Goal: Task Accomplishment & Management: Use online tool/utility

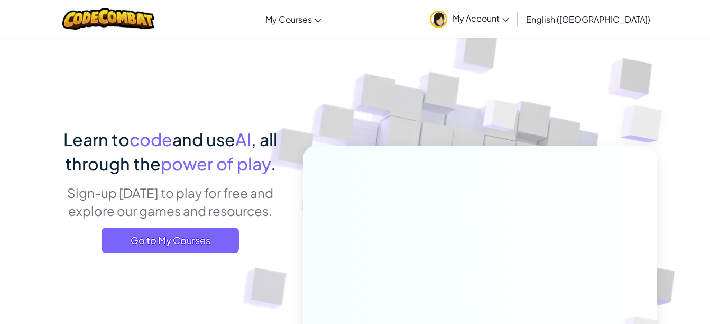
click at [309, 22] on span "My Courses" at bounding box center [289, 19] width 47 height 11
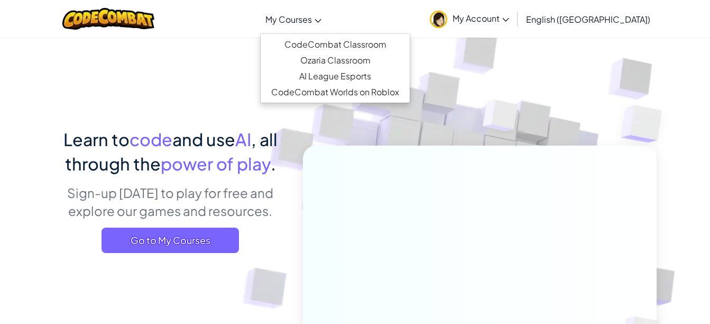
click at [327, 14] on link "My Courses" at bounding box center [293, 19] width 67 height 29
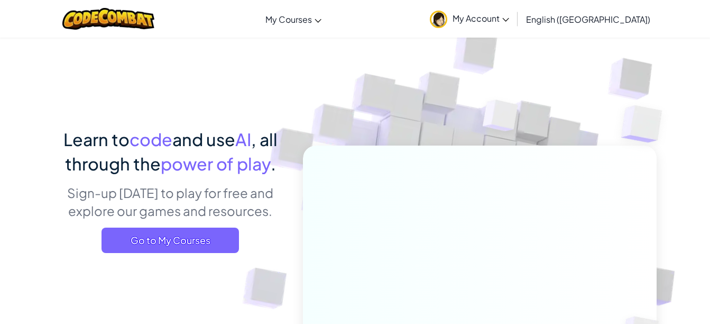
click at [327, 17] on link "My Courses" at bounding box center [293, 19] width 67 height 29
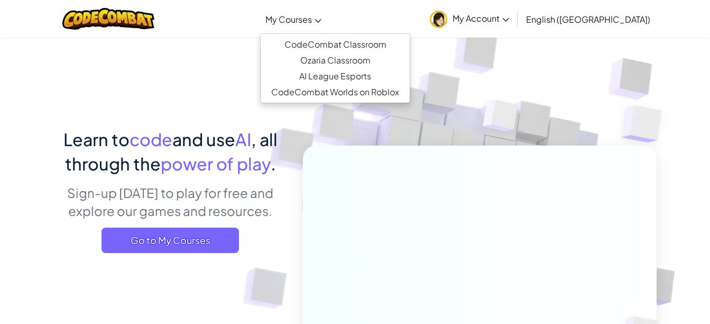
click at [322, 20] on icon at bounding box center [318, 21] width 6 height 4
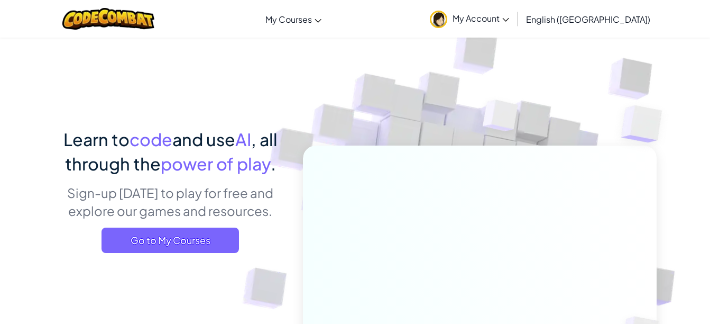
click at [515, 24] on link "My Account" at bounding box center [470, 18] width 90 height 33
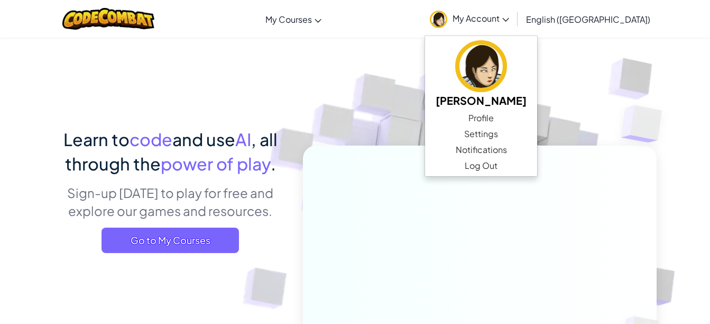
scroll to position [145, 0]
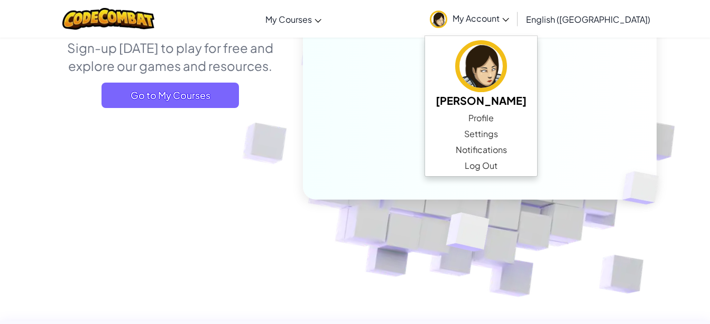
click at [185, 98] on span "Go to My Courses" at bounding box center [171, 95] width 138 height 25
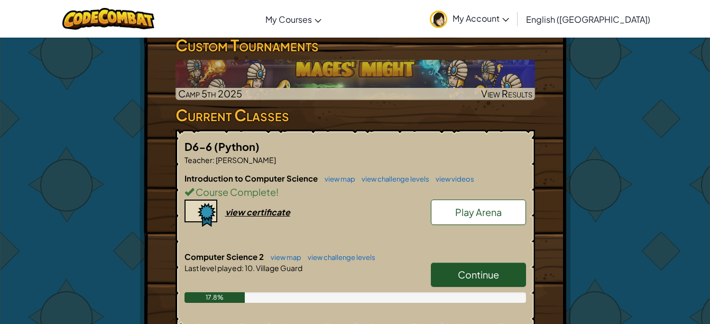
scroll to position [184, 0]
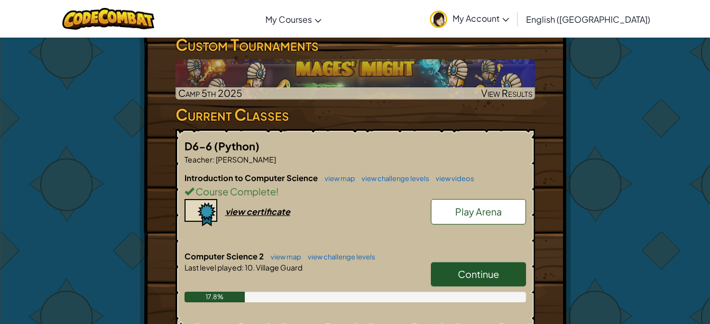
click at [468, 273] on span "Continue" at bounding box center [478, 274] width 41 height 12
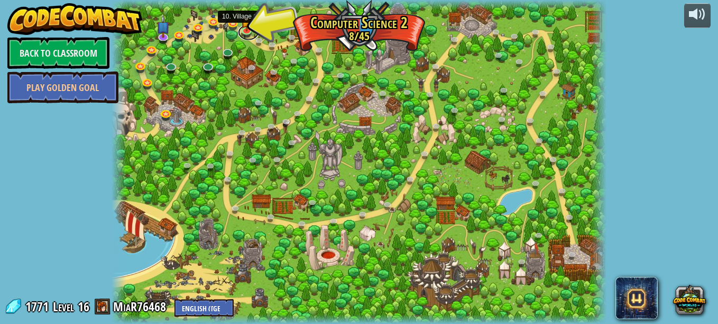
click at [248, 34] on link at bounding box center [248, 32] width 21 height 16
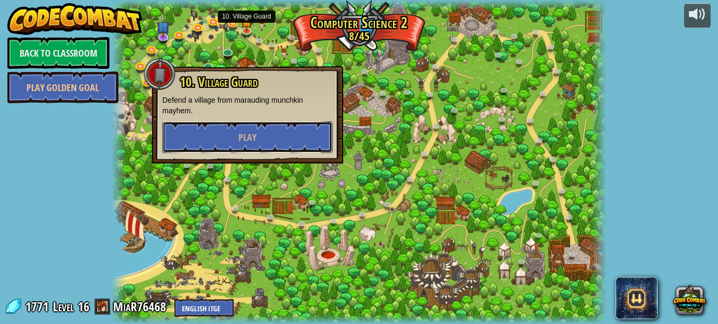
click at [269, 144] on button "Play" at bounding box center [247, 137] width 170 height 32
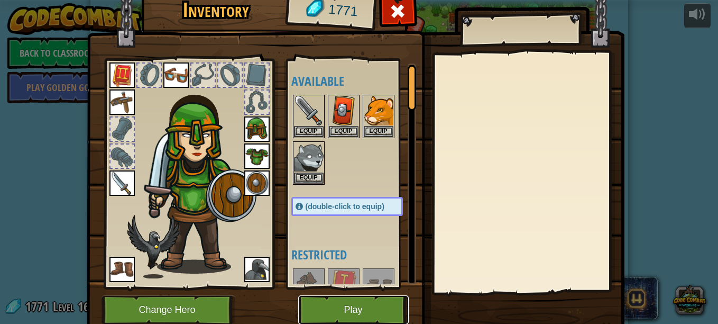
click at [346, 299] on button "Play" at bounding box center [353, 309] width 111 height 29
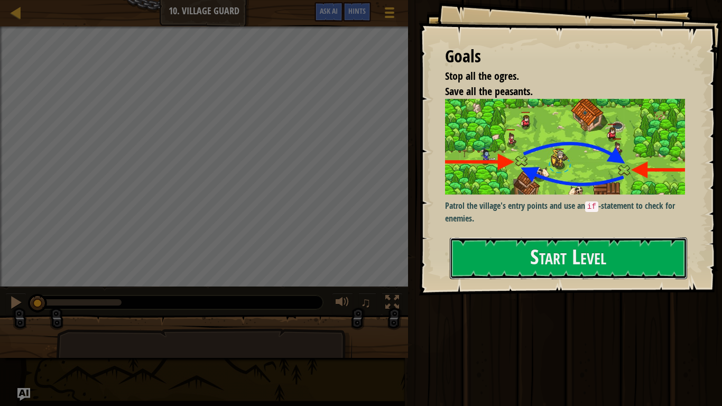
click at [553, 253] on button "Start Level" at bounding box center [568, 258] width 237 height 42
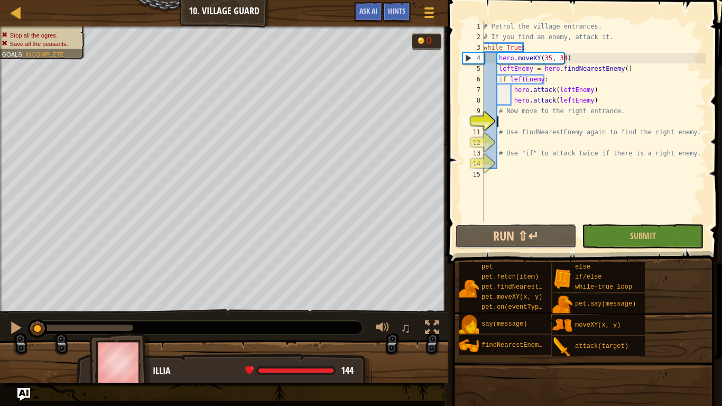
click at [559, 236] on button "Run ⇧↵" at bounding box center [516, 236] width 122 height 24
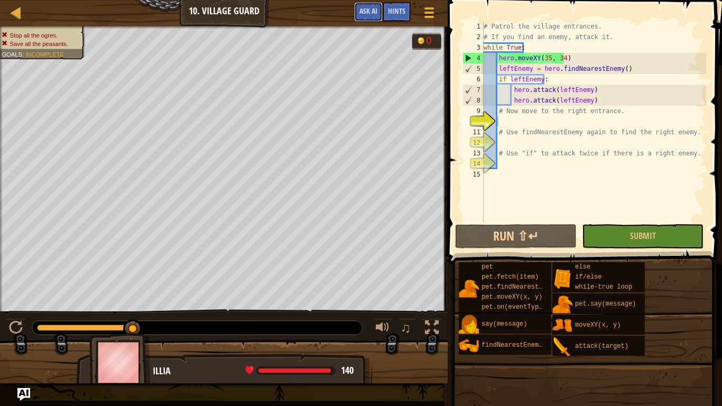
click at [356, 19] on button "Ask AI" at bounding box center [368, 12] width 29 height 20
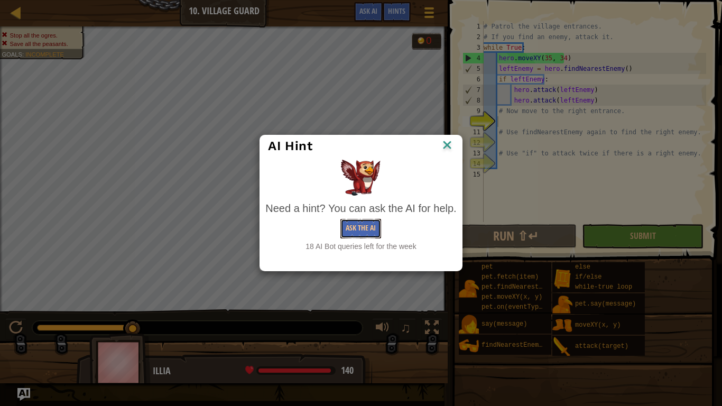
click at [365, 228] on button "Ask the AI" at bounding box center [361, 229] width 41 height 20
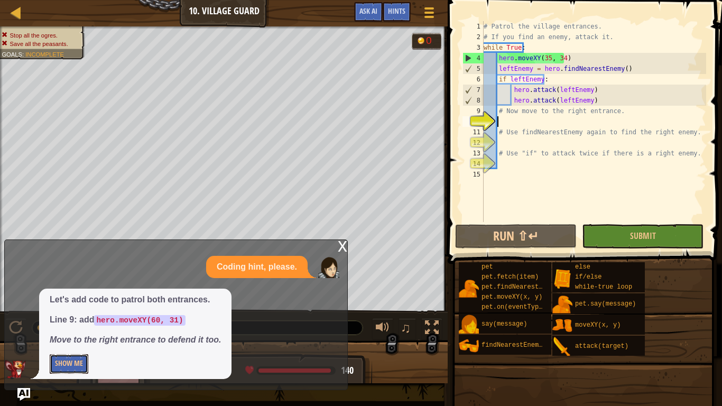
click at [73, 323] on button "Show Me" at bounding box center [69, 364] width 39 height 20
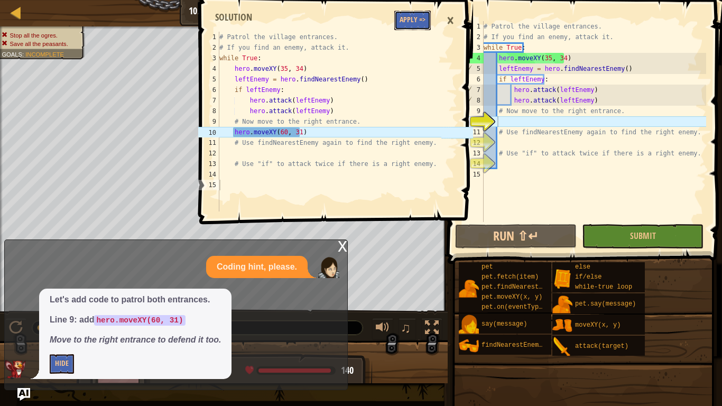
click at [406, 14] on button "Apply =>" at bounding box center [413, 21] width 36 height 20
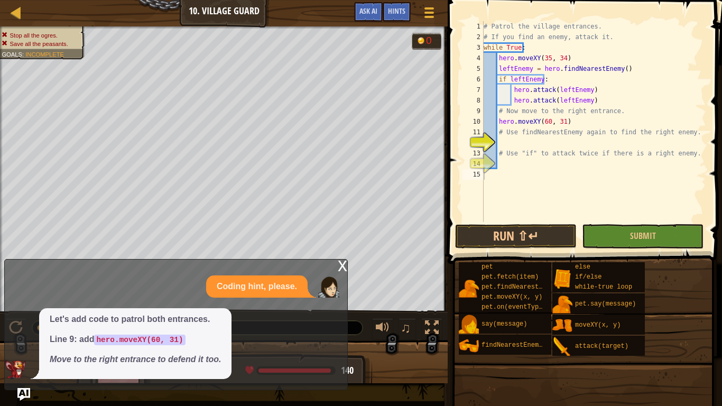
click at [338, 262] on div "x" at bounding box center [343, 265] width 10 height 11
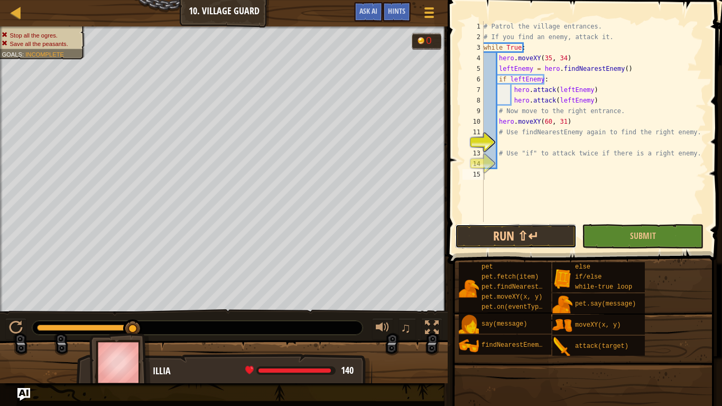
click at [489, 235] on button "Run ⇧↵" at bounding box center [516, 236] width 122 height 24
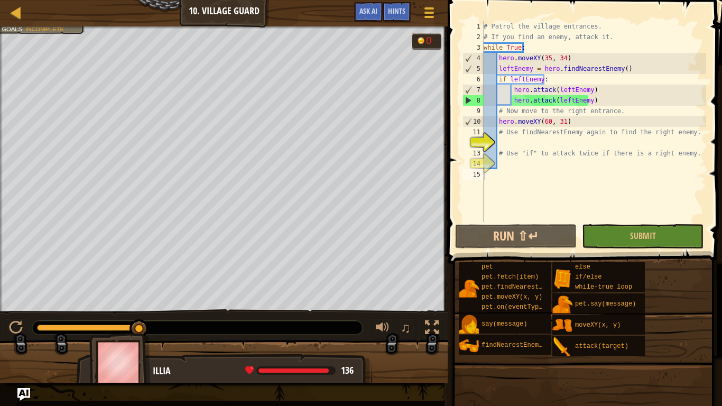
click at [388, 15] on div "Hints" at bounding box center [397, 12] width 28 height 20
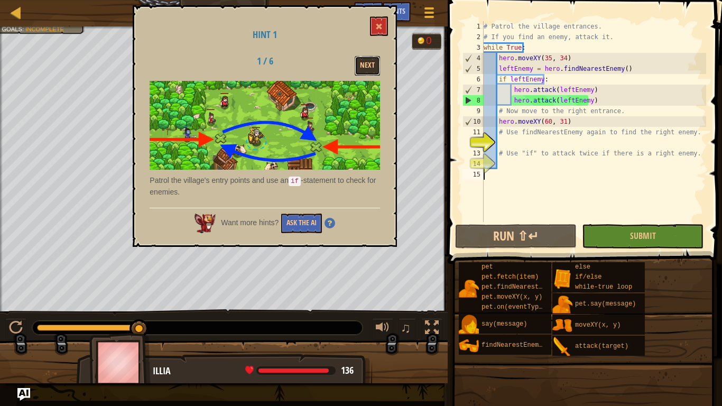
click at [368, 59] on button "Next" at bounding box center [367, 66] width 25 height 20
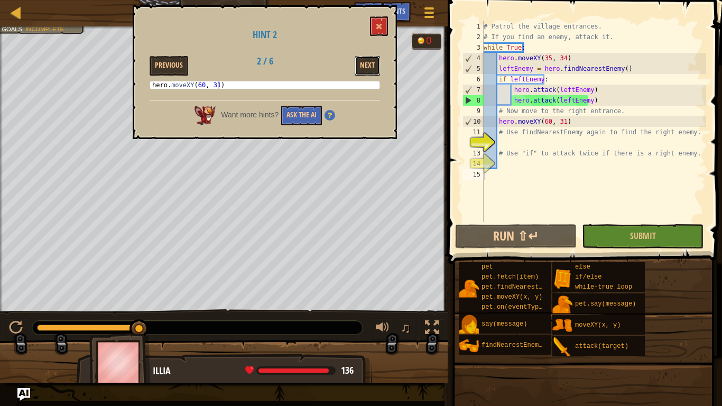
click at [375, 66] on button "Next" at bounding box center [367, 66] width 25 height 20
click at [529, 141] on div "# Patrol the village entrances. # If you find an enemy, attack it. while True :…" at bounding box center [594, 132] width 225 height 222
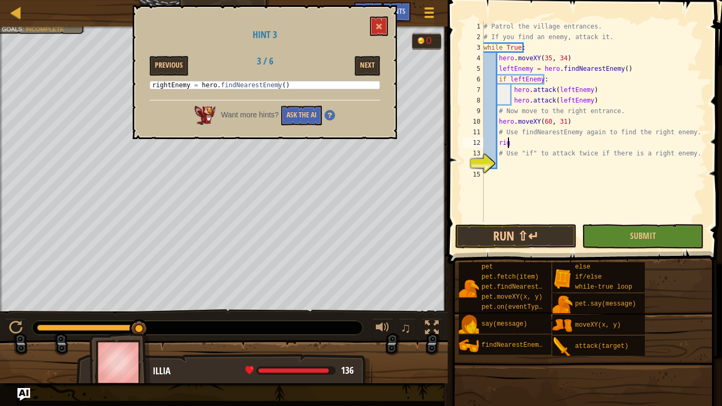
scroll to position [5, 1]
type textarea "r"
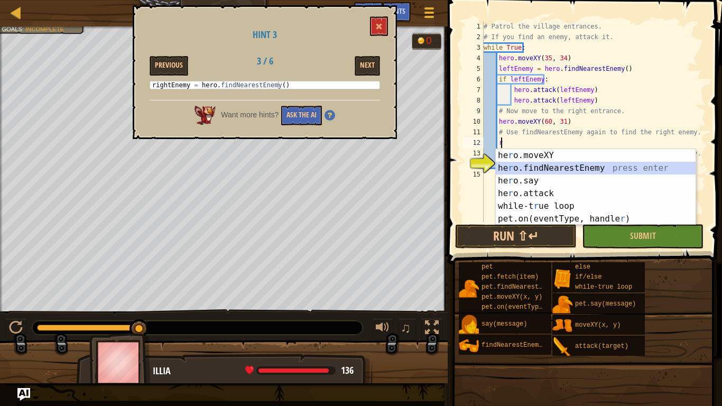
click at [532, 164] on div "he r o.moveXY press enter he r o.findNearestEnemy press enter he r o.say press …" at bounding box center [596, 200] width 200 height 102
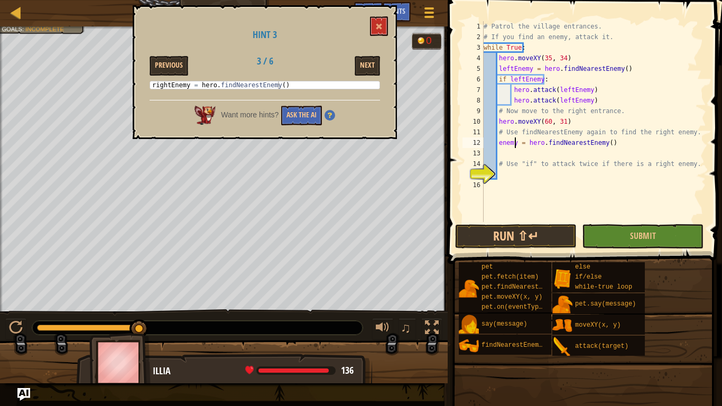
click at [515, 142] on div "# Patrol the village entrances. # If you find an enemy, attack it. while True :…" at bounding box center [594, 132] width 225 height 222
click at [497, 145] on div "# Patrol the village entrances. # If you find an enemy, attack it. while True :…" at bounding box center [594, 132] width 225 height 222
type textarea "rightenemy = hero.findNearestEnemy()"
click at [362, 61] on button "Next" at bounding box center [367, 66] width 25 height 20
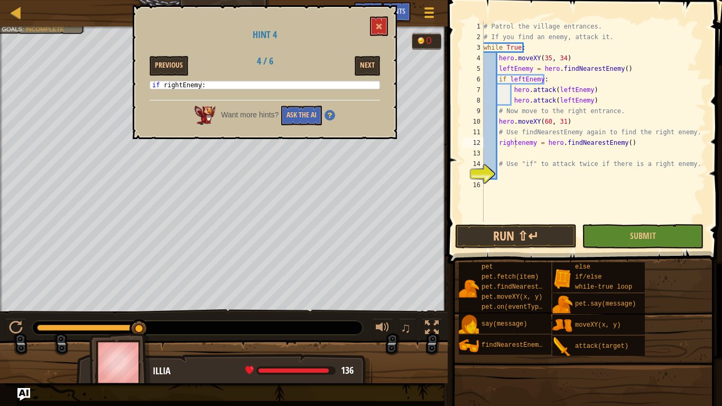
scroll to position [5, 1]
click at [504, 151] on div "# Patrol the village entrances. # If you find an enemy, attack it. while True :…" at bounding box center [594, 132] width 225 height 222
click at [176, 61] on button "Previous" at bounding box center [169, 66] width 39 height 20
click at [362, 66] on button "Next" at bounding box center [367, 66] width 25 height 20
click at [369, 59] on button "Next" at bounding box center [367, 66] width 25 height 20
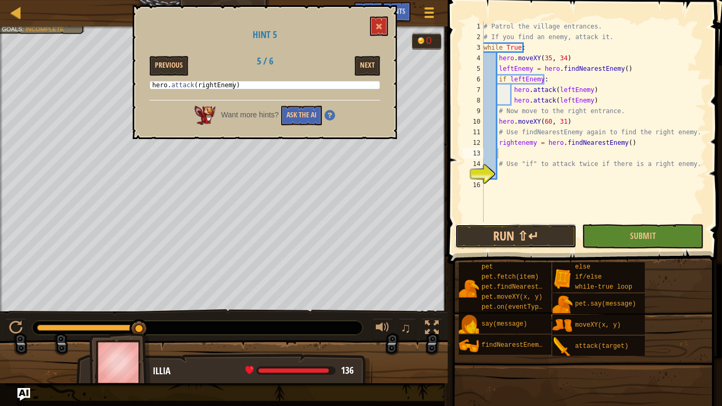
click at [524, 239] on button "Run ⇧↵" at bounding box center [516, 236] width 122 height 24
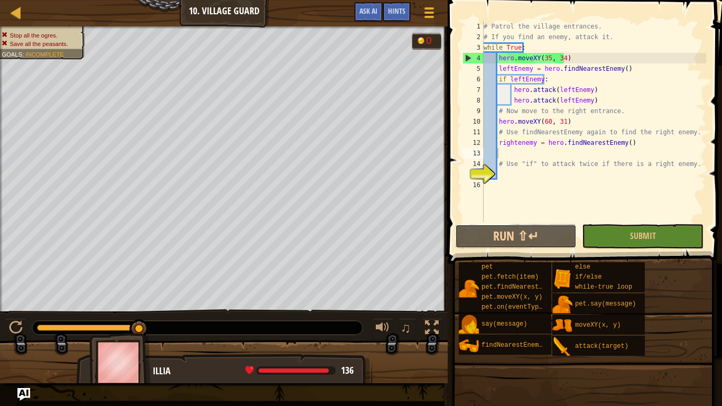
click at [505, 232] on button "Run ⇧↵" at bounding box center [516, 236] width 122 height 24
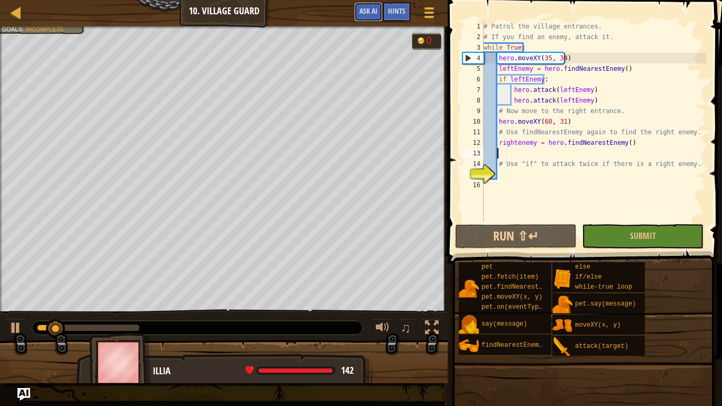
click at [373, 11] on span "Ask AI" at bounding box center [369, 11] width 18 height 10
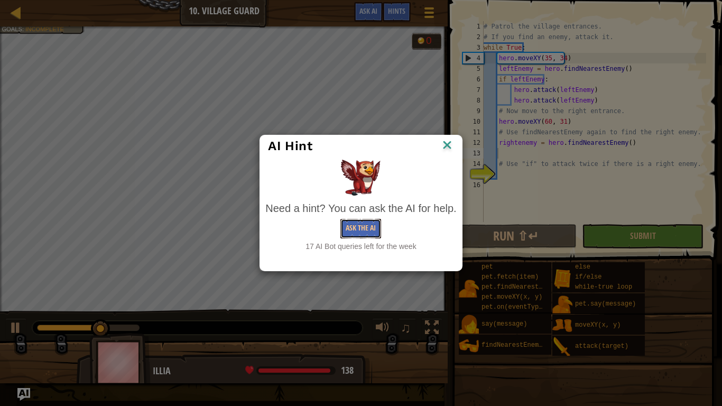
click at [359, 227] on button "Ask the AI" at bounding box center [361, 229] width 41 height 20
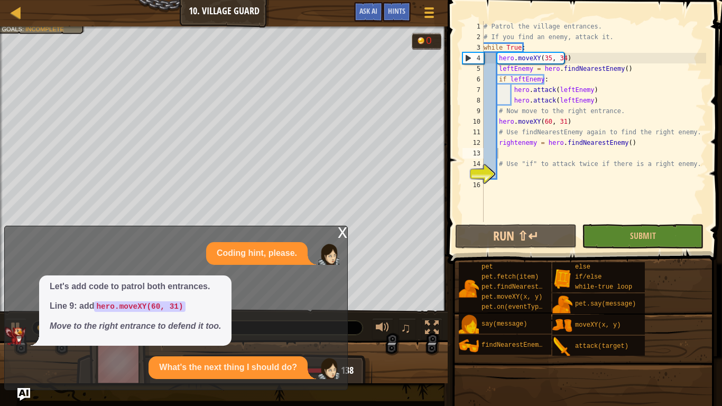
click at [339, 226] on div "x" at bounding box center [343, 231] width 10 height 11
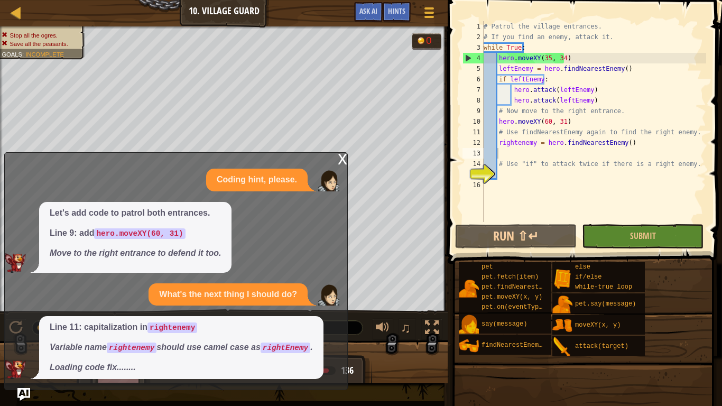
click at [141, 323] on p "Line 11: capitalization in rightenemy" at bounding box center [181, 328] width 263 height 12
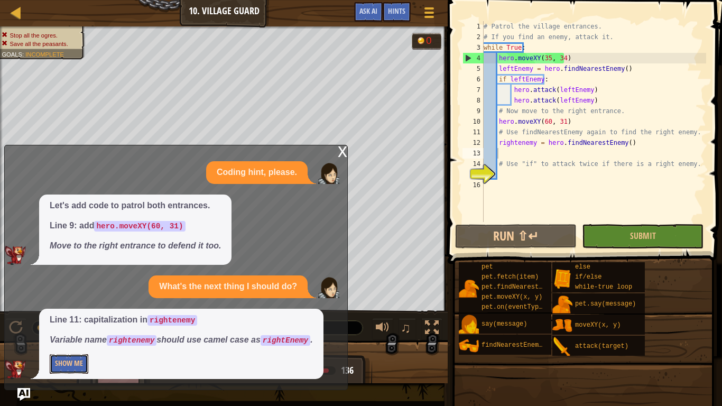
click at [61, 323] on button "Show Me" at bounding box center [69, 364] width 39 height 20
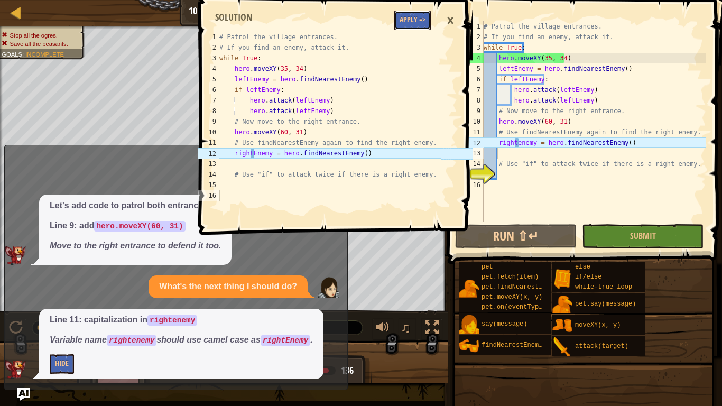
click at [410, 23] on button "Apply =>" at bounding box center [413, 21] width 36 height 20
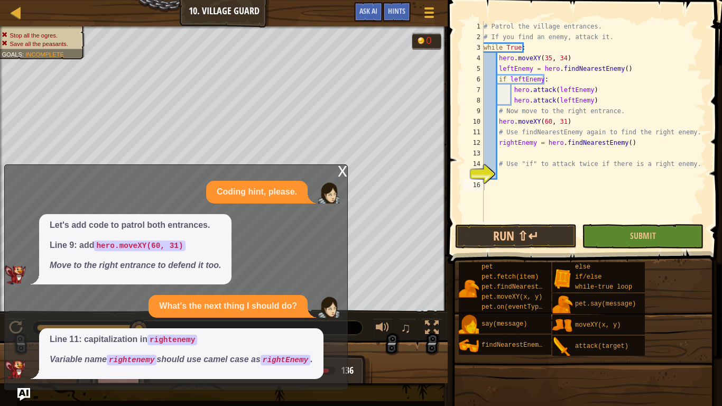
click at [336, 176] on div "x Coding hint, please. Let's add code to patrol both entrances. Line 9: add her…" at bounding box center [176, 277] width 344 height 226
click at [341, 176] on div "x" at bounding box center [343, 170] width 10 height 11
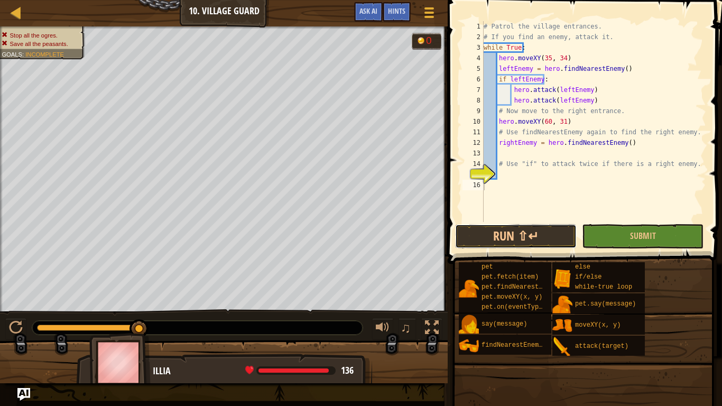
click at [473, 240] on button "Run ⇧↵" at bounding box center [516, 236] width 122 height 24
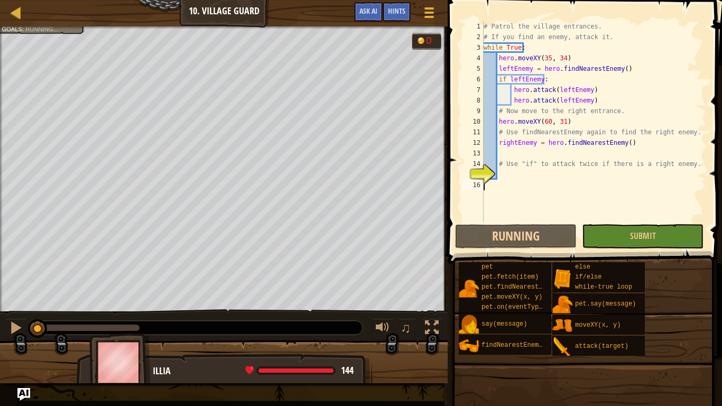
scroll to position [5, 0]
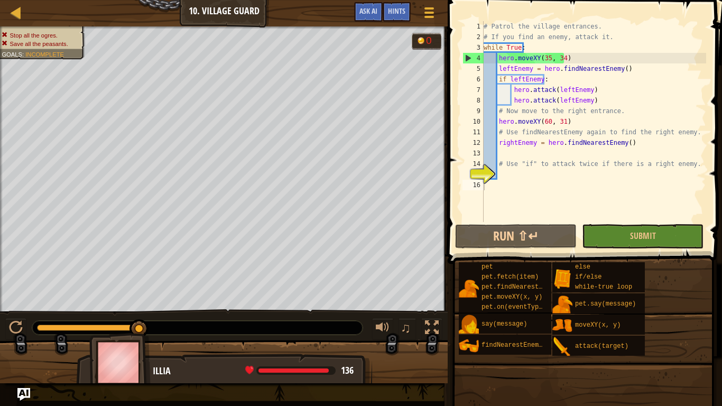
click at [392, 10] on span "Hints" at bounding box center [396, 11] width 17 height 10
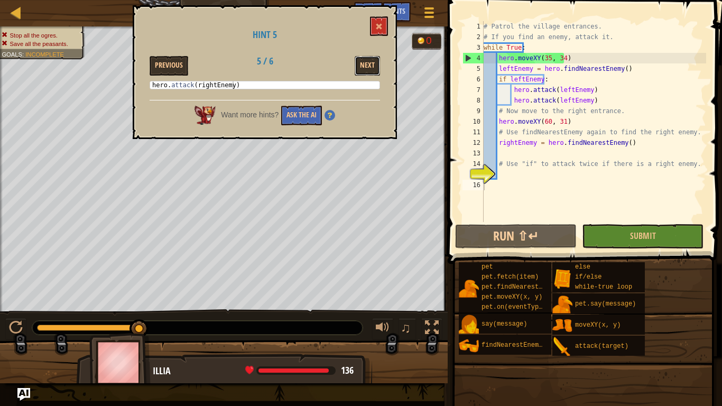
click at [358, 61] on button "Next" at bounding box center [367, 66] width 25 height 20
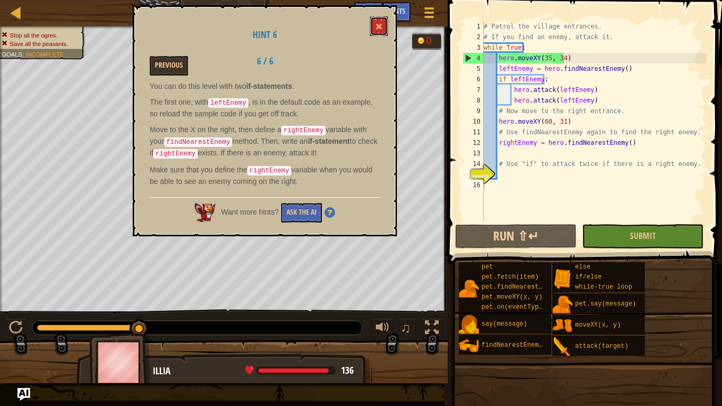
click at [381, 29] on span at bounding box center [379, 26] width 7 height 7
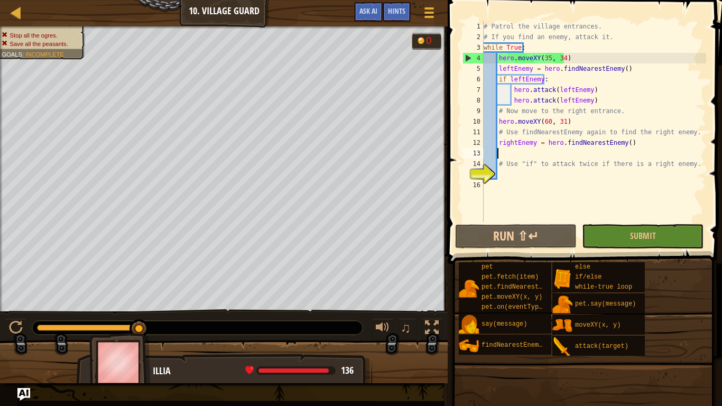
click at [535, 156] on div "# Patrol the village entrances. # If you find an enemy, attack it. while True :…" at bounding box center [594, 132] width 225 height 222
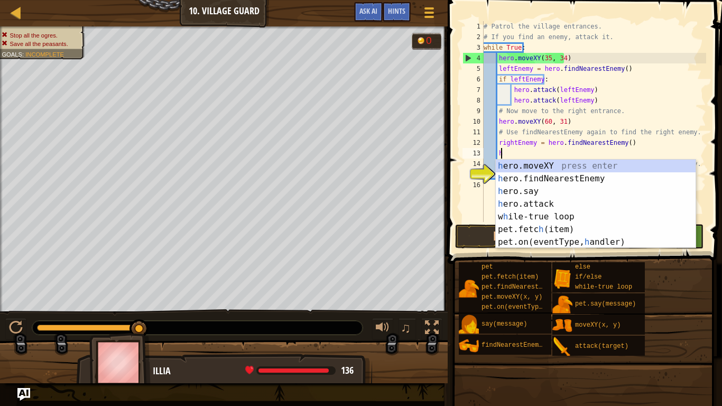
scroll to position [5, 1]
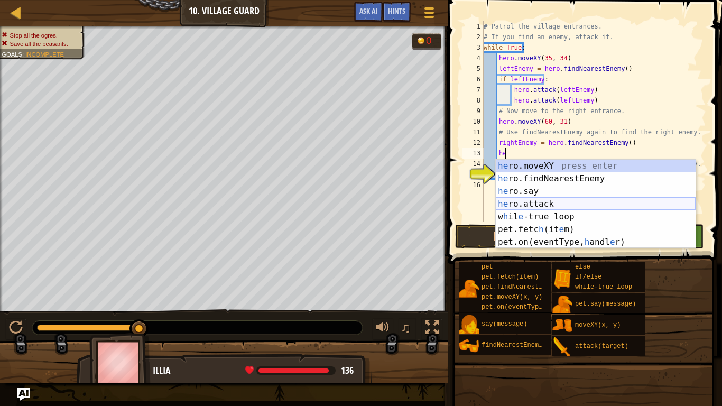
click at [553, 205] on div "he ro.moveXY press enter he ro.findNearestEnemy press enter he ro.say press ent…" at bounding box center [596, 217] width 200 height 114
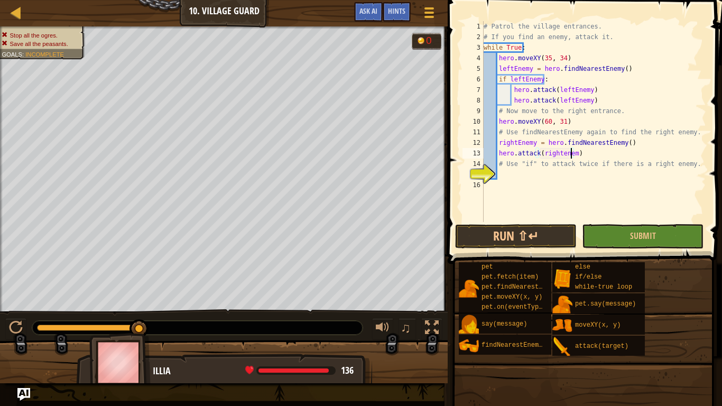
scroll to position [5, 7]
type textarea "hero.attack(rightenemy)"
click at [525, 239] on button "Run ⇧↵" at bounding box center [516, 236] width 122 height 24
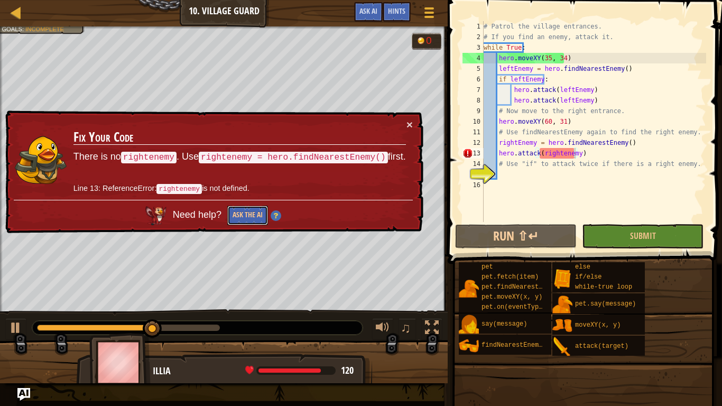
click at [265, 212] on button "Ask the AI" at bounding box center [247, 216] width 41 height 20
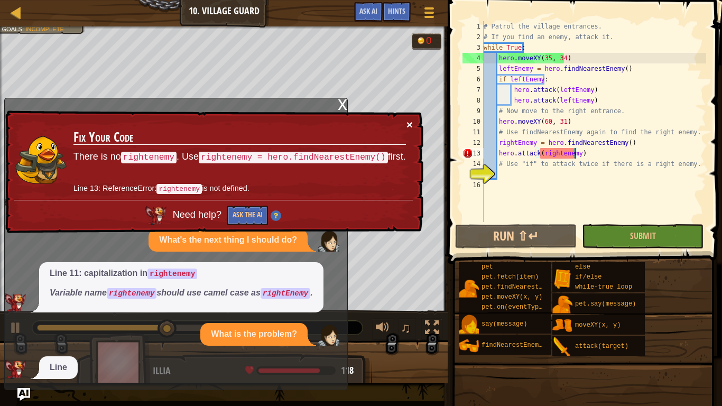
click at [409, 126] on button "×" at bounding box center [410, 124] width 6 height 11
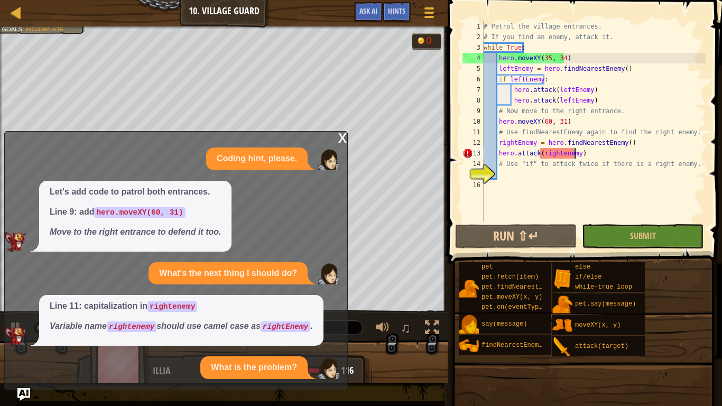
scroll to position [22, 0]
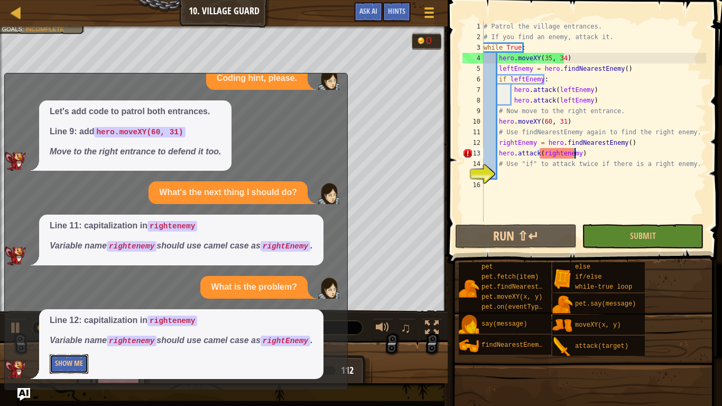
click at [76, 323] on button "Show Me" at bounding box center [69, 364] width 39 height 20
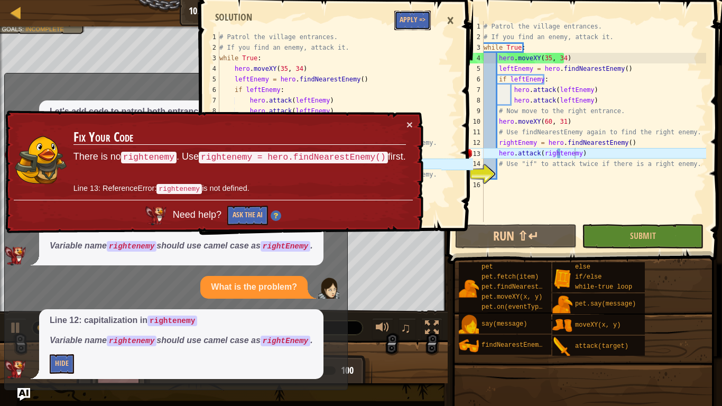
click at [417, 17] on button "Apply =>" at bounding box center [413, 21] width 36 height 20
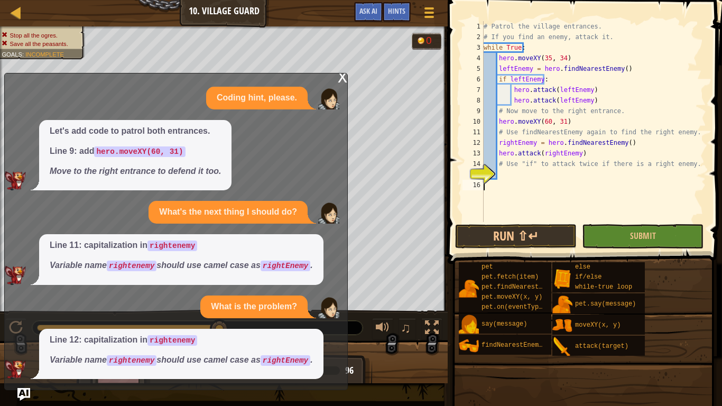
click at [343, 77] on div "x" at bounding box center [343, 76] width 10 height 11
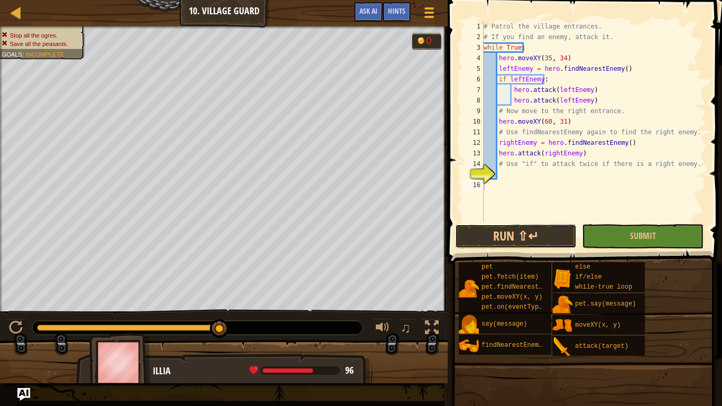
click at [492, 237] on button "Run ⇧↵" at bounding box center [516, 236] width 122 height 24
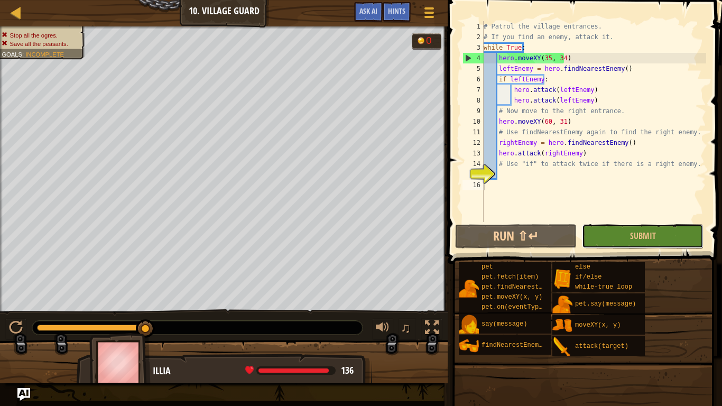
click at [620, 231] on button "Submit" at bounding box center [643, 236] width 122 height 24
click at [488, 237] on button "Run ⇧↵" at bounding box center [516, 236] width 122 height 24
click at [523, 52] on div "# Patrol the village entrances. # If you find an enemy, attack it. while True :…" at bounding box center [594, 132] width 225 height 222
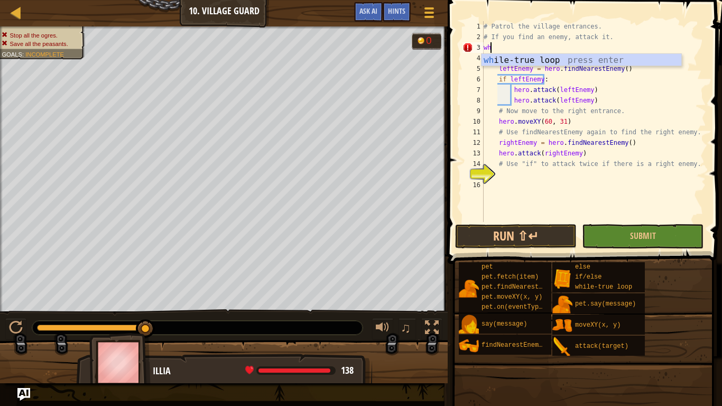
type textarea "w"
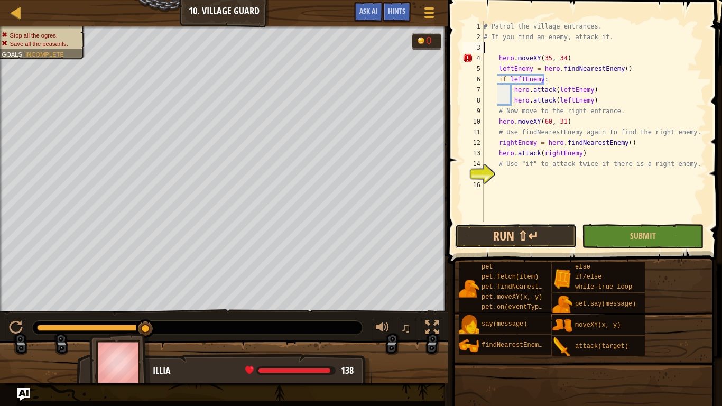
click at [485, 239] on button "Run ⇧↵" at bounding box center [516, 236] width 122 height 24
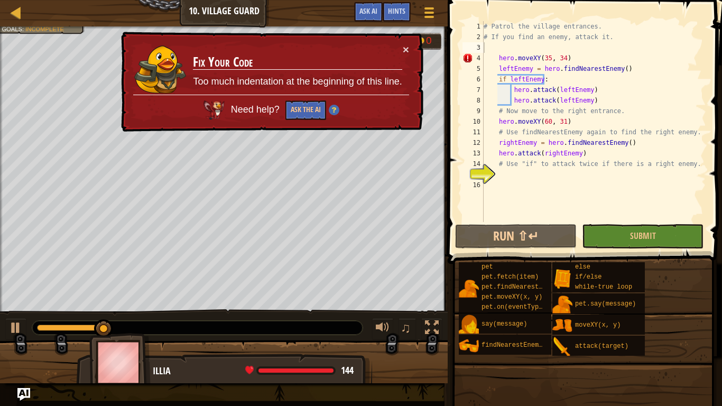
click at [410, 48] on div "× Fix Your Code Too much indentation at the beginning of this line. Need help? …" at bounding box center [271, 82] width 305 height 100
click at [405, 45] on button "×" at bounding box center [406, 49] width 6 height 11
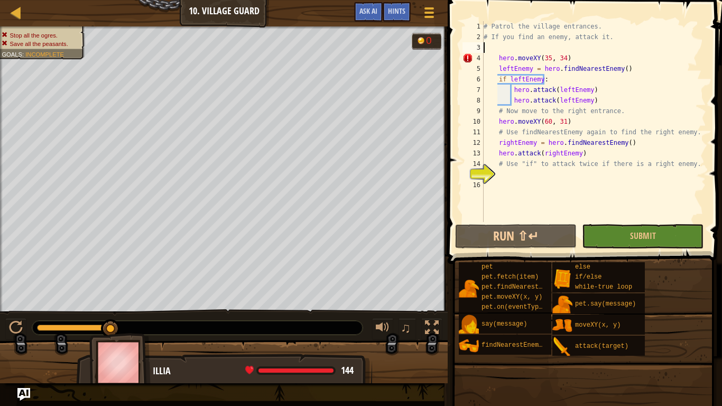
type textarea "w"
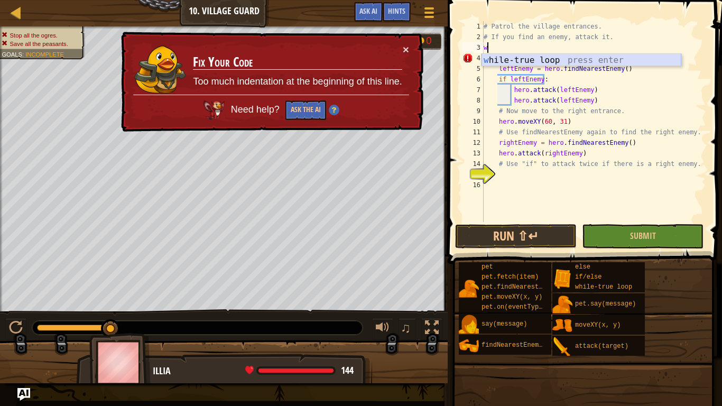
click at [514, 62] on div "w [PERSON_NAME]-true loop press enter" at bounding box center [582, 73] width 200 height 38
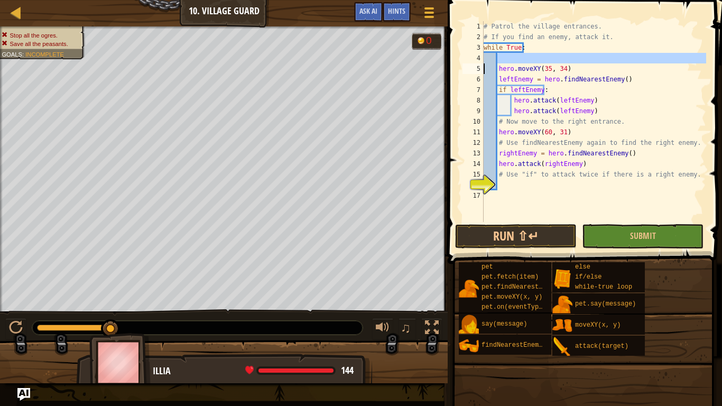
drag, startPoint x: 551, startPoint y: 60, endPoint x: 485, endPoint y: 65, distance: 65.8
click at [485, 65] on div "# Patrol the village entrances. # If you find an enemy, attack it. while True :…" at bounding box center [594, 132] width 225 height 222
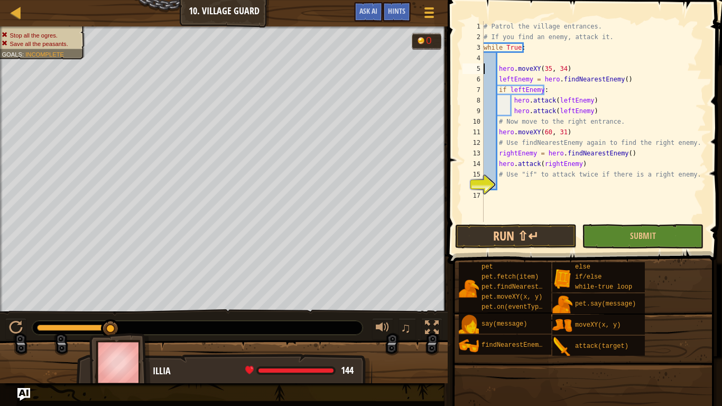
click at [485, 65] on div "# Patrol the village entrances. # If you find an enemy, attack it. while True :…" at bounding box center [594, 132] width 225 height 222
type textarea "hero.moveXY(35, 34)"
drag, startPoint x: 498, startPoint y: 57, endPoint x: 587, endPoint y: 56, distance: 89.4
click at [587, 56] on div "# Patrol the village entrances. # If you find an enemy, attack it. while True :…" at bounding box center [594, 132] width 225 height 222
drag, startPoint x: 610, startPoint y: 56, endPoint x: 507, endPoint y: 61, distance: 103.8
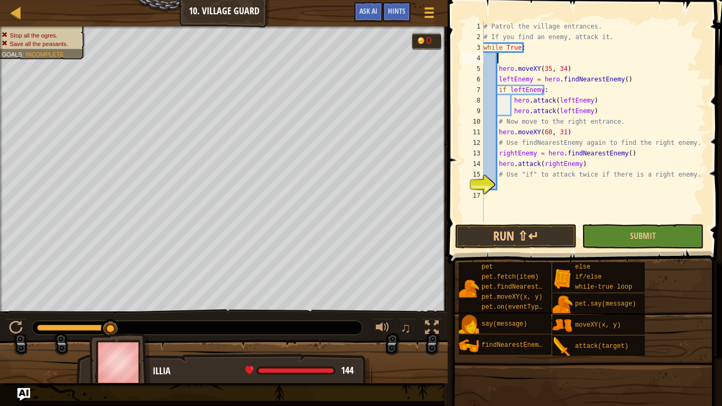
click at [507, 61] on div "# Patrol the village entrances. # If you find an enemy, attack it. while True :…" at bounding box center [594, 132] width 225 height 222
drag, startPoint x: 502, startPoint y: 59, endPoint x: 578, endPoint y: 59, distance: 75.6
click at [578, 59] on div "# Patrol the village entrances. # If you find an enemy, attack it. while True :…" at bounding box center [594, 132] width 225 height 222
drag, startPoint x: 578, startPoint y: 59, endPoint x: 626, endPoint y: 49, distance: 49.2
click at [626, 49] on div "# Patrol the village entrances. # If you find an enemy, attack it. while True :…" at bounding box center [594, 132] width 225 height 222
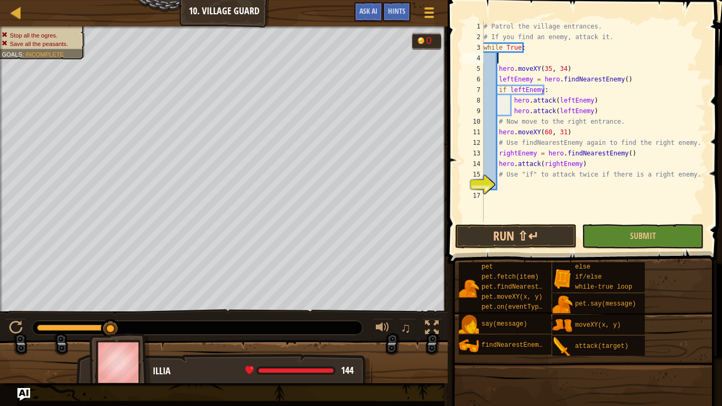
type textarea "while True:"
click at [619, 62] on div "# Patrol the village entrances. # If you find an enemy, attack it. while True :…" at bounding box center [594, 132] width 225 height 222
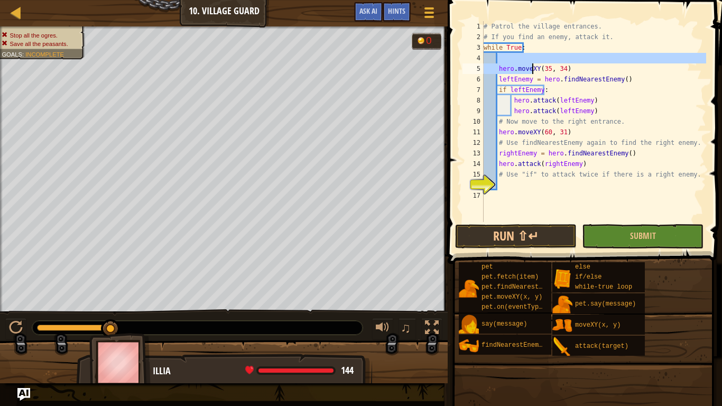
drag, startPoint x: 619, startPoint y: 62, endPoint x: 537, endPoint y: 63, distance: 81.5
click at [537, 63] on div "# Patrol the village entrances. # If you find an enemy, attack it. while True :…" at bounding box center [594, 132] width 225 height 222
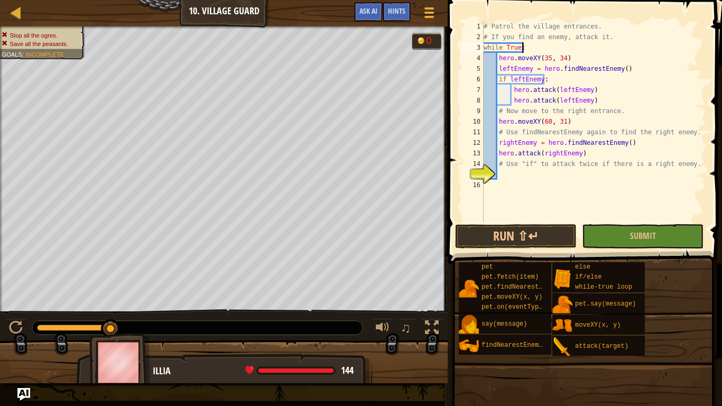
type textarea "while True:"
click at [518, 232] on button "Run ⇧↵" at bounding box center [516, 236] width 122 height 24
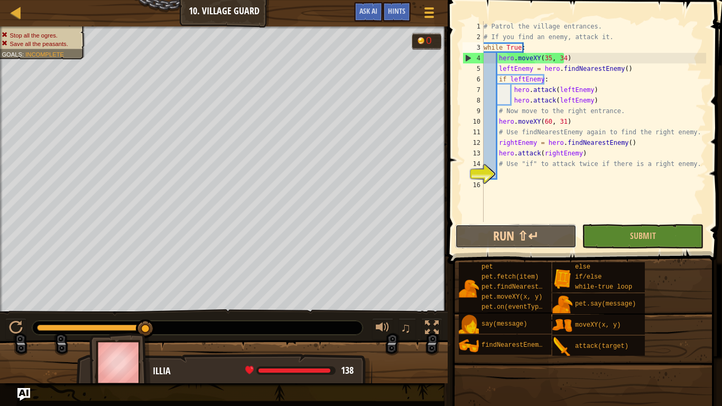
click at [525, 240] on button "Run ⇧↵" at bounding box center [516, 236] width 122 height 24
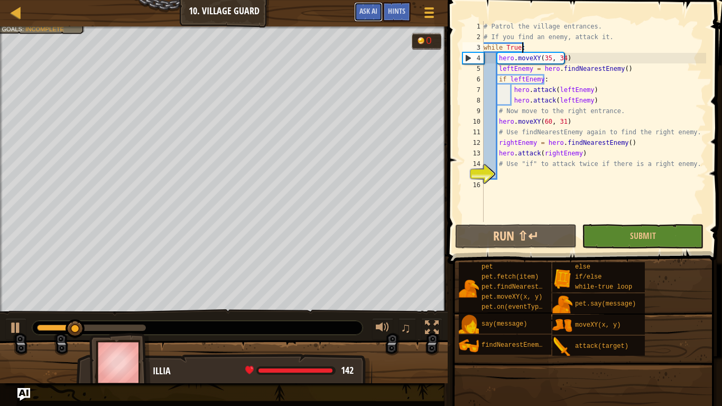
click at [372, 14] on span "Ask AI" at bounding box center [369, 11] width 18 height 10
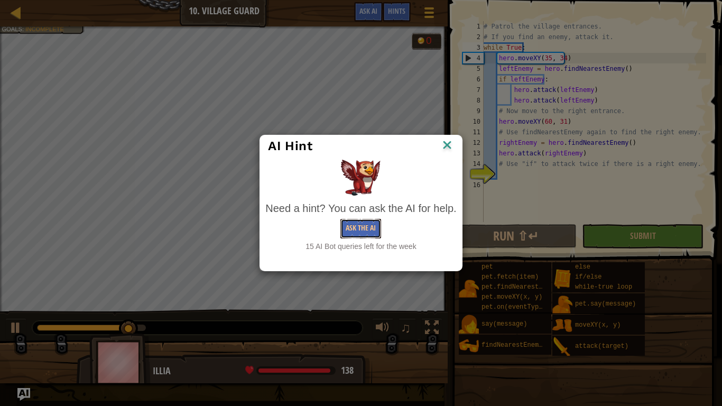
click at [358, 222] on button "Ask the AI" at bounding box center [361, 229] width 41 height 20
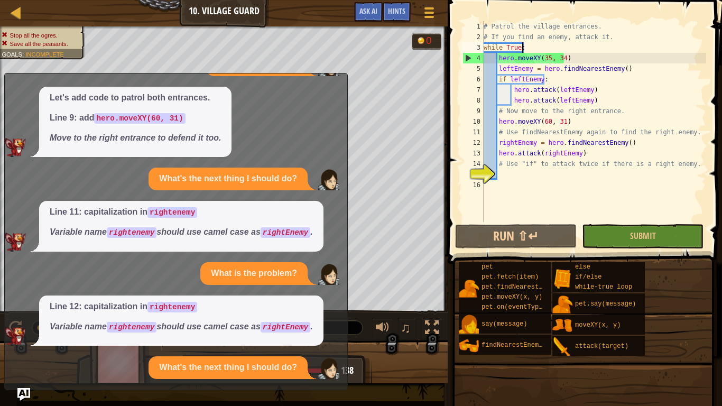
scroll to position [117, 0]
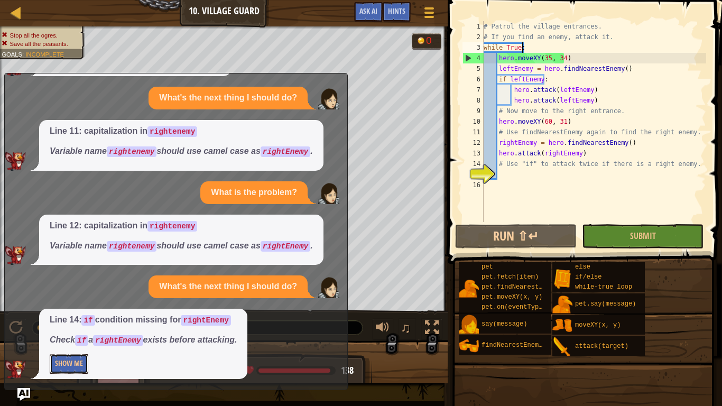
click at [76, 323] on button "Show Me" at bounding box center [69, 364] width 39 height 20
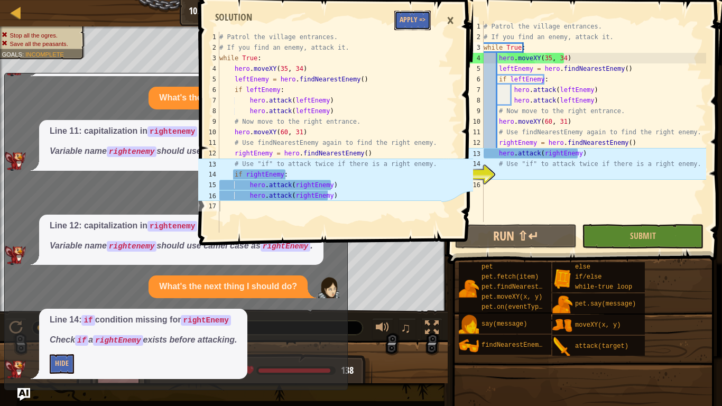
click at [413, 24] on button "Apply =>" at bounding box center [413, 21] width 36 height 20
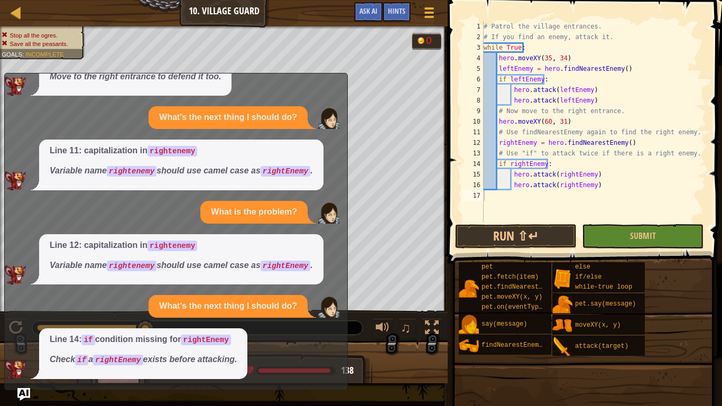
scroll to position [0, 0]
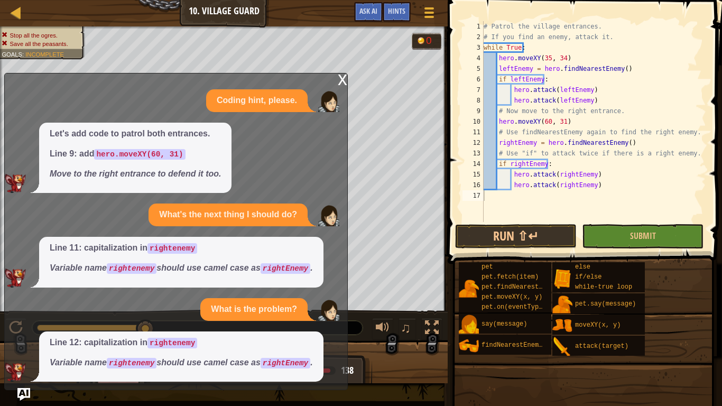
click at [338, 76] on div "x" at bounding box center [343, 79] width 10 height 11
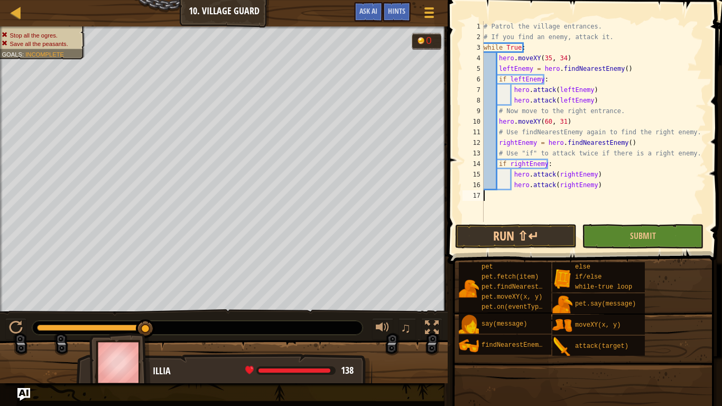
click at [484, 253] on span at bounding box center [583, 407] width 267 height 313
click at [475, 243] on button "Run ⇧↵" at bounding box center [516, 236] width 122 height 24
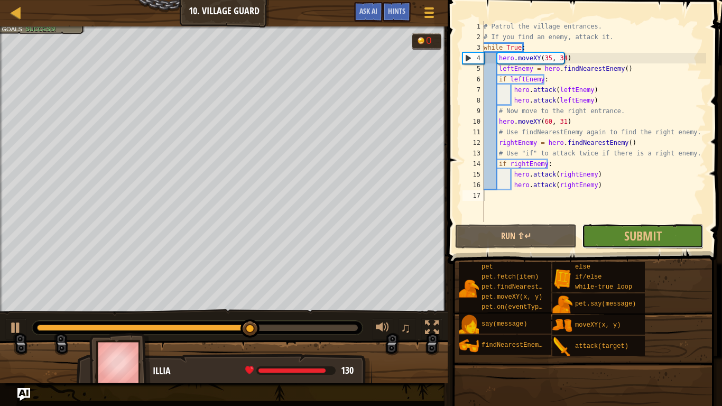
click at [655, 238] on span "Submit" at bounding box center [644, 235] width 38 height 17
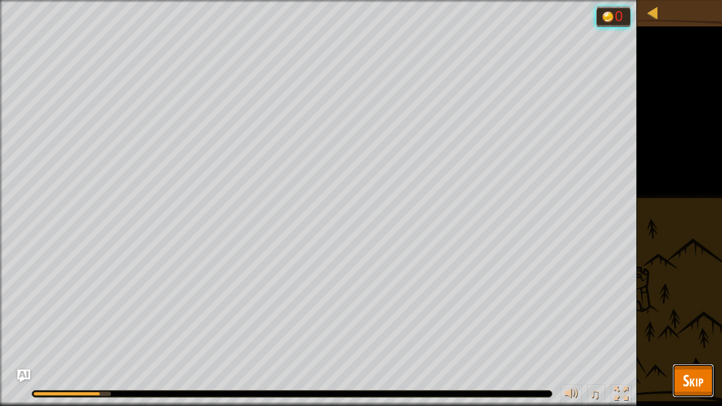
click at [702, 323] on span "Skip" at bounding box center [693, 381] width 21 height 22
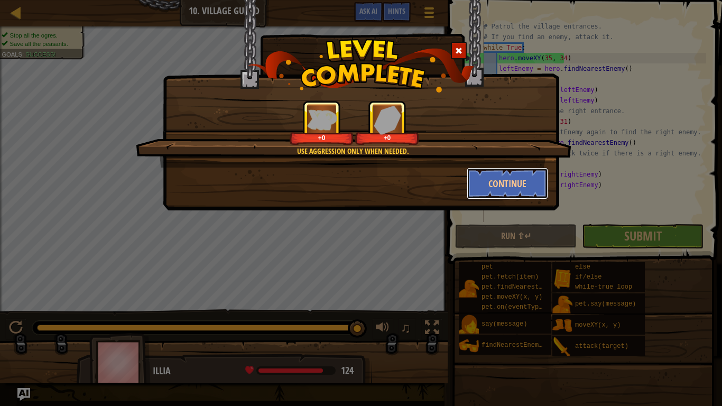
click at [527, 189] on button "Continue" at bounding box center [508, 184] width 82 height 32
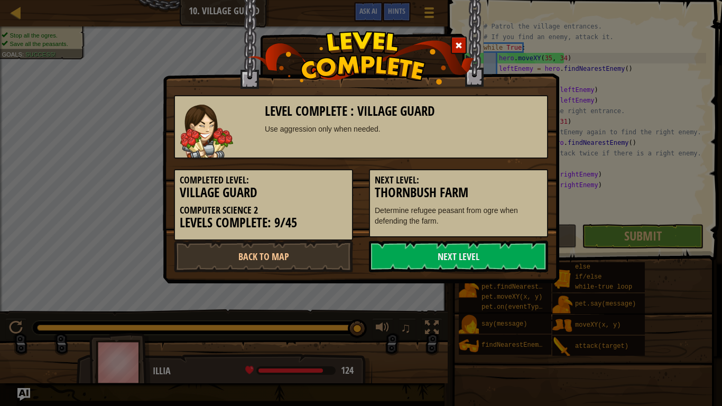
click at [519, 186] on h3 "Thornbush Farm" at bounding box center [459, 193] width 168 height 14
click at [491, 259] on link "Next Level" at bounding box center [458, 257] width 179 height 32
click at [490, 255] on link "Next Level" at bounding box center [458, 257] width 179 height 32
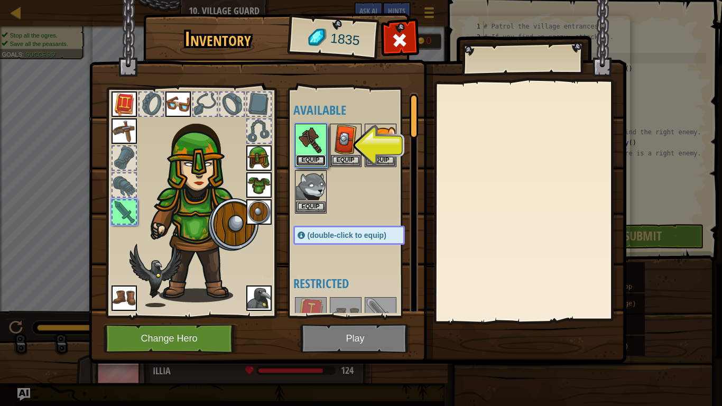
click at [316, 157] on button "Equip" at bounding box center [311, 160] width 30 height 11
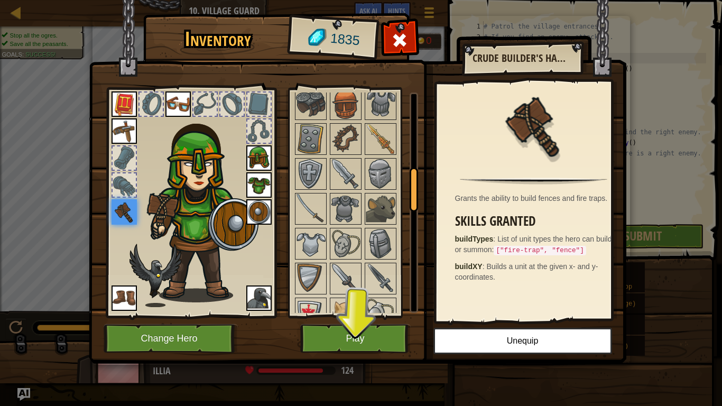
scroll to position [372, 0]
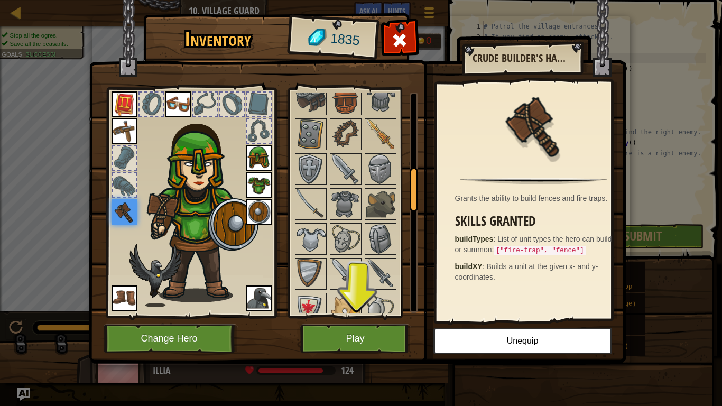
click at [308, 170] on img at bounding box center [311, 169] width 30 height 30
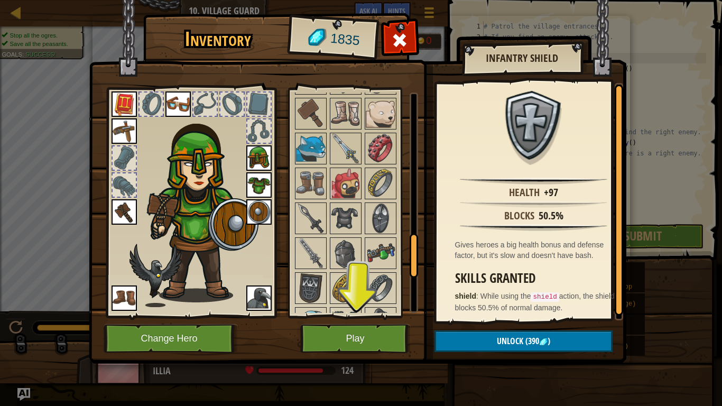
scroll to position [715, 0]
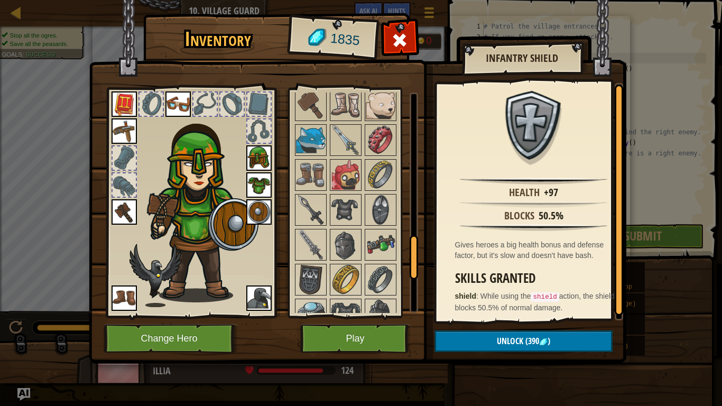
click at [307, 170] on img at bounding box center [311, 175] width 30 height 30
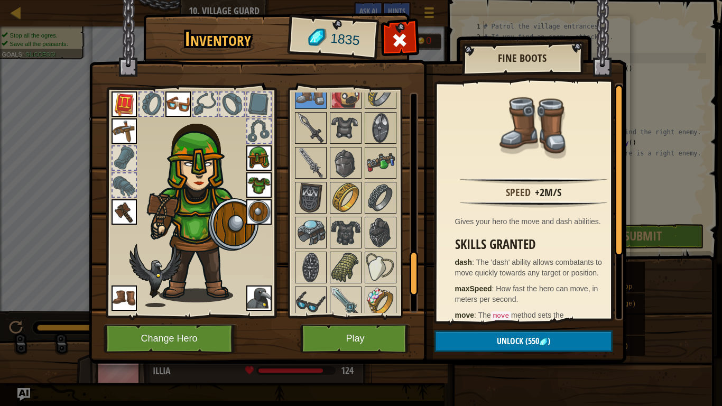
scroll to position [798, 0]
click at [325, 224] on img at bounding box center [311, 232] width 30 height 30
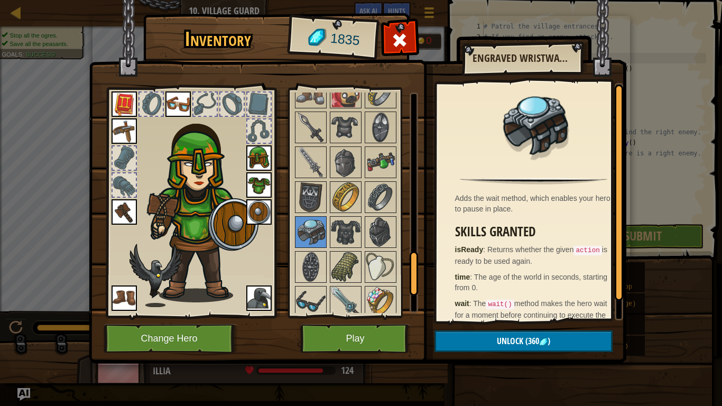
click at [339, 232] on img at bounding box center [346, 232] width 30 height 30
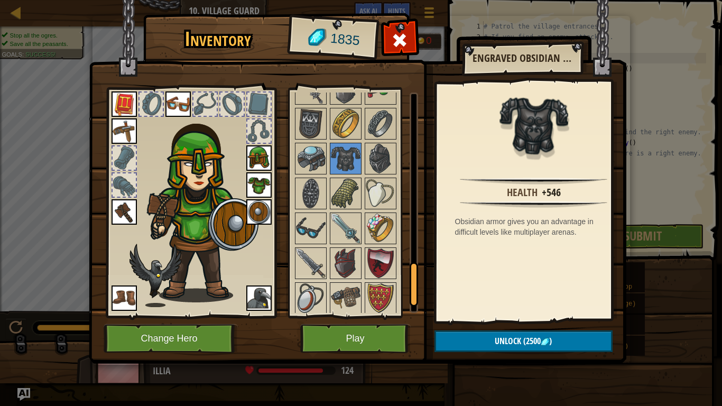
scroll to position [909, 0]
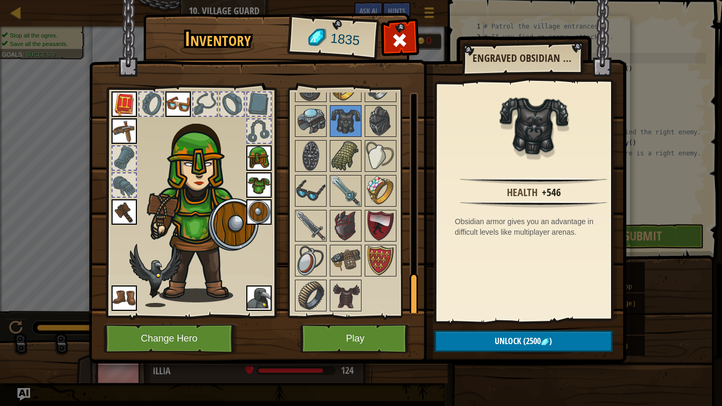
click at [338, 232] on img at bounding box center [346, 226] width 30 height 30
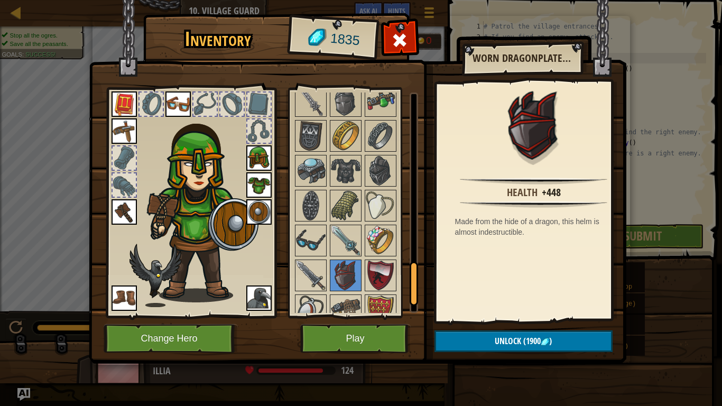
scroll to position [848, 0]
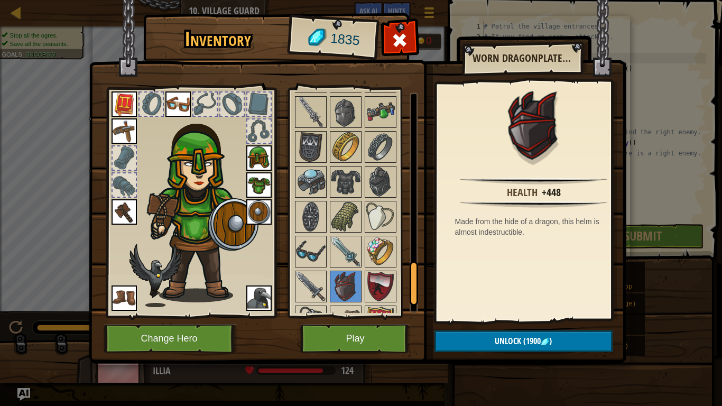
click at [337, 230] on img at bounding box center [346, 217] width 30 height 30
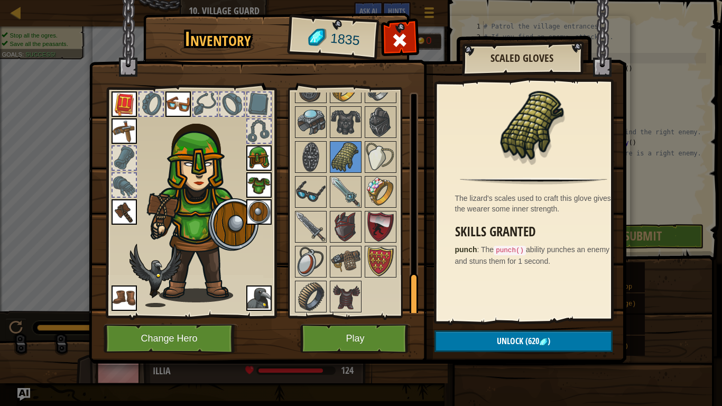
scroll to position [909, 0]
click at [336, 231] on img at bounding box center [346, 226] width 30 height 30
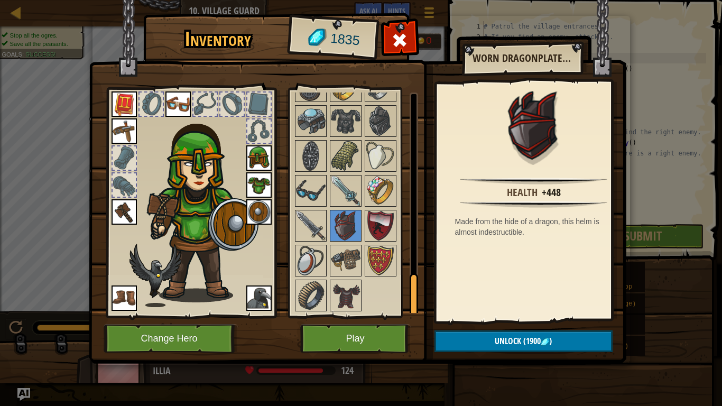
click at [331, 297] on img at bounding box center [346, 296] width 30 height 30
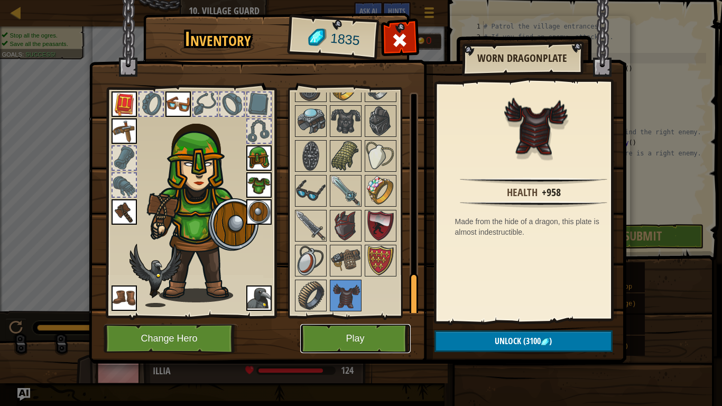
click at [334, 323] on button "Play" at bounding box center [355, 338] width 111 height 29
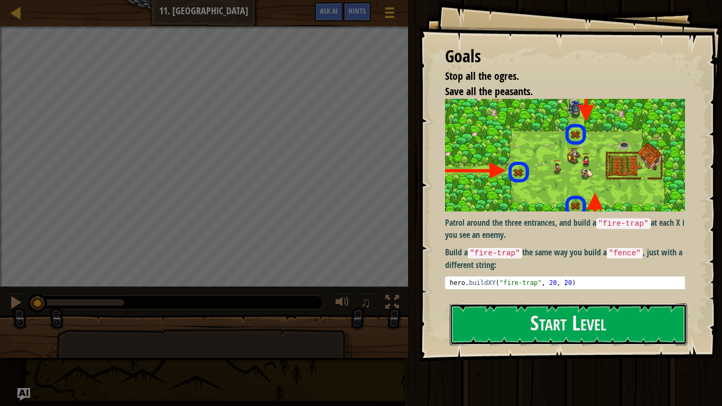
click at [518, 323] on button "Start Level" at bounding box center [568, 325] width 237 height 42
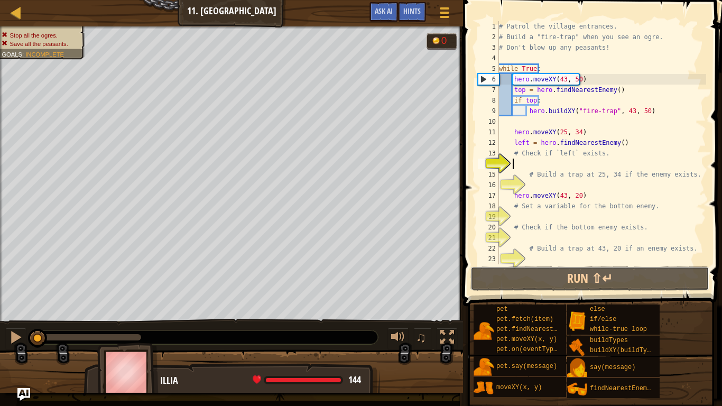
click at [480, 281] on button "Run ⇧↵" at bounding box center [590, 279] width 239 height 24
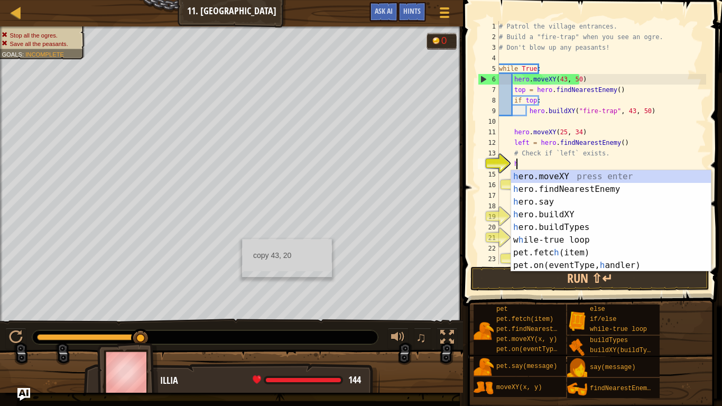
scroll to position [5, 1]
click at [595, 217] on div "h ero.moveXY press enter h ero.findNearestEnemy press enter h ero.say press ent…" at bounding box center [611, 233] width 200 height 127
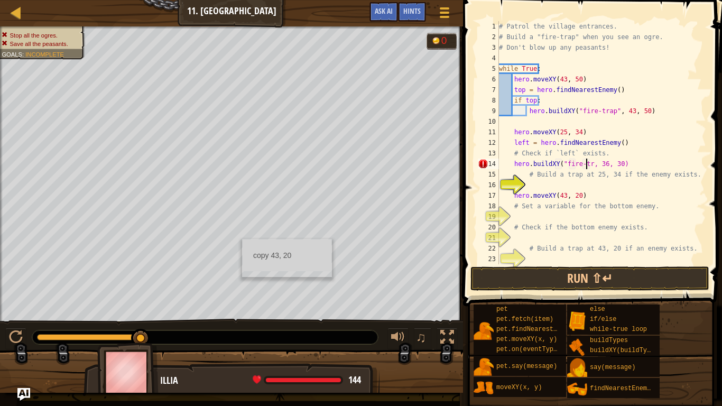
scroll to position [5, 8]
click at [609, 163] on div "# Patrol the village entrances. # Build a "fire-trap" when you see an ogre. # D…" at bounding box center [601, 153] width 209 height 264
click at [622, 166] on div "# Patrol the village entrances. # Build a "fire-trap" when you see an ogre. # D…" at bounding box center [601, 153] width 209 height 264
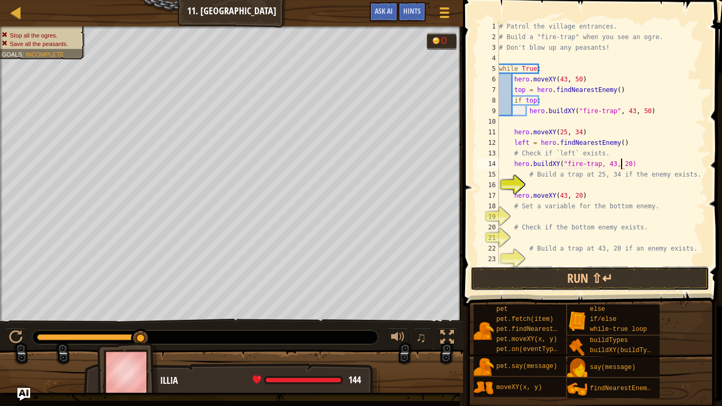
click at [639, 281] on button "Run ⇧↵" at bounding box center [590, 279] width 239 height 24
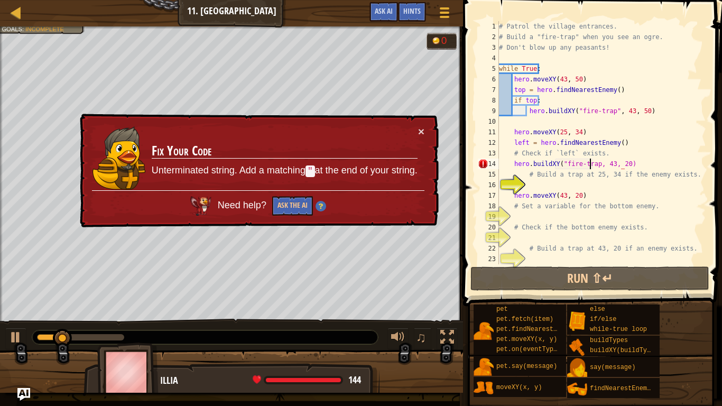
click at [591, 167] on div "# Patrol the village entrances. # Build a "fire-trap" when you see an ogre. # D…" at bounding box center [601, 153] width 209 height 264
click at [594, 167] on div "# Patrol the village entrances. # Build a "fire-trap" when you see an ogre. # D…" at bounding box center [601, 153] width 209 height 264
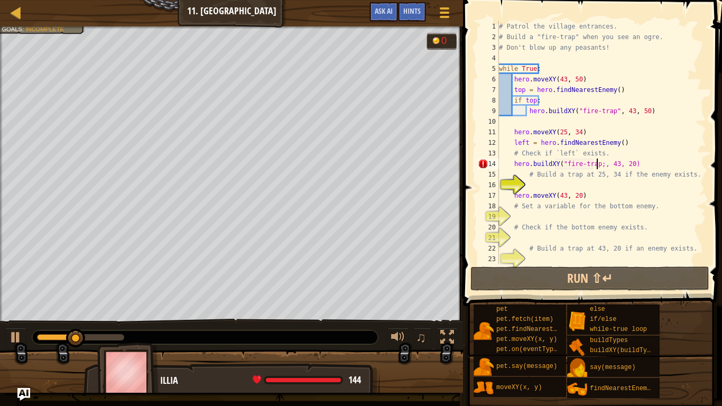
scroll to position [5, 8]
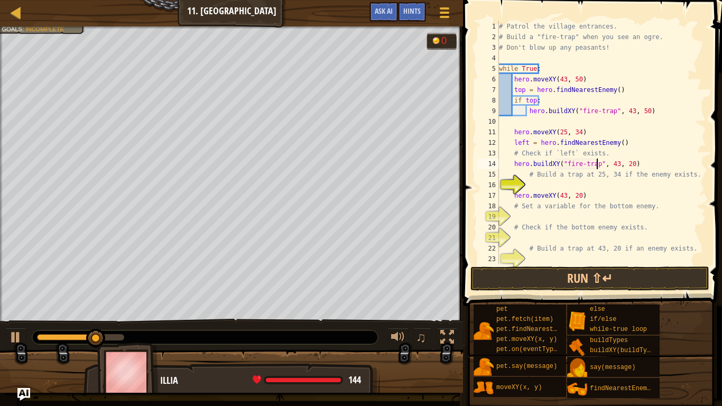
type textarea "hero.buildXY("fire-trap", 43, 20)"
click at [694, 281] on button "Run ⇧↵" at bounding box center [590, 279] width 239 height 24
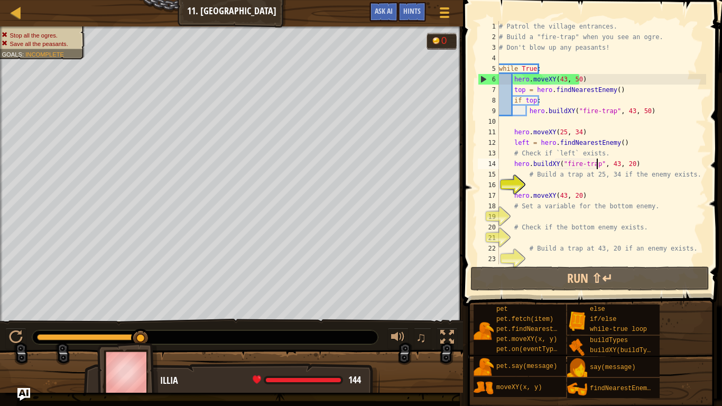
click at [594, 220] on div "# Patrol the village entrances. # Build a "fire-trap" when you see an ogre. # D…" at bounding box center [601, 153] width 209 height 264
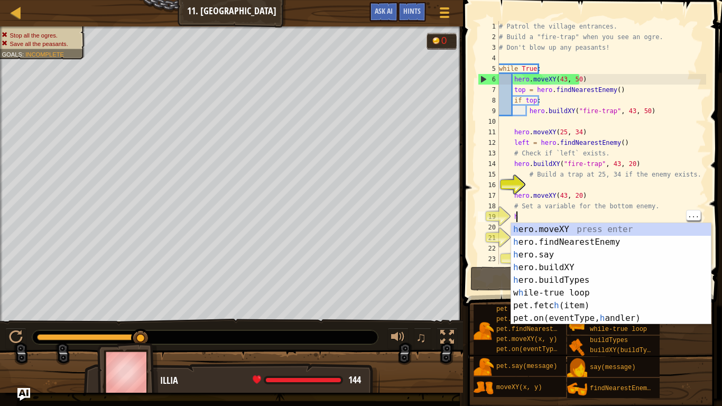
scroll to position [5, 1]
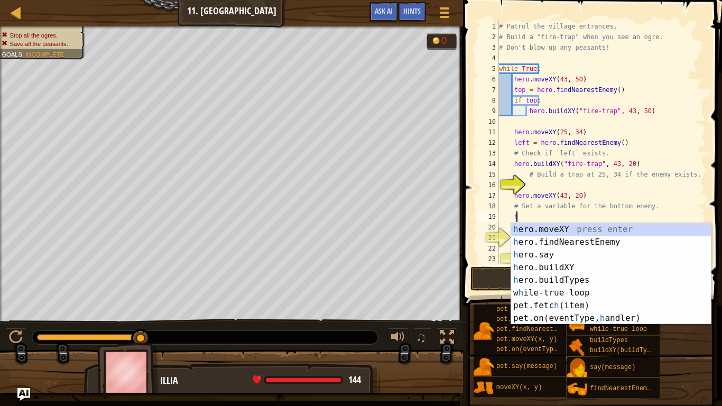
click at [591, 283] on div "h ero.moveXY press enter h ero.findNearestEnemy press enter h ero.say press ent…" at bounding box center [611, 286] width 200 height 127
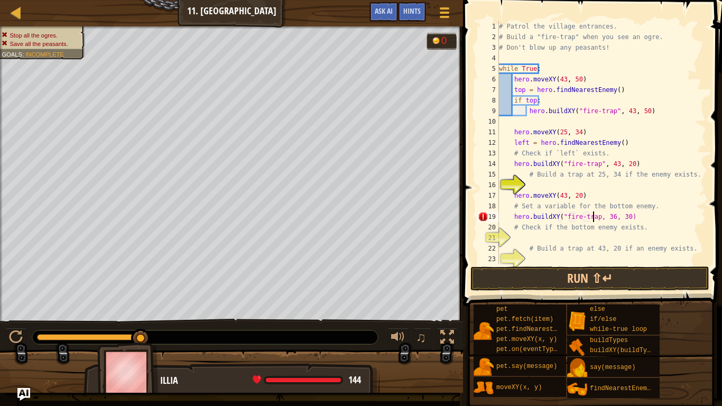
scroll to position [5, 8]
click at [613, 168] on div "# Patrol the village entrances. # Build a "fire-trap" when you see an ogre. # D…" at bounding box center [601, 153] width 209 height 264
click at [622, 162] on div "# Patrol the village entrances. # Build a "fire-trap" when you see an ogre. # D…" at bounding box center [601, 153] width 209 height 264
click at [630, 164] on div "# Patrol the village entrances. # Build a "fire-trap" when you see an ogre. # D…" at bounding box center [601, 153] width 209 height 264
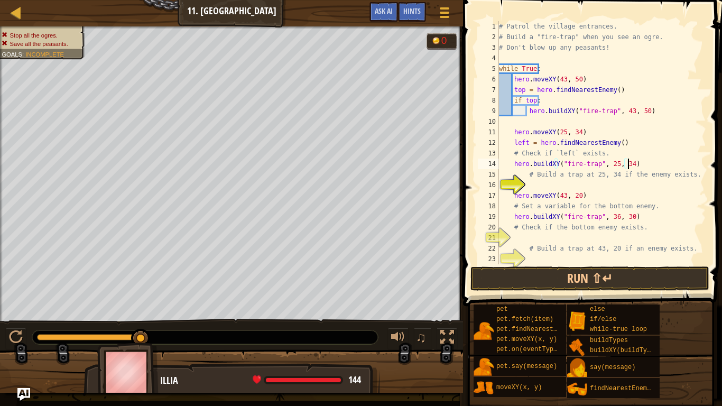
click at [613, 217] on div "# Patrol the village entrances. # Build a "fire-trap" when you see an ogre. # D…" at bounding box center [601, 153] width 209 height 264
click at [621, 215] on div "# Patrol the village entrances. # Build a "fire-trap" when you see an ogre. # D…" at bounding box center [601, 153] width 209 height 264
type textarea "hero.buildXY("fire-trap", 43, 20)"
click at [665, 282] on button "Run ⇧↵" at bounding box center [590, 279] width 239 height 24
click at [666, 280] on button "Run ⇧↵" at bounding box center [590, 279] width 239 height 24
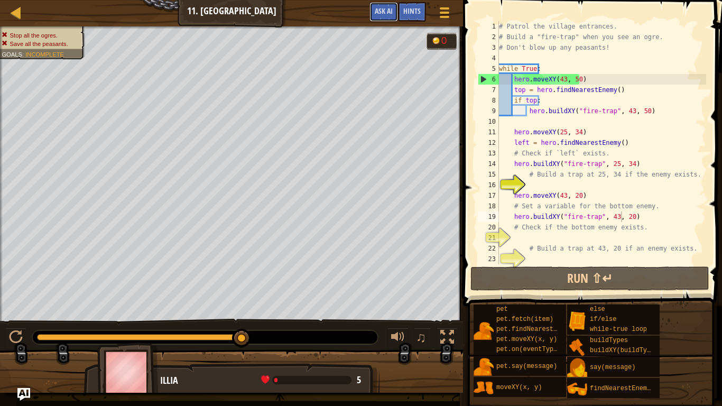
click at [385, 8] on span "Ask AI" at bounding box center [384, 11] width 18 height 10
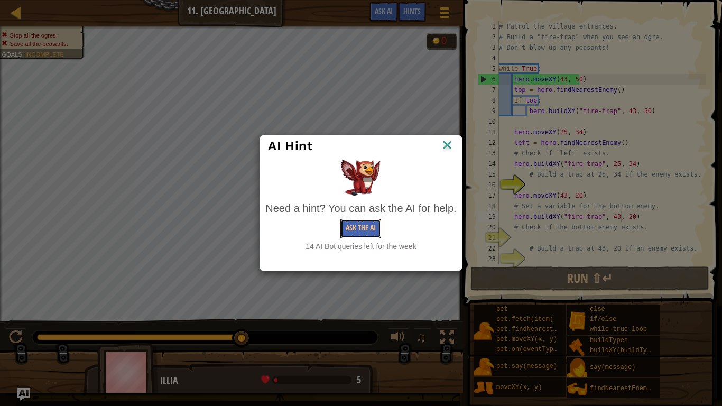
click at [367, 224] on button "Ask the AI" at bounding box center [361, 229] width 41 height 20
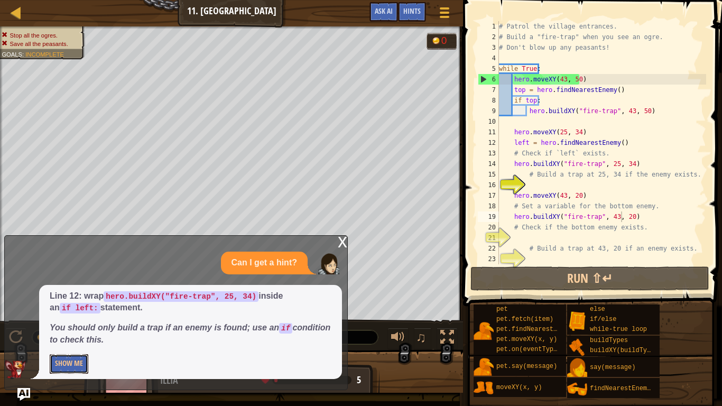
click at [74, 323] on button "Show Me" at bounding box center [69, 364] width 39 height 20
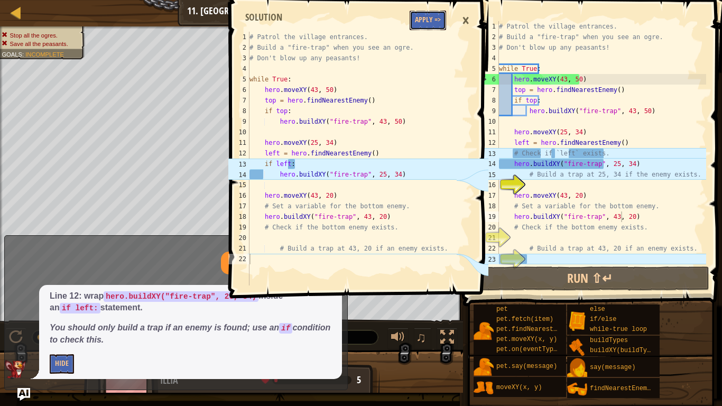
click at [441, 19] on button "Apply =>" at bounding box center [428, 21] width 36 height 20
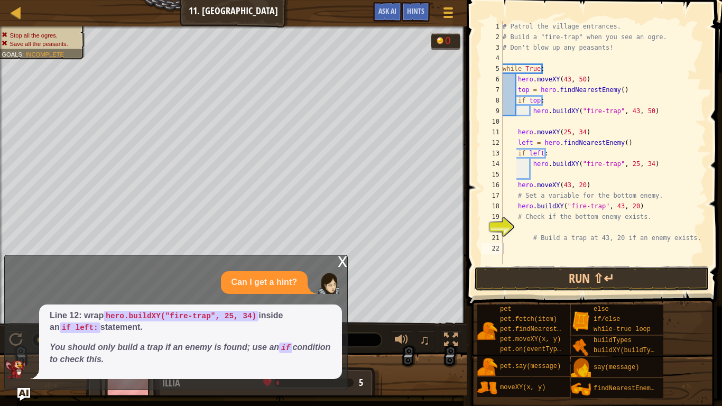
click at [523, 280] on button "Run ⇧↵" at bounding box center [591, 279] width 235 height 24
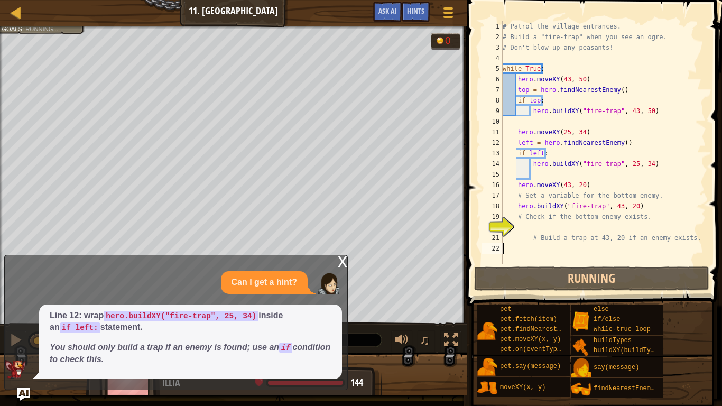
scroll to position [5, 0]
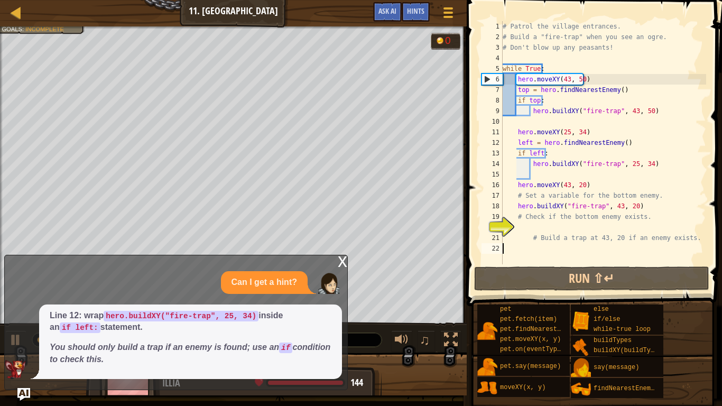
click at [347, 257] on div "x" at bounding box center [343, 260] width 10 height 11
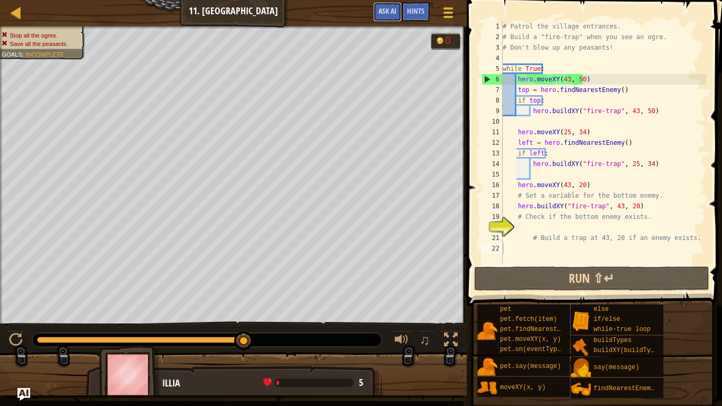
click at [396, 9] on span "Ask AI" at bounding box center [388, 11] width 18 height 10
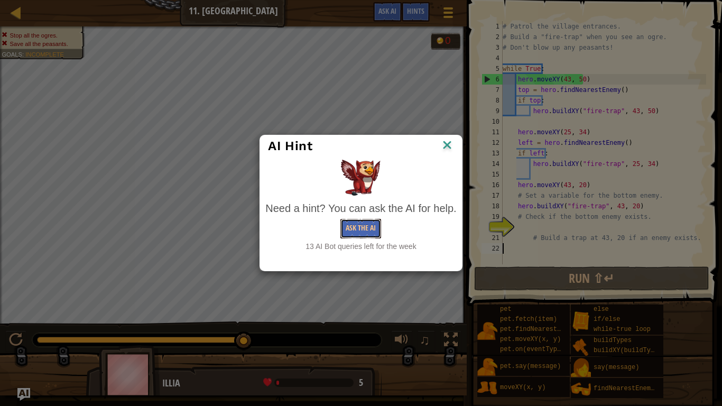
click at [368, 224] on button "Ask the AI" at bounding box center [361, 229] width 41 height 20
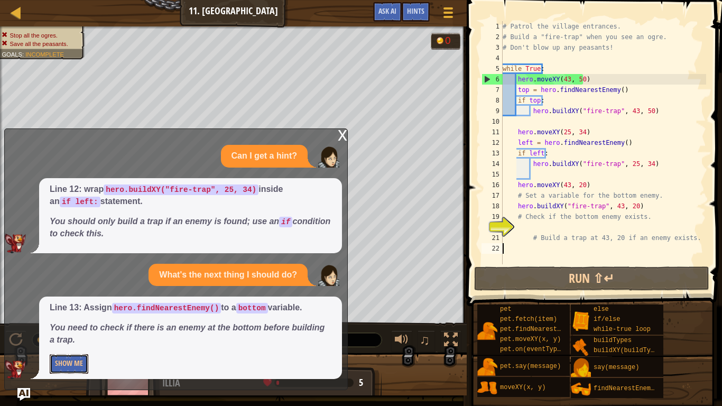
click at [73, 323] on button "Show Me" at bounding box center [69, 364] width 39 height 20
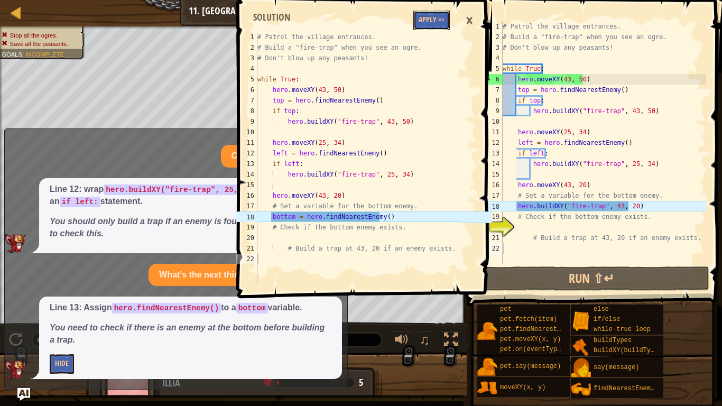
click at [432, 19] on button "Apply =>" at bounding box center [432, 21] width 36 height 20
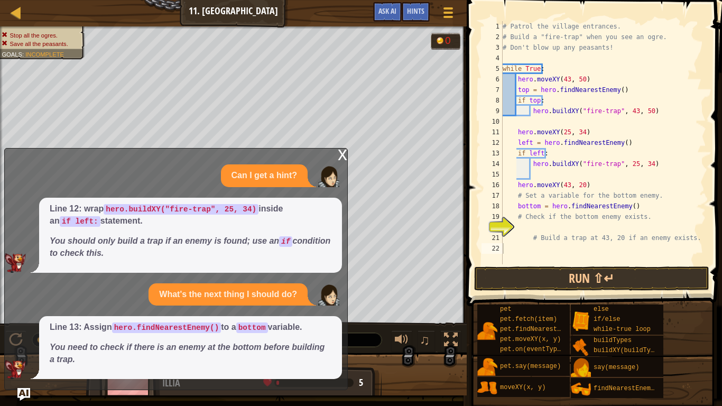
click at [346, 152] on div "x" at bounding box center [343, 154] width 10 height 11
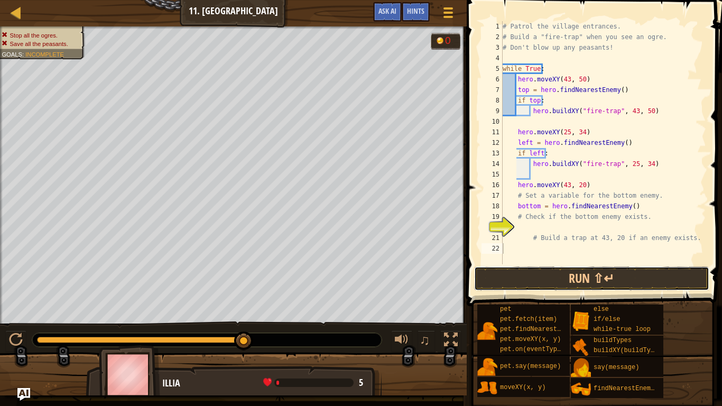
click at [653, 275] on button "Run ⇧↵" at bounding box center [591, 279] width 235 height 24
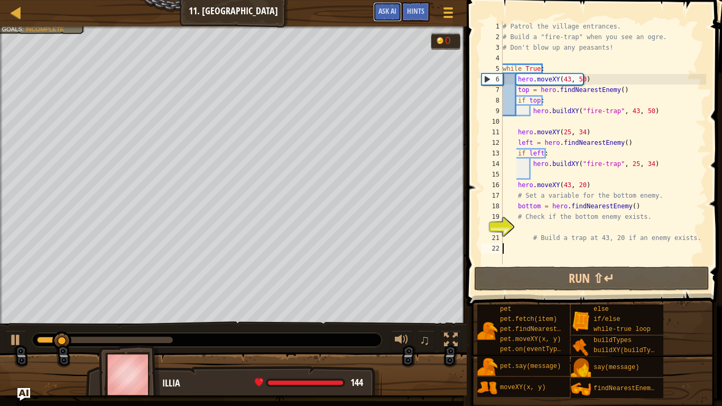
click at [391, 13] on span "Ask AI" at bounding box center [388, 11] width 18 height 10
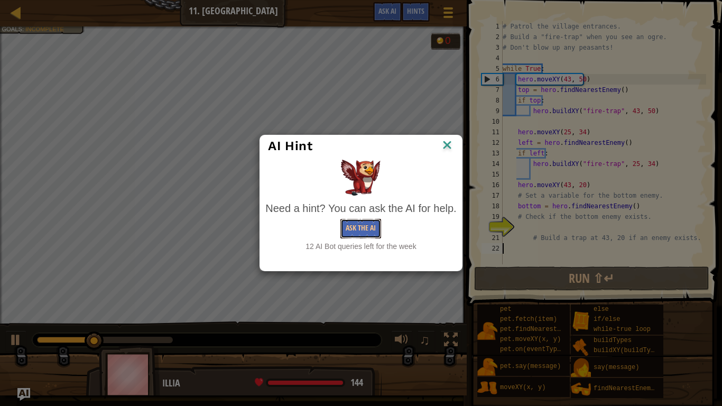
click at [355, 229] on button "Ask the AI" at bounding box center [361, 229] width 41 height 20
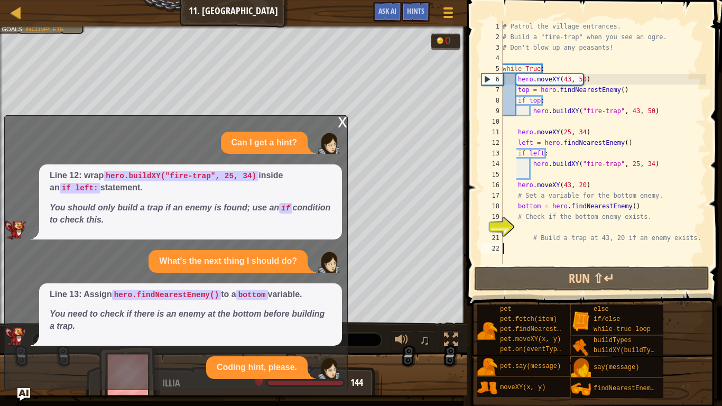
scroll to position [63, 0]
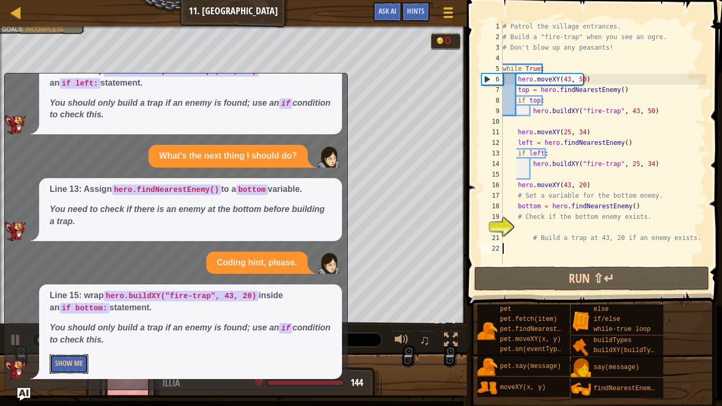
click at [83, 323] on button "Show Me" at bounding box center [69, 364] width 39 height 20
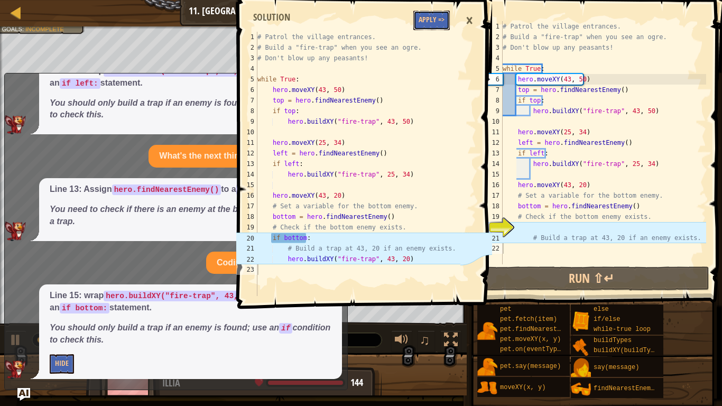
click at [428, 27] on button "Apply =>" at bounding box center [432, 21] width 36 height 20
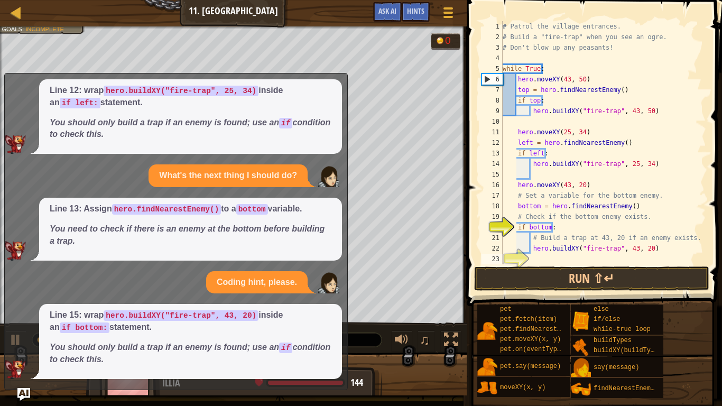
scroll to position [43, 0]
click at [39, 323] on div "Line 15: wrap hero.buildXY("fire-trap", 43, 20) inside an if bottom: statement.…" at bounding box center [190, 341] width 303 height 75
click at [26, 323] on img "Ask AI" at bounding box center [23, 394] width 13 height 13
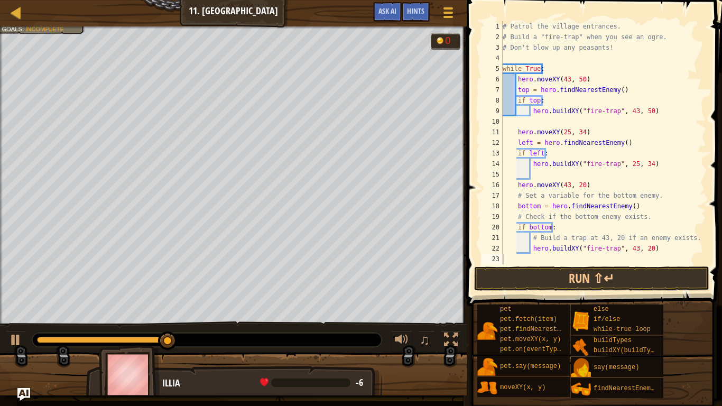
click at [666, 257] on div "# Patrol the village entrances. # Build a "fire-trap" when you see an ogre. # D…" at bounding box center [604, 153] width 206 height 264
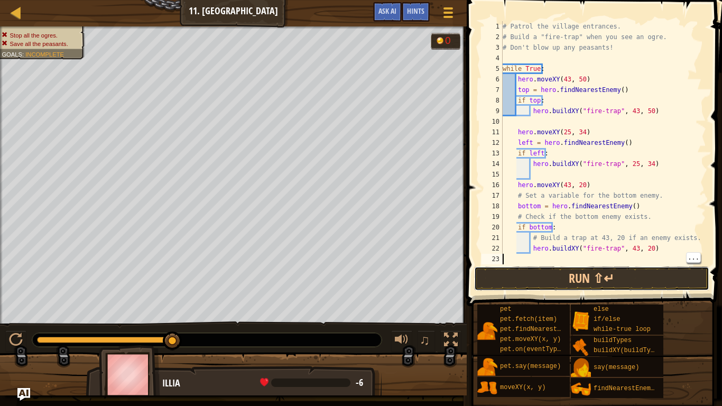
click at [649, 278] on button "Run ⇧↵" at bounding box center [591, 279] width 235 height 24
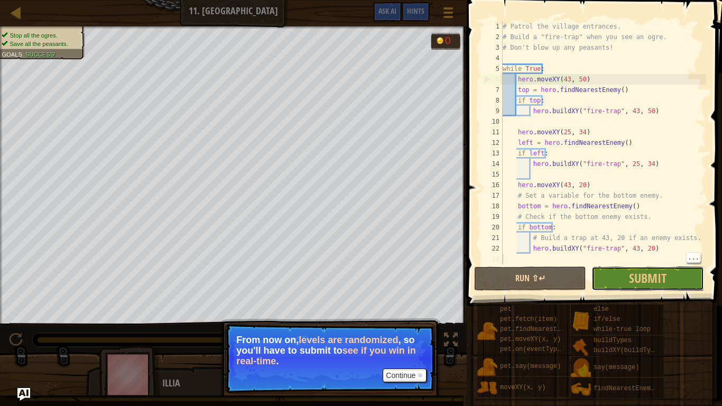
click at [616, 278] on button "Submit" at bounding box center [648, 279] width 112 height 24
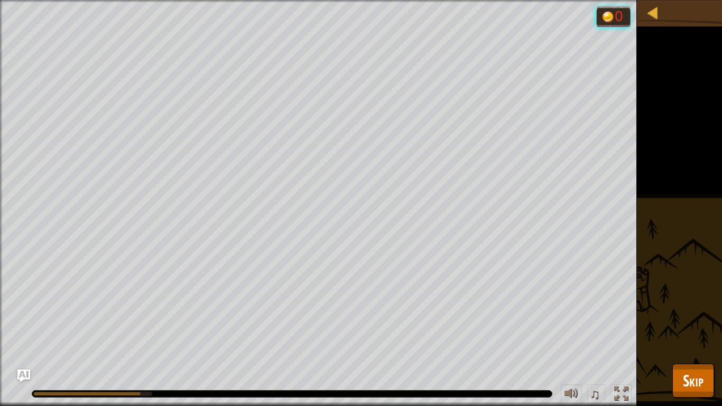
click at [710, 323] on div "Stop all the ogres. Save all the peasants. Goals : Running... 0 ♫ Illia 144 x: …" at bounding box center [361, 203] width 722 height 406
click at [710, 323] on button "Skip" at bounding box center [694, 381] width 42 height 34
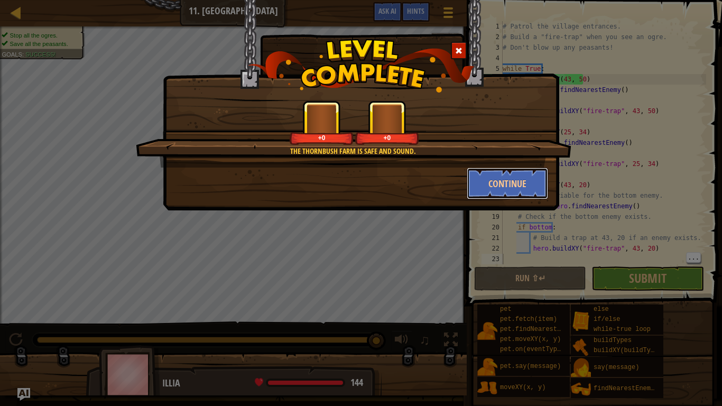
click at [490, 188] on button "Continue" at bounding box center [508, 184] width 82 height 32
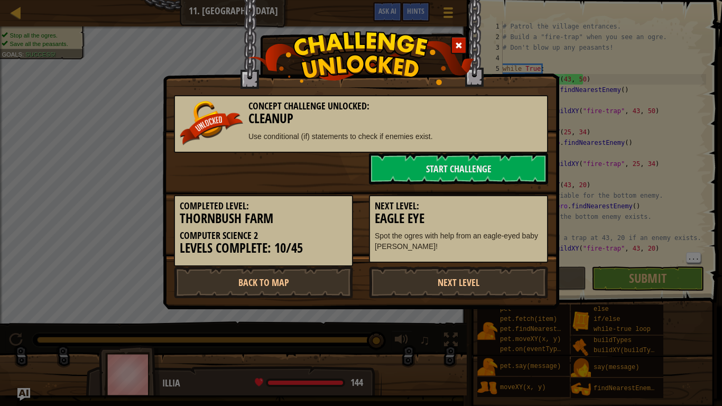
click at [472, 290] on link "Next Level" at bounding box center [458, 283] width 179 height 32
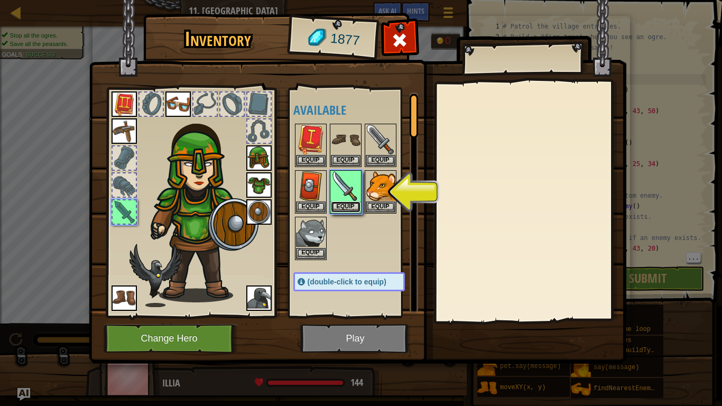
click at [344, 207] on button "Equip" at bounding box center [346, 207] width 30 height 11
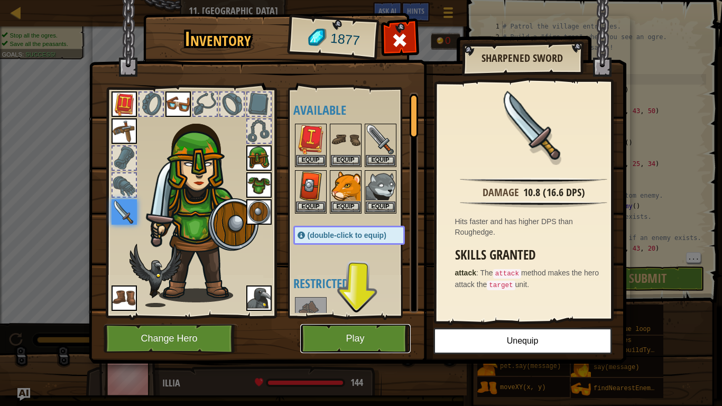
click at [341, 323] on button "Play" at bounding box center [355, 338] width 111 height 29
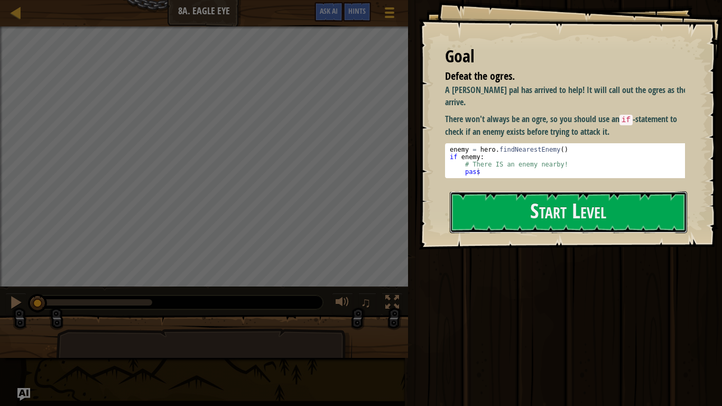
click at [500, 220] on button "Start Level" at bounding box center [568, 212] width 237 height 42
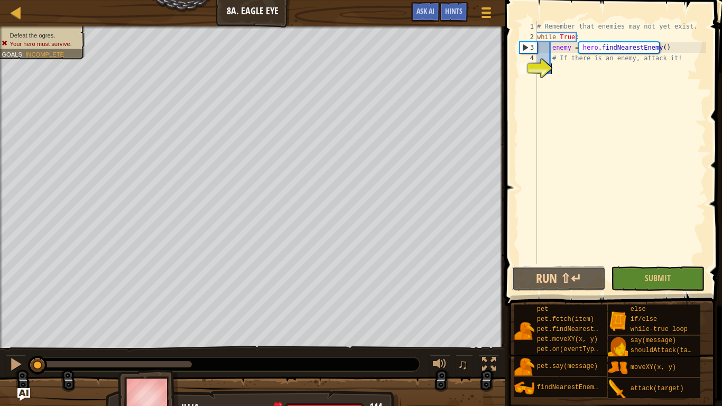
click at [563, 282] on button "Run ⇧↵" at bounding box center [559, 279] width 94 height 24
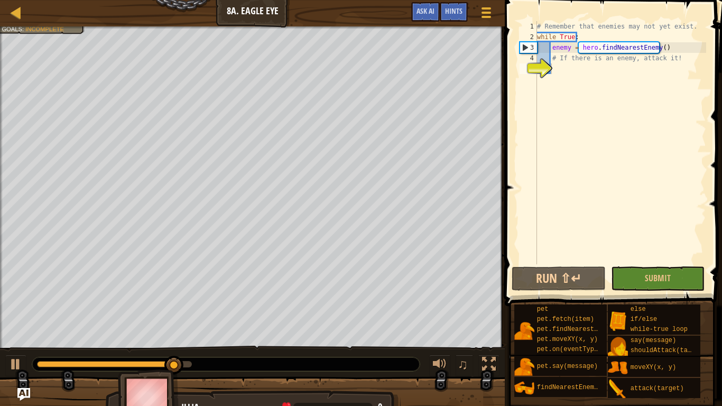
click at [456, 13] on span "Hints" at bounding box center [453, 11] width 17 height 10
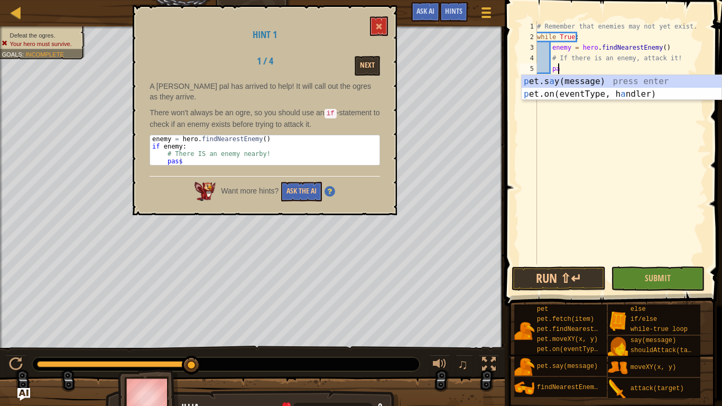
scroll to position [5, 1]
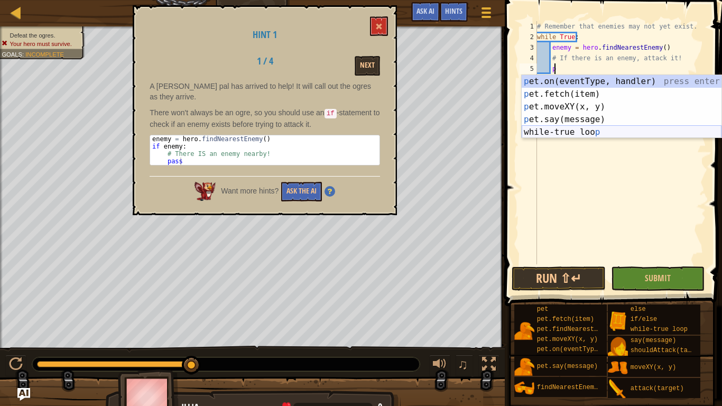
type textarea "p"
click at [373, 26] on button at bounding box center [379, 26] width 18 height 20
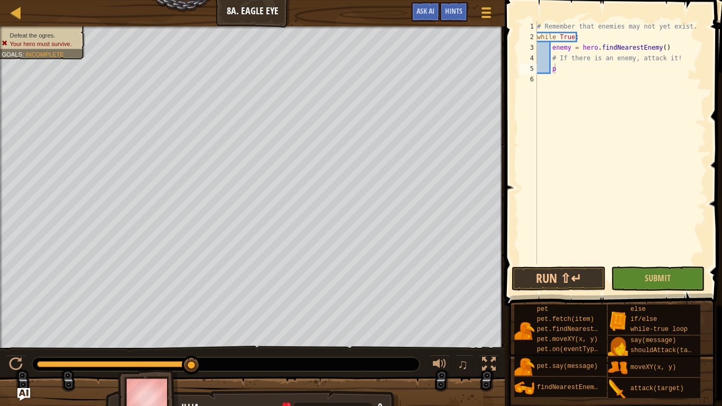
scroll to position [5, 0]
click at [591, 79] on div "# Remember that enemies may not yet exist. while True : enemy = hero . findNear…" at bounding box center [620, 153] width 171 height 264
click at [585, 72] on div "# Remember that enemies may not yet exist. while True : enemy = hero . findNear…" at bounding box center [620, 153] width 171 height 264
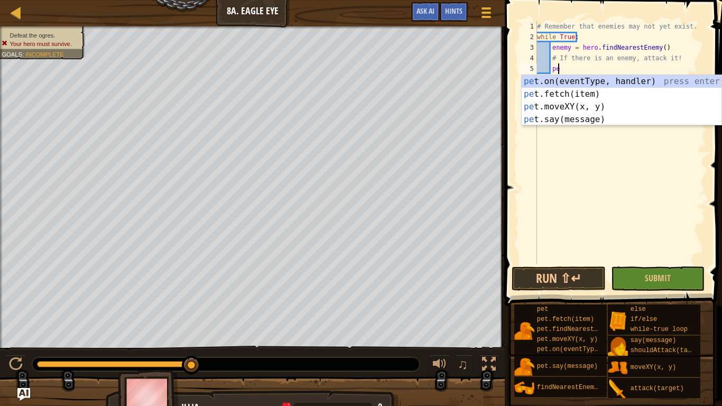
type textarea "p"
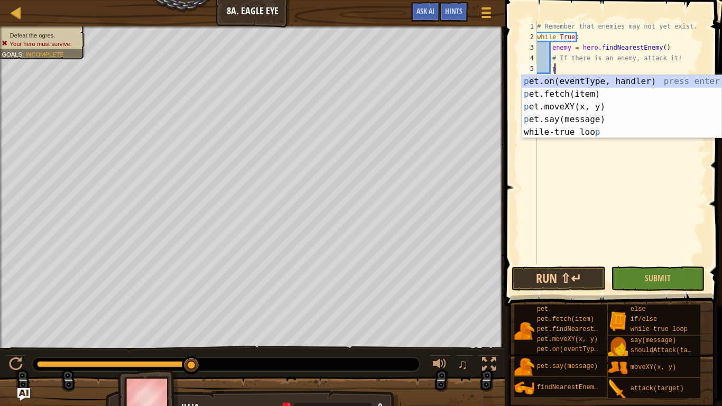
scroll to position [5, 1]
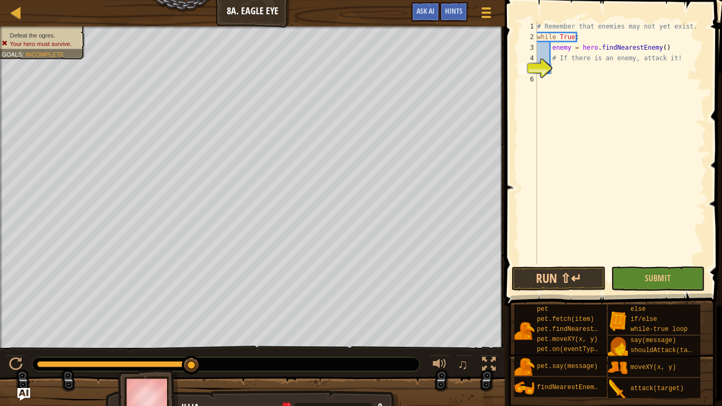
click at [455, 13] on span "Hints" at bounding box center [453, 11] width 17 height 10
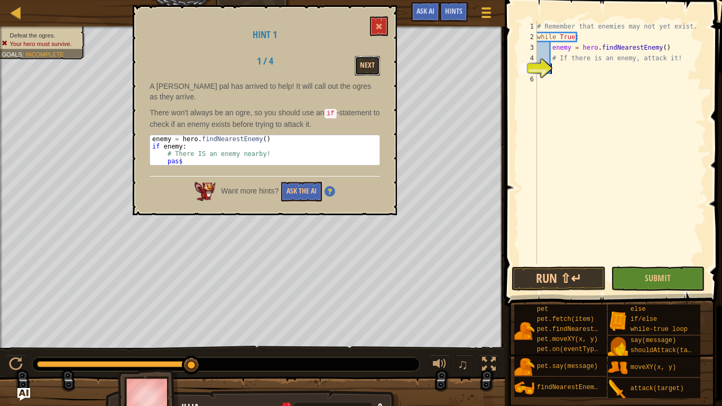
click at [365, 66] on button "Next" at bounding box center [367, 66] width 25 height 20
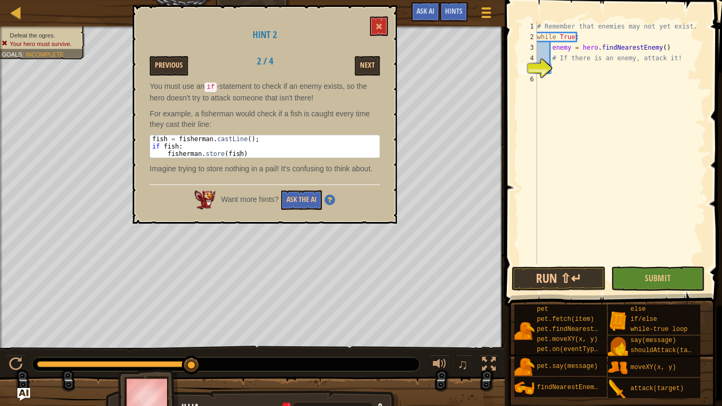
click at [560, 68] on div "# Remember that enemies may not yet exist. while True : enemy = hero . findNear…" at bounding box center [620, 153] width 171 height 264
type textarea "fish = fisherman.casttime();"
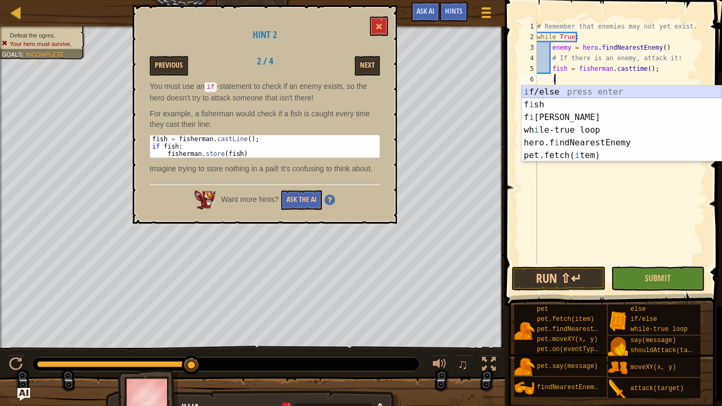
click at [550, 93] on div "i f/else press enter f i sh press enter f i [PERSON_NAME] press enter wh i le-t…" at bounding box center [622, 137] width 200 height 102
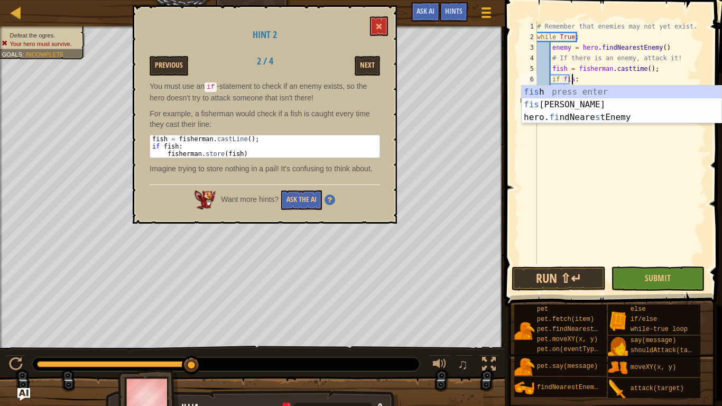
type textarea "if fish:"
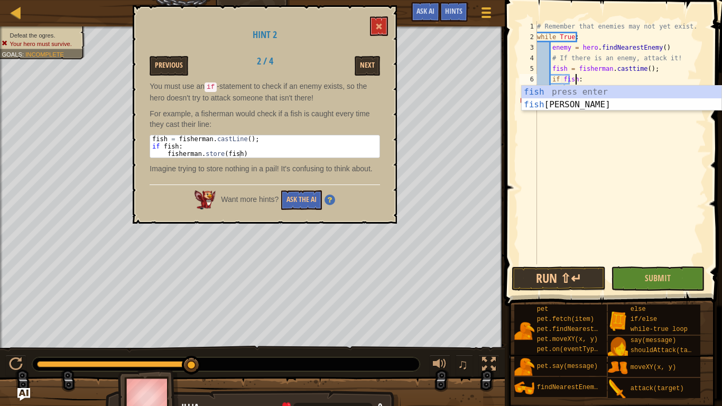
scroll to position [5, 3]
click at [562, 90] on div "fish press enter fish erman press enter" at bounding box center [622, 111] width 200 height 51
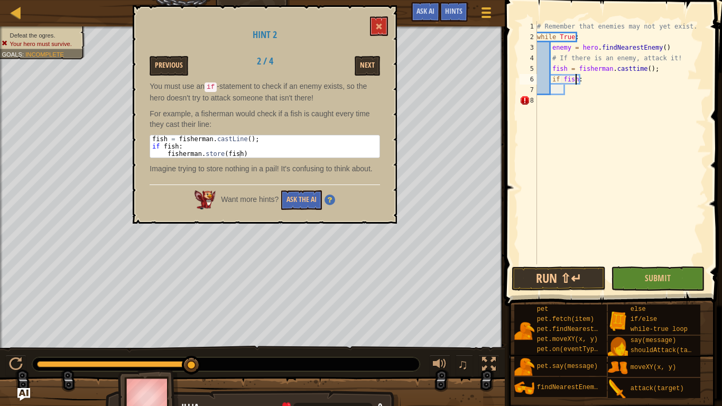
click at [578, 91] on div "# Remember that enemies may not yet exist. while True : enemy = hero . findNear…" at bounding box center [620, 153] width 171 height 264
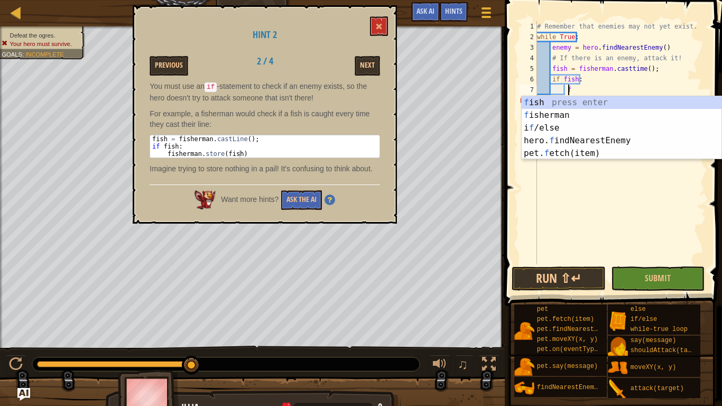
scroll to position [5, 3]
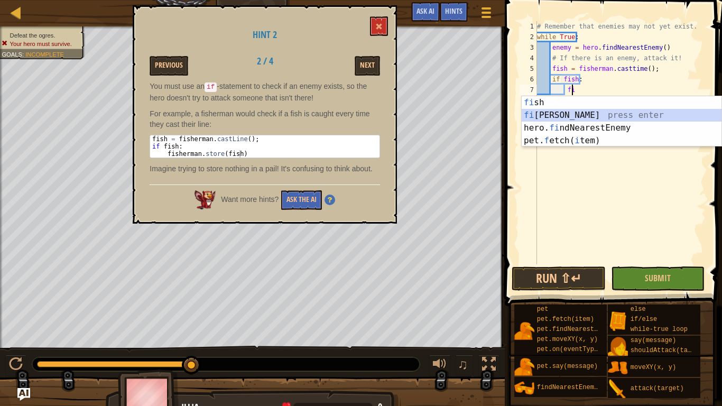
click at [563, 113] on div "fi sh press enter fi [PERSON_NAME] press enter hero. fi ndNearestEnemy press en…" at bounding box center [622, 134] width 200 height 76
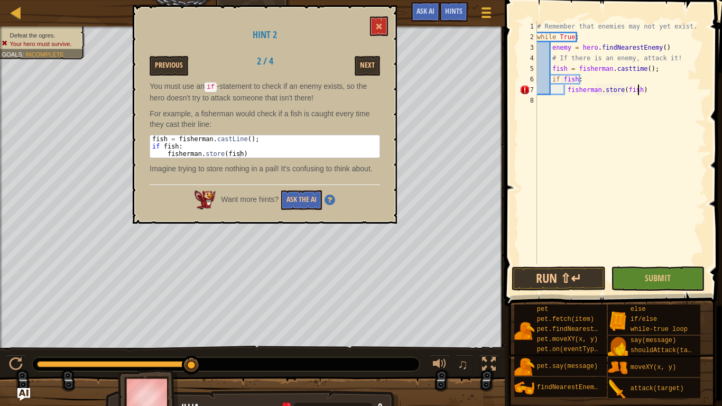
scroll to position [5, 8]
type textarea "[DOMAIN_NAME](fish)"
click at [367, 73] on button "Next" at bounding box center [367, 66] width 25 height 20
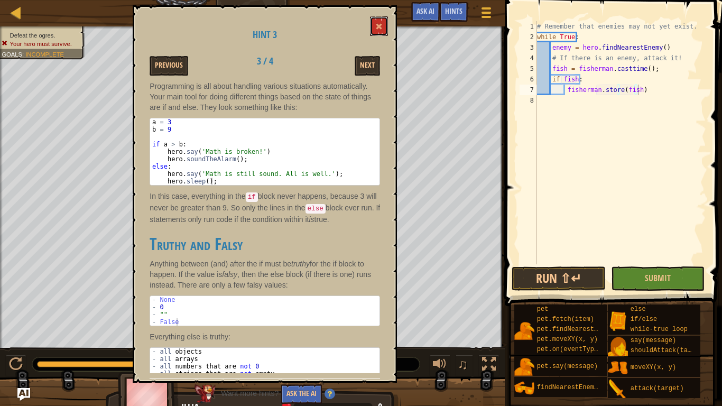
click at [382, 23] on span at bounding box center [379, 26] width 7 height 7
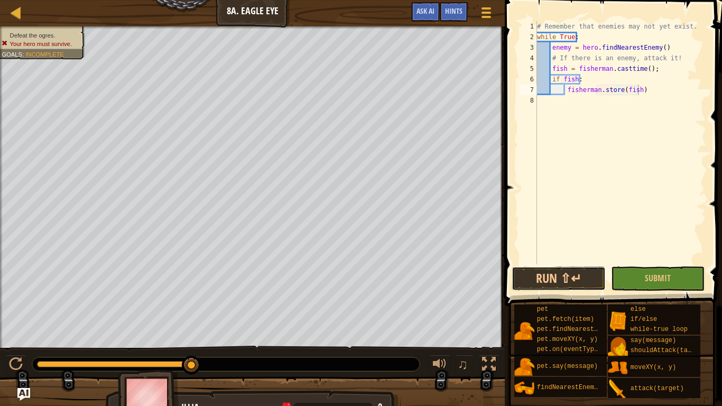
click at [550, 285] on button "Run ⇧↵" at bounding box center [559, 279] width 94 height 24
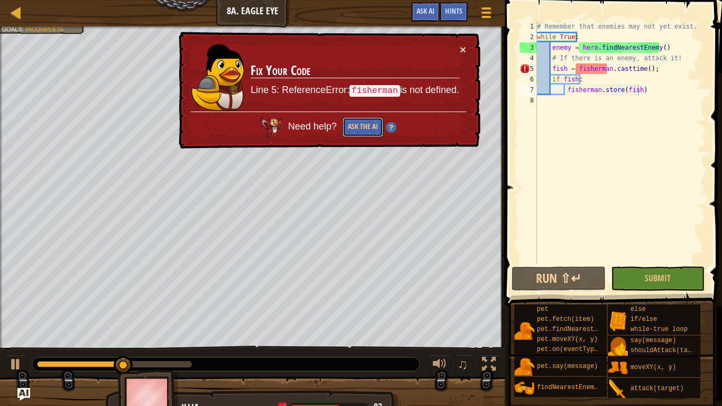
click at [367, 134] on button "Ask the AI" at bounding box center [363, 127] width 41 height 20
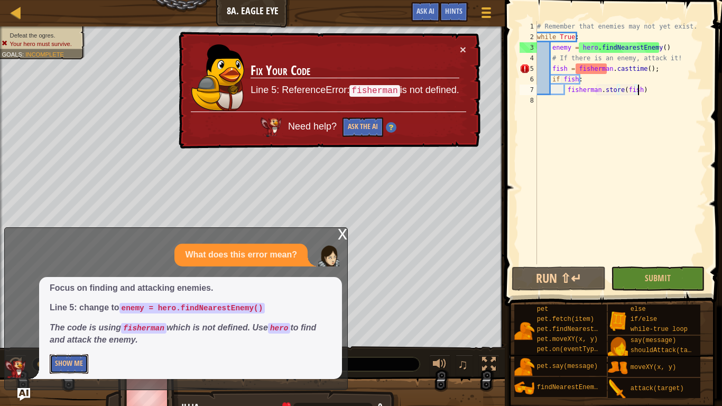
click at [67, 323] on button "Show Me" at bounding box center [69, 364] width 39 height 20
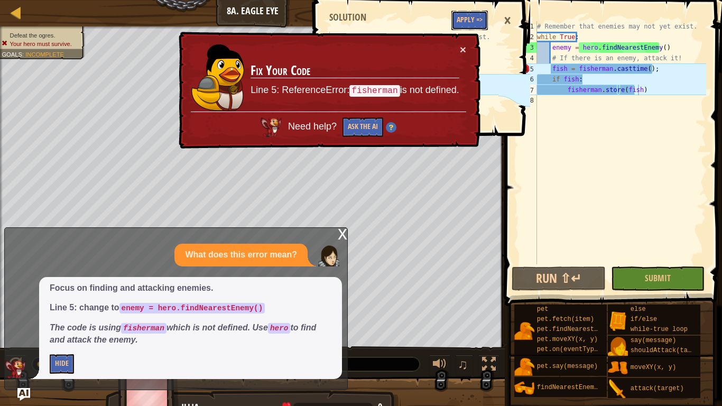
click at [466, 21] on button "Apply =>" at bounding box center [470, 21] width 36 height 20
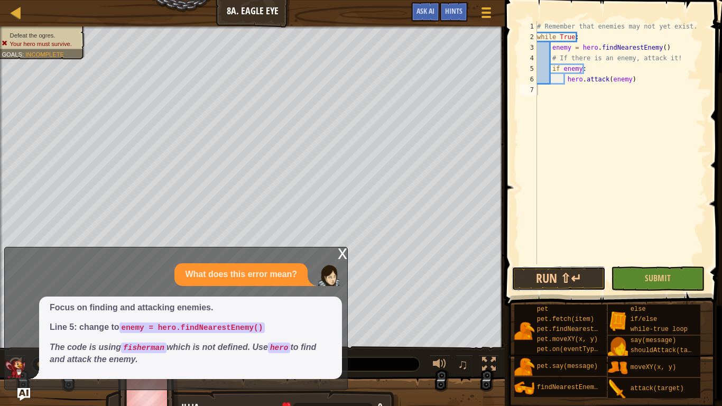
click at [558, 279] on button "Run ⇧↵" at bounding box center [559, 279] width 94 height 24
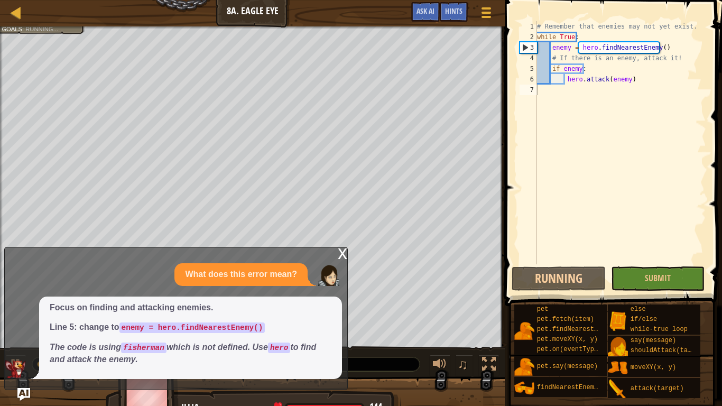
click at [340, 252] on div "x" at bounding box center [343, 253] width 10 height 11
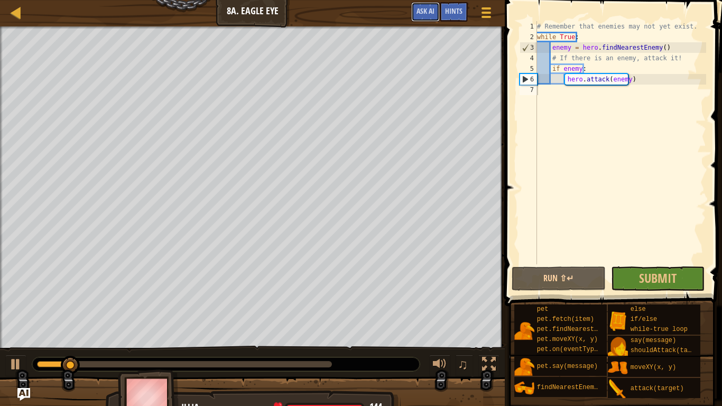
click at [422, 16] on button "Ask AI" at bounding box center [425, 12] width 29 height 20
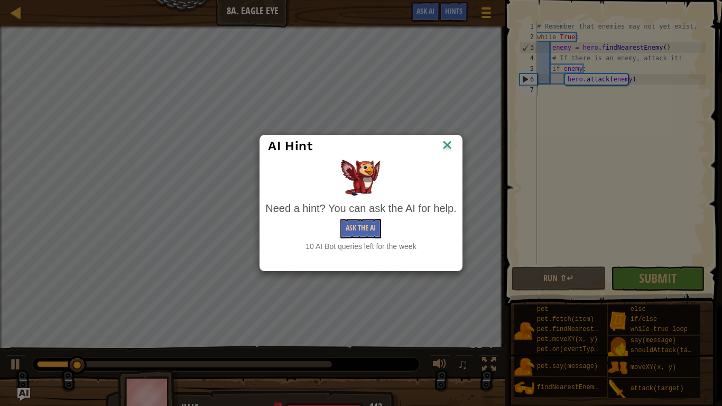
click at [422, 16] on div "AI Hint Need a hint? You can ask the AI for help. Ask the AI 10 AI Bot queries …" at bounding box center [361, 203] width 722 height 406
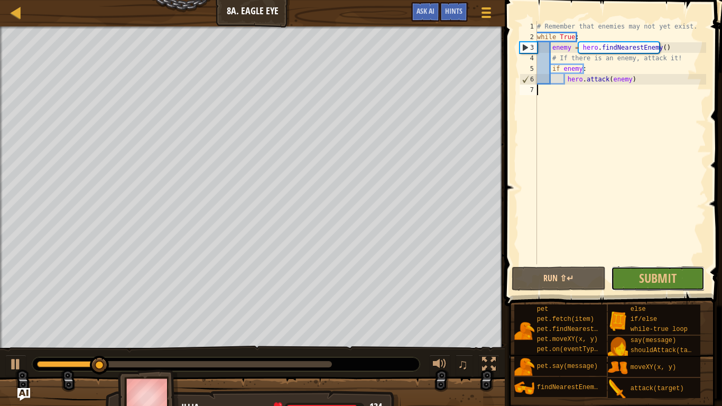
click at [643, 276] on span "Submit" at bounding box center [658, 278] width 38 height 17
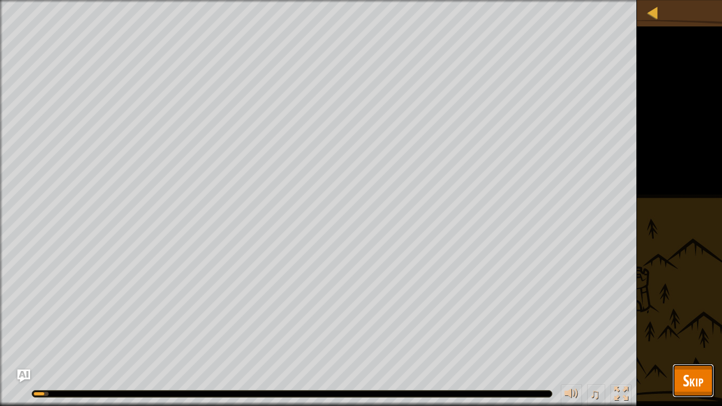
click at [682, 323] on button "Skip" at bounding box center [694, 381] width 42 height 34
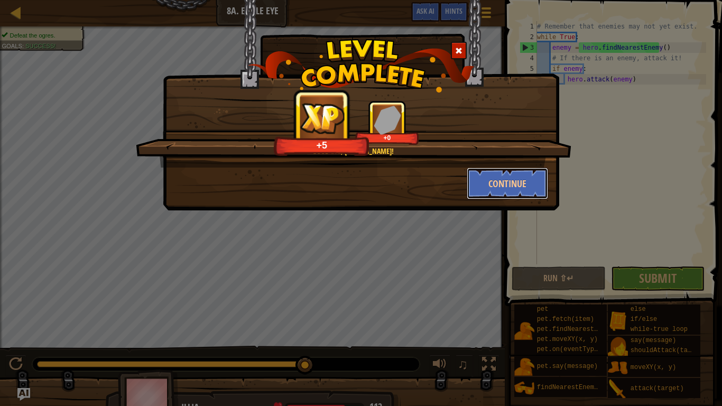
click at [524, 196] on button "Continue" at bounding box center [508, 184] width 82 height 32
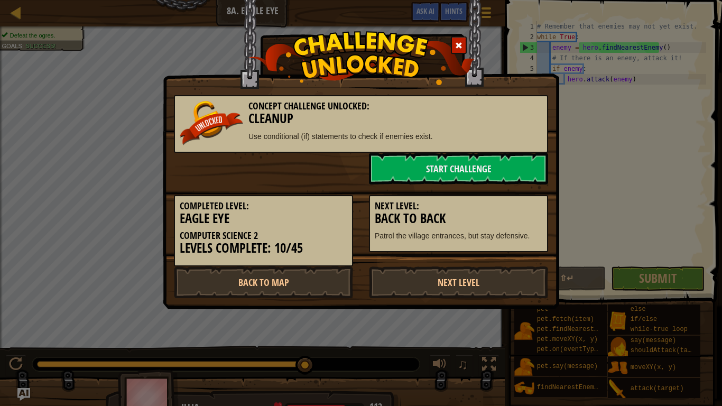
click at [461, 281] on link "Next Level" at bounding box center [458, 283] width 179 height 32
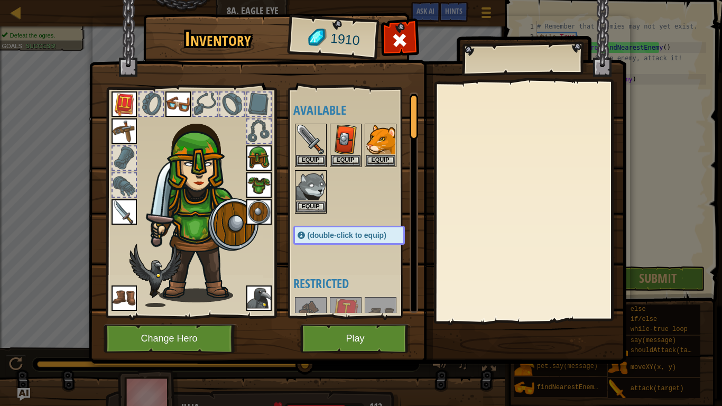
click at [386, 321] on img at bounding box center [358, 172] width 538 height 384
click at [369, 323] on button "Play" at bounding box center [355, 338] width 111 height 29
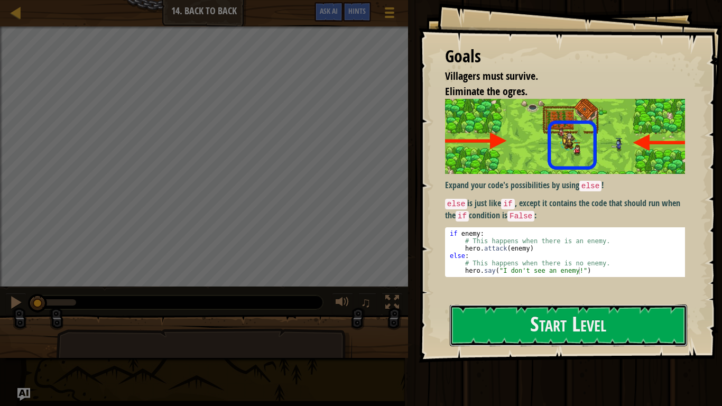
click at [577, 323] on button "Start Level" at bounding box center [568, 326] width 237 height 42
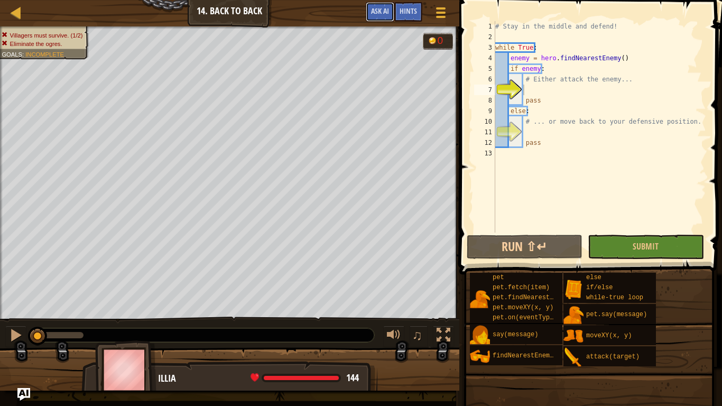
click at [388, 14] on span "Ask AI" at bounding box center [380, 11] width 18 height 10
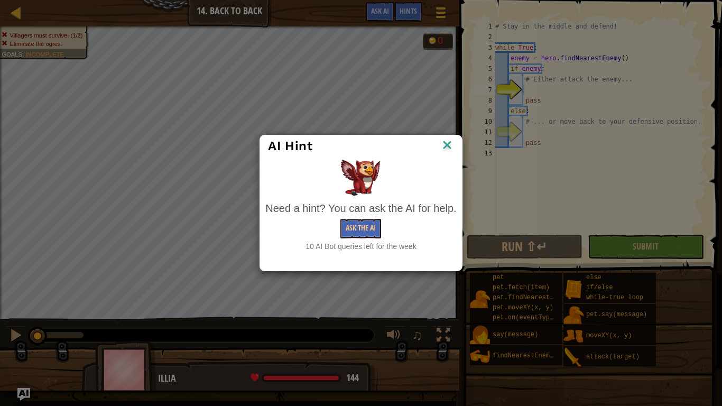
click at [710, 195] on div "AI Hint Need a hint? You can ask the AI for help. Ask the AI 10 AI Bot queries …" at bounding box center [361, 203] width 722 height 406
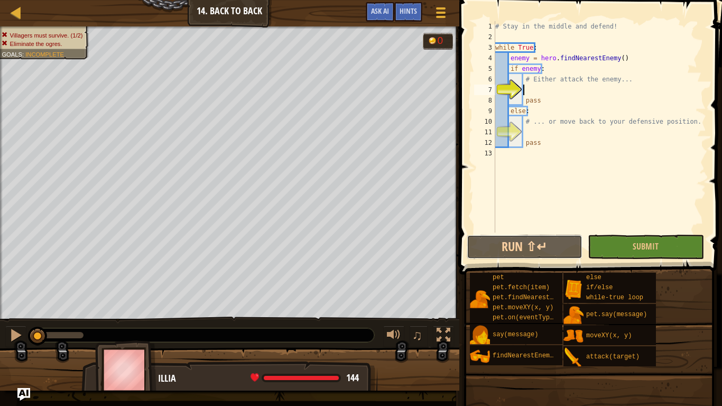
click at [555, 254] on button "Run ⇧↵" at bounding box center [525, 247] width 116 height 24
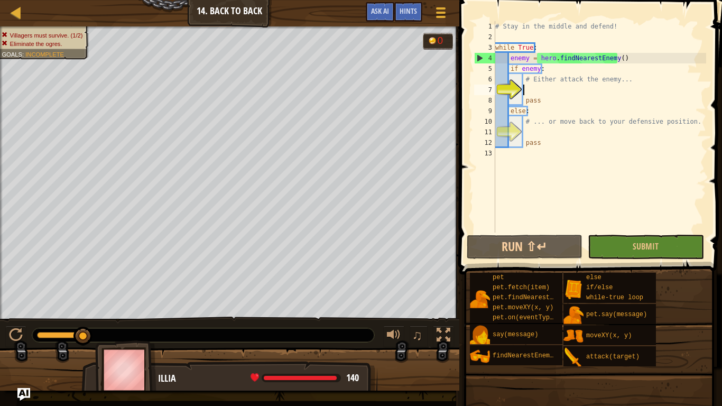
scroll to position [5, 2]
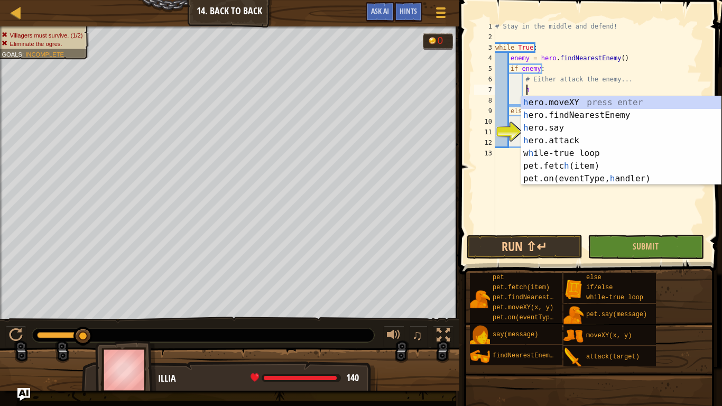
click at [609, 141] on div "h ero.moveXY press enter h ero.findNearestEnemy press enter h ero.say press ent…" at bounding box center [621, 153] width 200 height 114
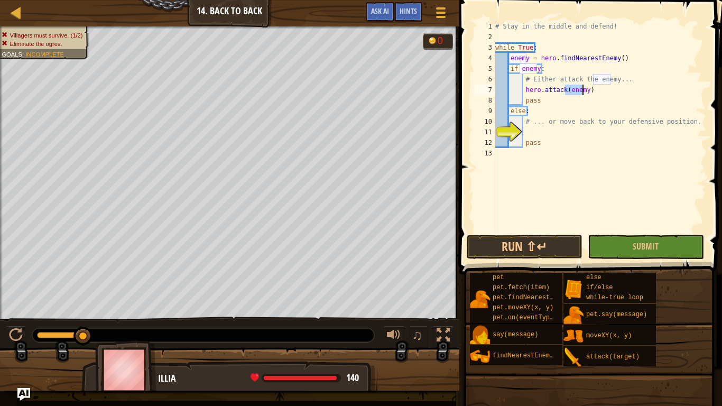
click at [634, 96] on div "# Stay in the middle and defend! while True : enemy = hero . findNearestEnemy (…" at bounding box center [599, 137] width 213 height 233
click at [528, 142] on div "# Stay in the middle and defend! while True : enemy = hero . findNearestEnemy (…" at bounding box center [599, 137] width 213 height 233
type textarea "pass"
click at [548, 243] on button "Run ⇧↵" at bounding box center [525, 247] width 116 height 24
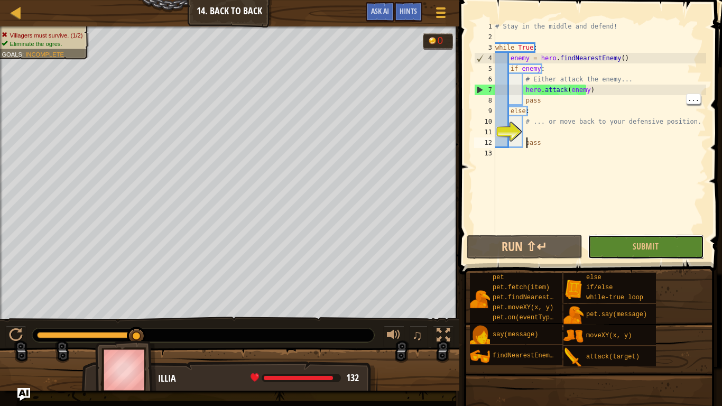
click at [661, 249] on button "Submit" at bounding box center [646, 247] width 116 height 24
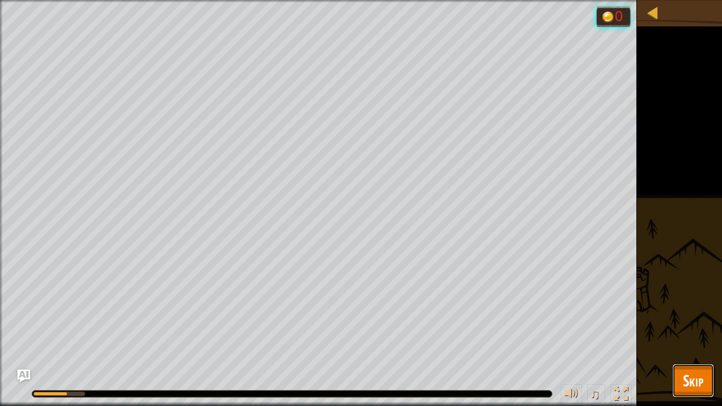
click at [694, 323] on span "Skip" at bounding box center [693, 381] width 21 height 22
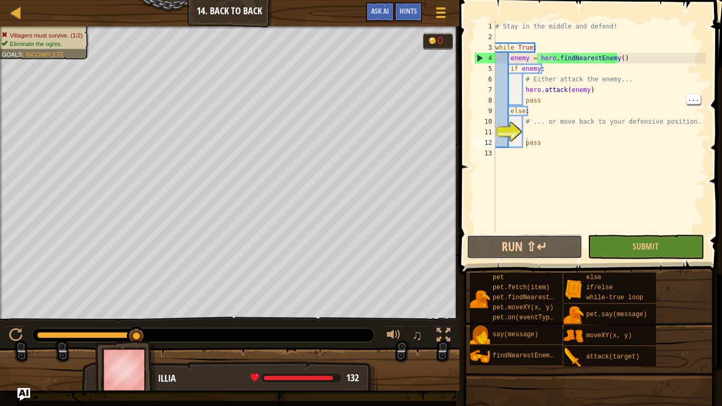
click at [517, 250] on button "Run ⇧↵" at bounding box center [525, 247] width 116 height 24
click at [535, 131] on div "# Stay in the middle and defend! while True : enemy = hero . findNearestEnemy (…" at bounding box center [599, 137] width 213 height 233
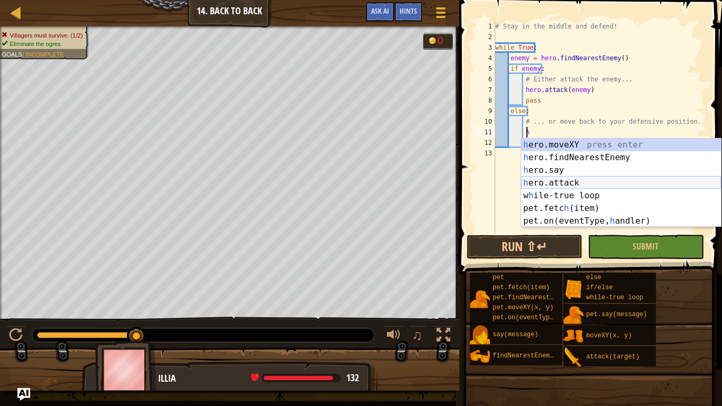
click at [601, 185] on div "h ero.moveXY press enter h ero.findNearestEnemy press enter h ero.say press ent…" at bounding box center [621, 196] width 200 height 114
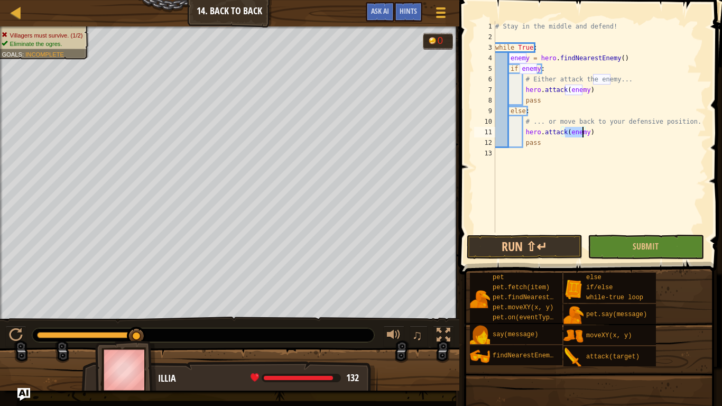
type textarea "hero.attack(enemy)"
click at [540, 236] on button "Run ⇧↵" at bounding box center [525, 247] width 116 height 24
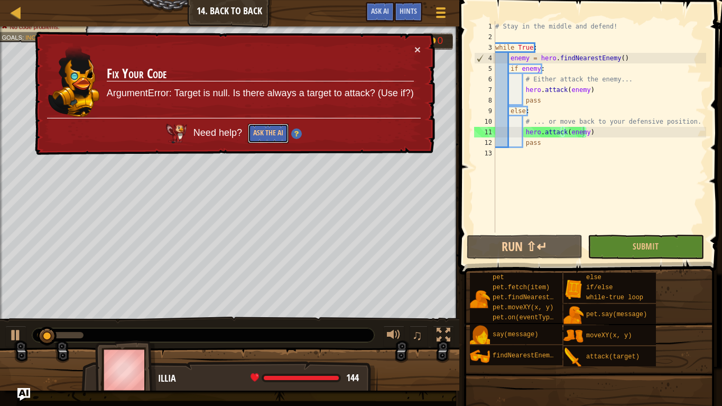
click at [263, 138] on button "Ask the AI" at bounding box center [268, 134] width 41 height 20
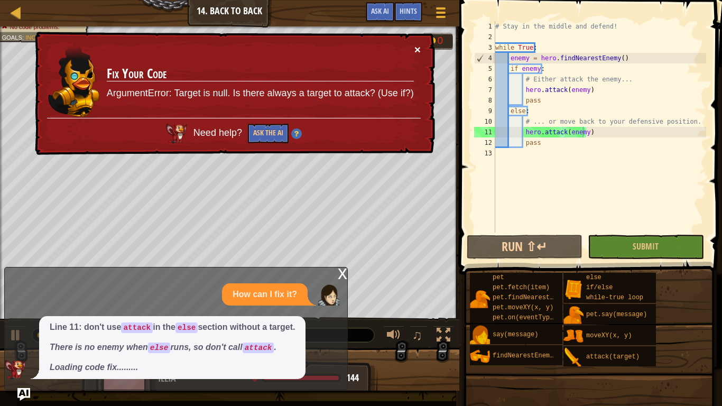
click at [417, 45] on button "×" at bounding box center [418, 49] width 6 height 11
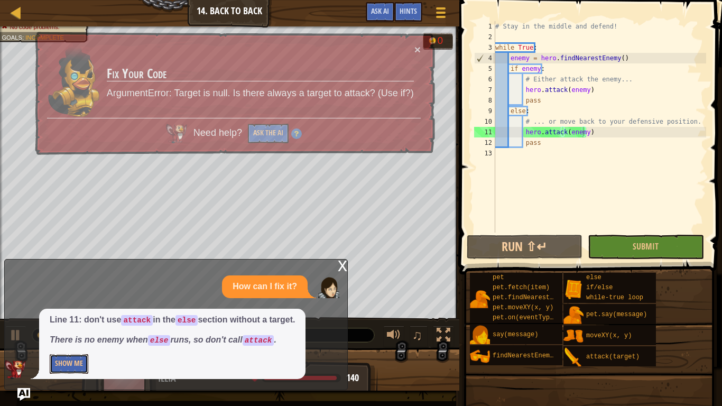
click at [68, 323] on button "Show Me" at bounding box center [69, 364] width 39 height 20
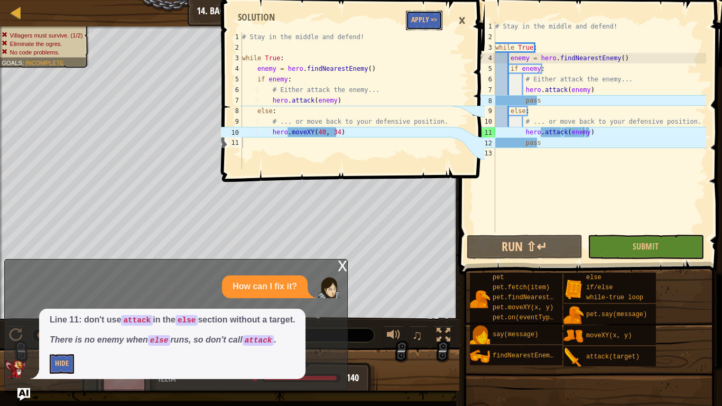
click at [424, 18] on button "Apply =>" at bounding box center [424, 21] width 36 height 20
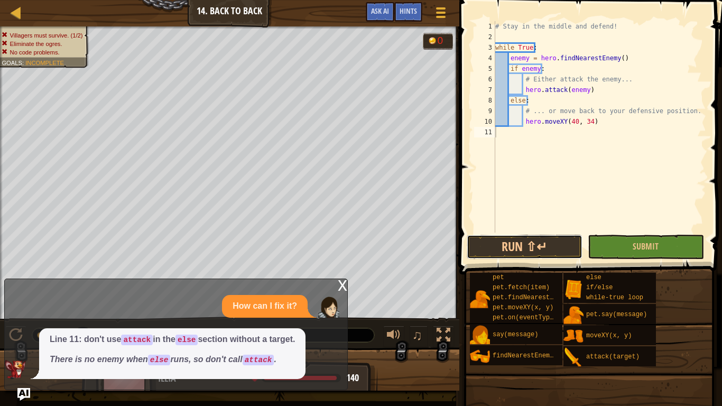
click at [522, 237] on button "Run ⇧↵" at bounding box center [525, 247] width 116 height 24
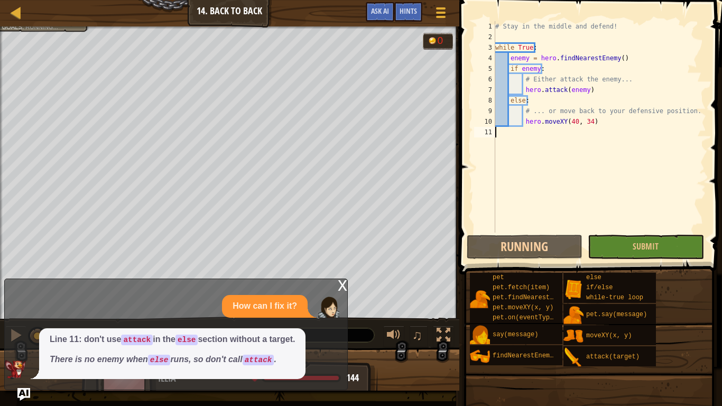
scroll to position [5, 0]
click at [341, 283] on div "x" at bounding box center [343, 284] width 10 height 11
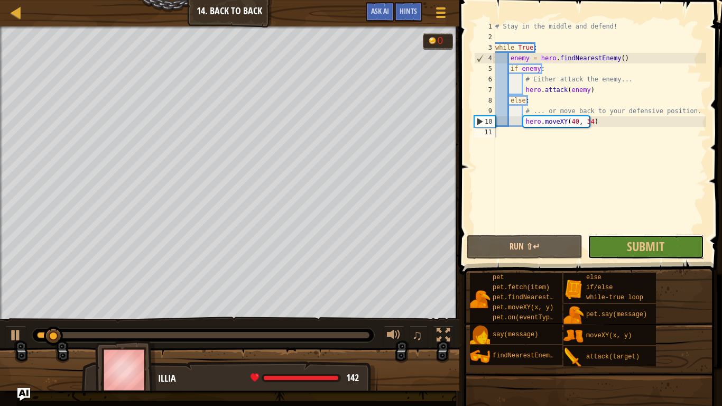
click at [615, 246] on button "Submit" at bounding box center [646, 247] width 116 height 24
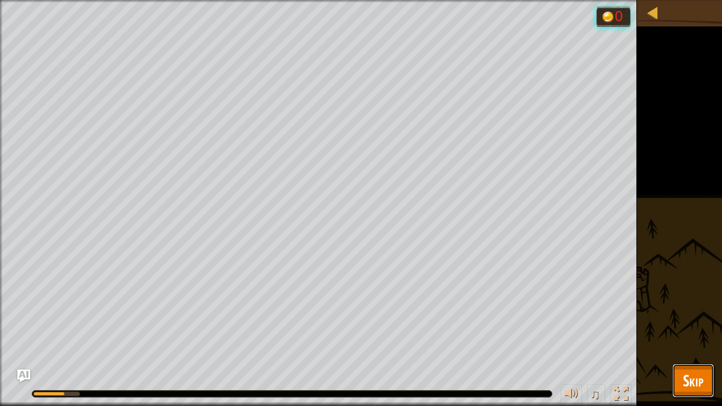
click at [701, 323] on button "Skip" at bounding box center [694, 381] width 42 height 34
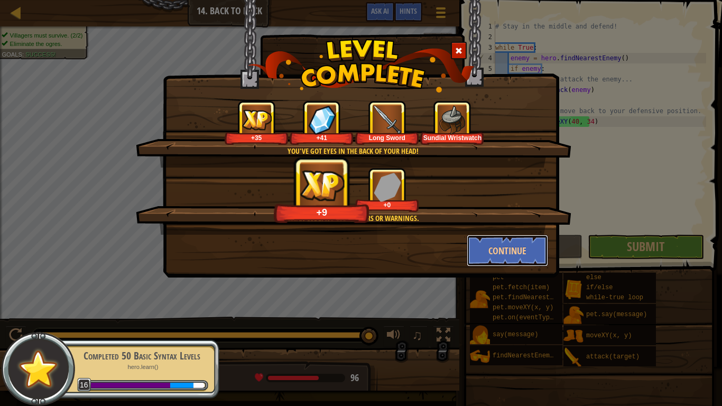
click at [523, 258] on button "Continue" at bounding box center [508, 251] width 82 height 32
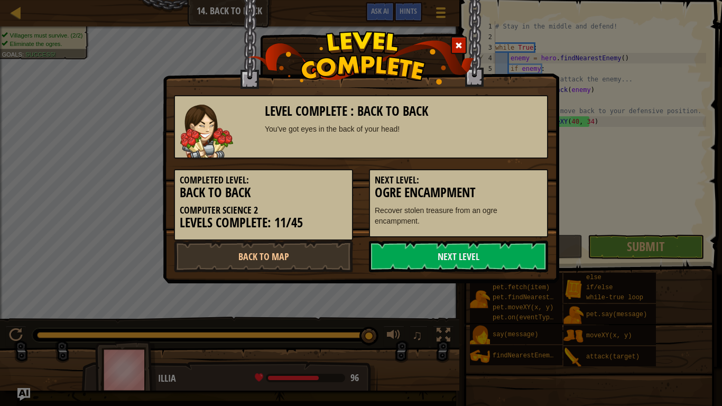
click at [510, 261] on link "Next Level" at bounding box center [458, 257] width 179 height 32
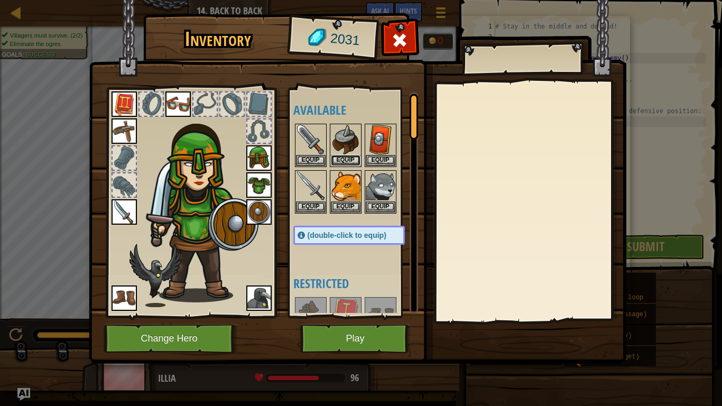
click at [343, 160] on button "Equip" at bounding box center [346, 160] width 30 height 11
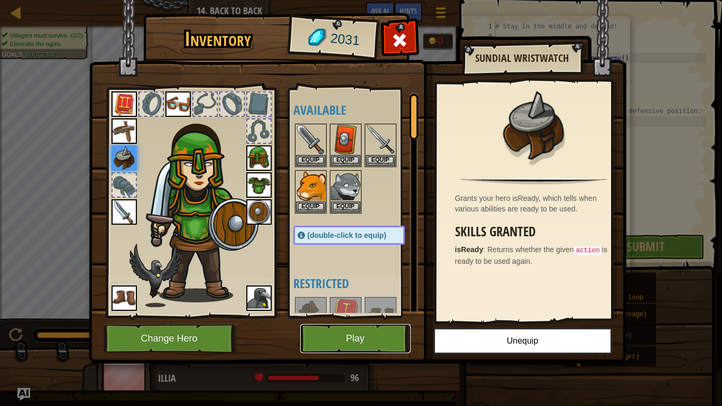
click at [351, 323] on button "Play" at bounding box center [355, 338] width 111 height 29
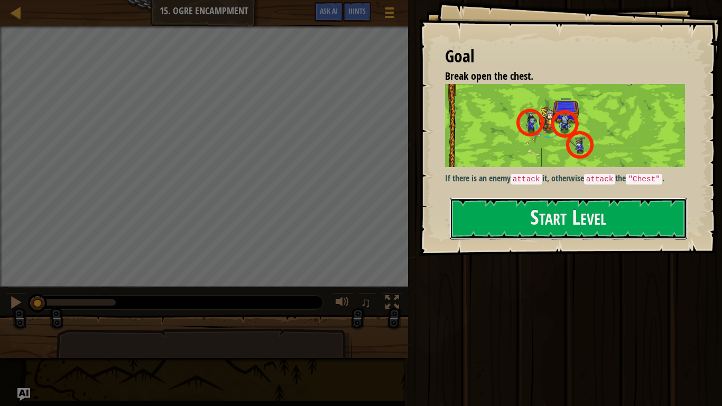
click at [551, 216] on button "Start Level" at bounding box center [568, 219] width 237 height 42
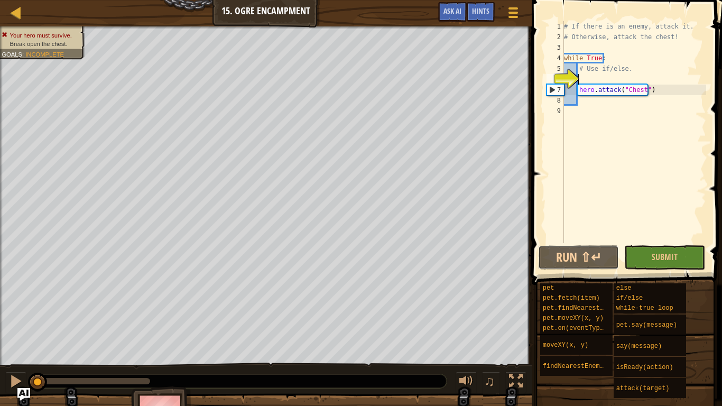
click at [587, 246] on button "Run ⇧↵" at bounding box center [578, 257] width 81 height 24
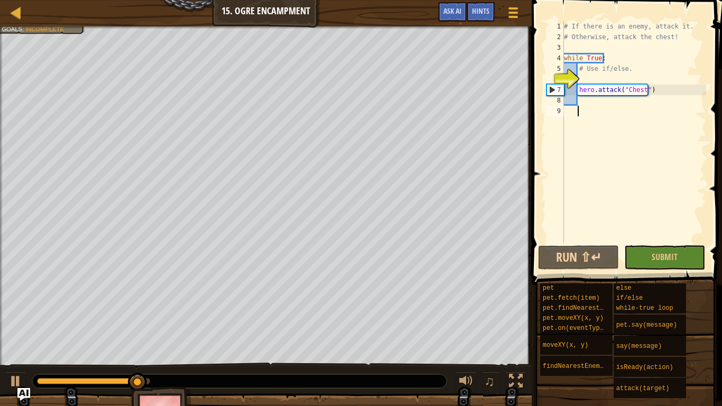
click at [588, 109] on div "# If there is an enemy, attack it. # Otherwise, attack the chest! while True : …" at bounding box center [634, 142] width 144 height 243
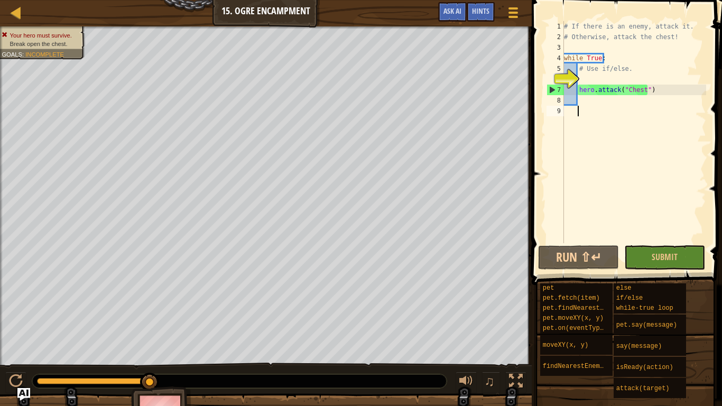
click at [585, 98] on div "# If there is an enemy, attack it. # Otherwise, attack the chest! while True : …" at bounding box center [634, 142] width 144 height 243
type textarea "h"
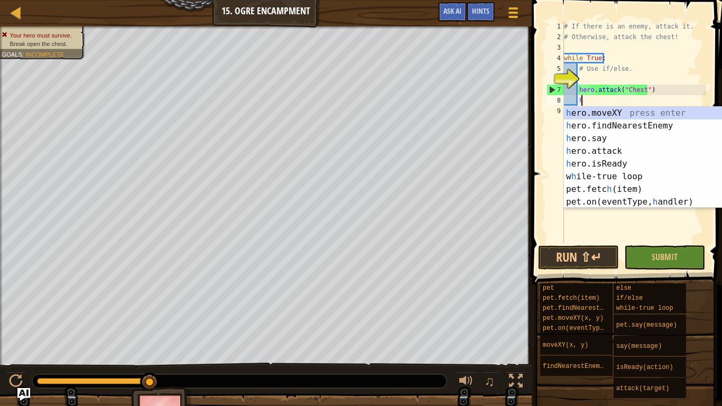
scroll to position [5, 1]
click at [602, 127] on div "h ero.moveXY press enter h ero.findNearestEnemy press enter h ero.say press ent…" at bounding box center [664, 170] width 200 height 127
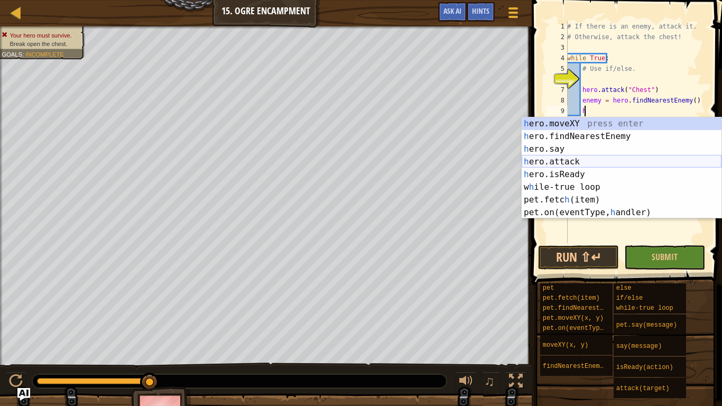
click at [583, 162] on div "h ero.moveXY press enter h ero.findNearestEnemy press enter h ero.say press ent…" at bounding box center [622, 180] width 200 height 127
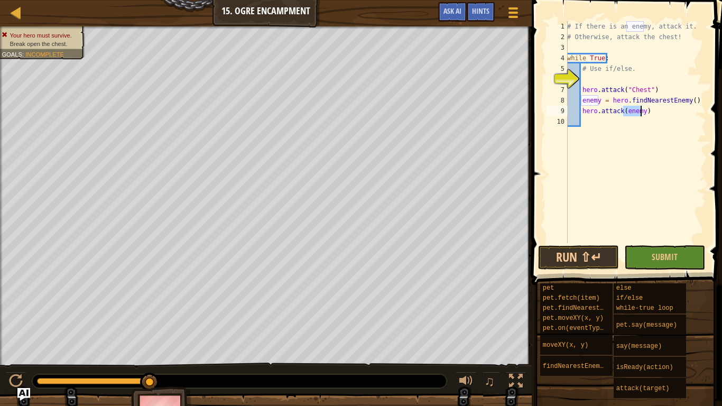
type textarea "hero.attack(enemy)"
click at [598, 259] on button "Run ⇧↵" at bounding box center [578, 257] width 81 height 24
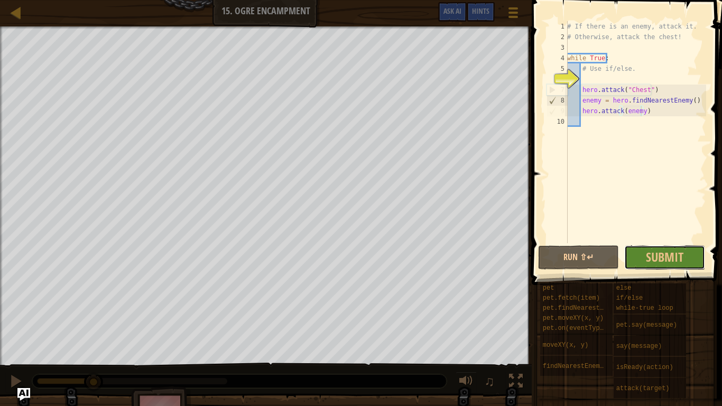
click at [675, 254] on span "Submit" at bounding box center [665, 257] width 38 height 17
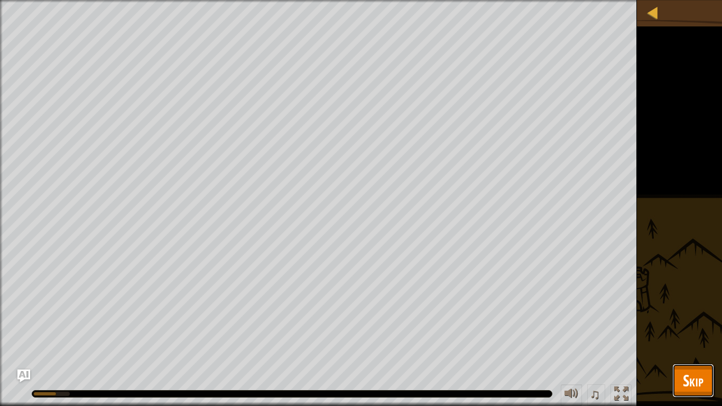
click at [699, 323] on button "Skip" at bounding box center [694, 381] width 42 height 34
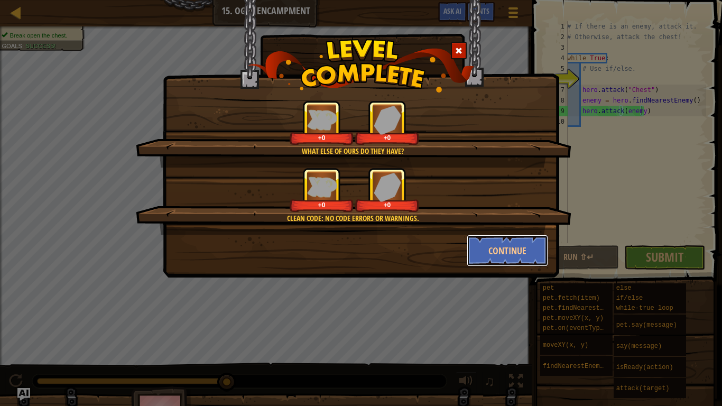
click at [513, 244] on button "Continue" at bounding box center [508, 251] width 82 height 32
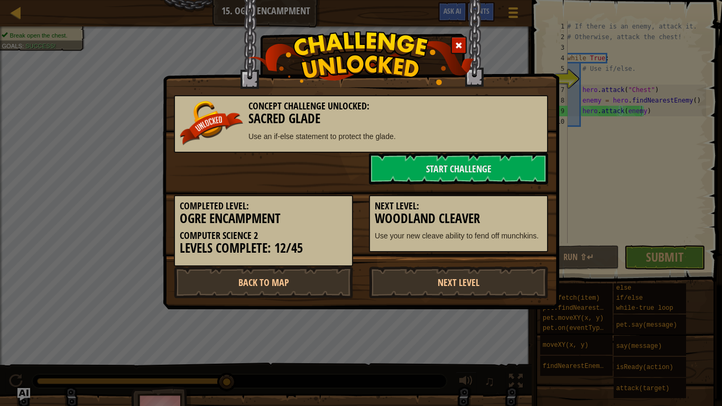
click at [476, 296] on link "Next Level" at bounding box center [458, 283] width 179 height 32
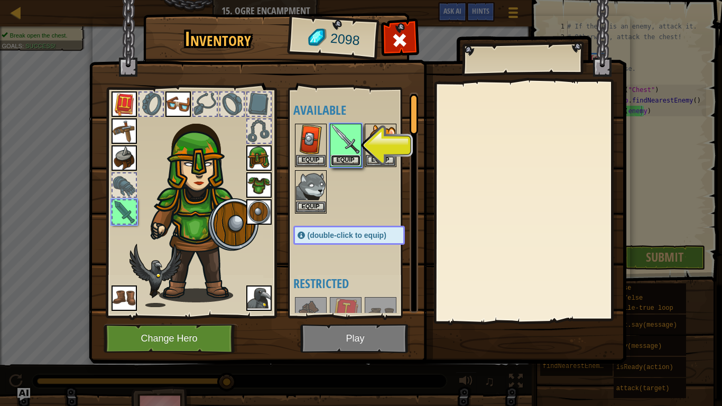
click at [342, 157] on button "Equip" at bounding box center [346, 160] width 30 height 11
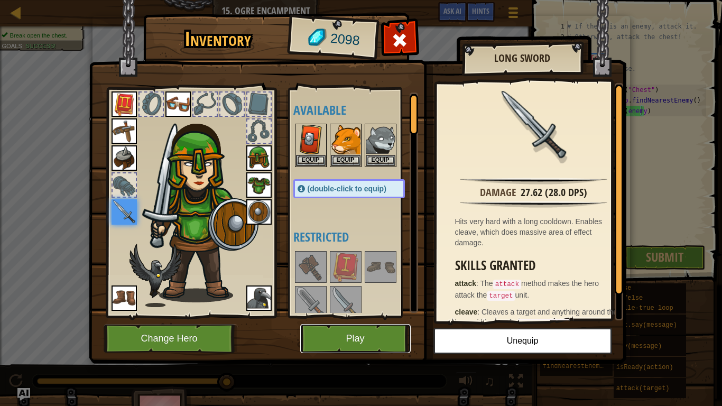
click at [349, 323] on button "Play" at bounding box center [355, 338] width 111 height 29
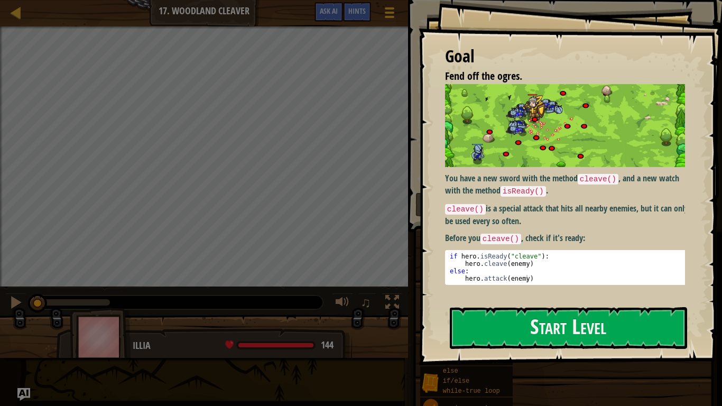
click at [499, 323] on button "Start Level" at bounding box center [568, 328] width 237 height 42
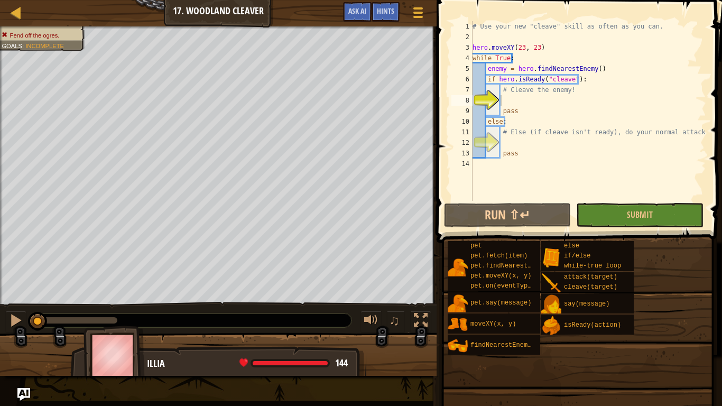
click at [387, 10] on span "Hints" at bounding box center [385, 11] width 17 height 10
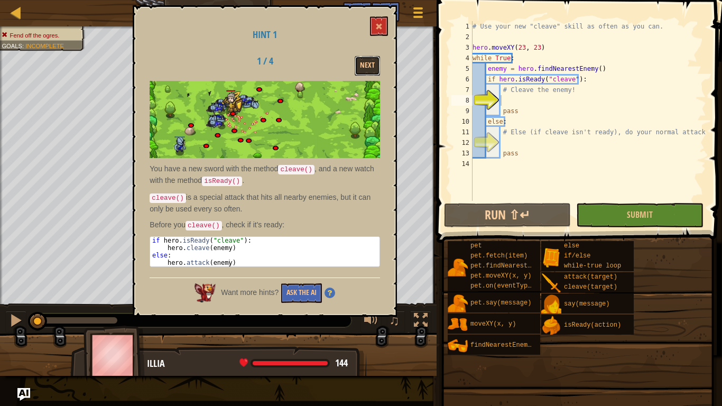
click at [365, 66] on button "Next" at bounding box center [367, 66] width 25 height 20
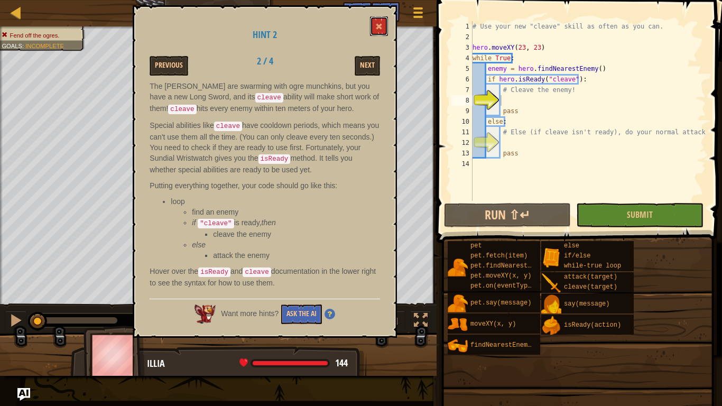
click at [381, 32] on button at bounding box center [379, 26] width 18 height 20
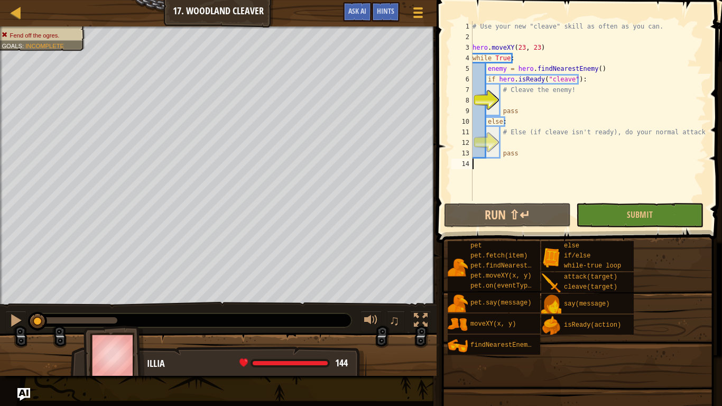
click at [522, 199] on div "# Use your new "cleave" skill as often as you can. hero . moveXY ( 23 , 23 ) wh…" at bounding box center [589, 121] width 236 height 201
click at [517, 230] on span at bounding box center [581, 106] width 294 height 274
click at [514, 213] on button "Run ⇧↵" at bounding box center [507, 215] width 127 height 24
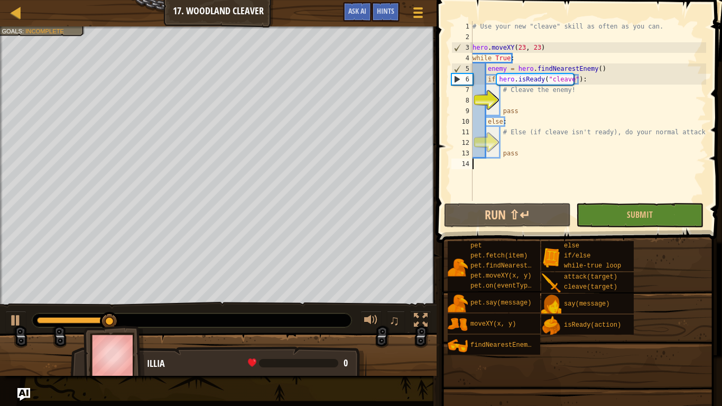
click at [513, 141] on div "# Use your new "cleave" skill as often as you can. hero . moveXY ( 23 , 23 ) wh…" at bounding box center [589, 121] width 236 height 201
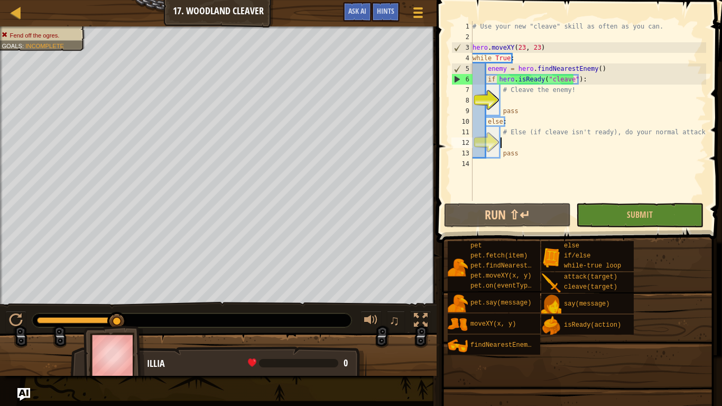
click at [505, 99] on div "# Use your new "cleave" skill as often as you can. hero . moveXY ( 23 , 23 ) wh…" at bounding box center [589, 121] width 236 height 201
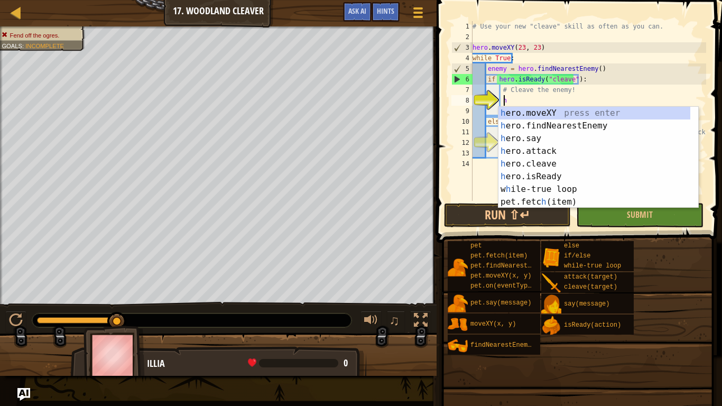
scroll to position [5, 2]
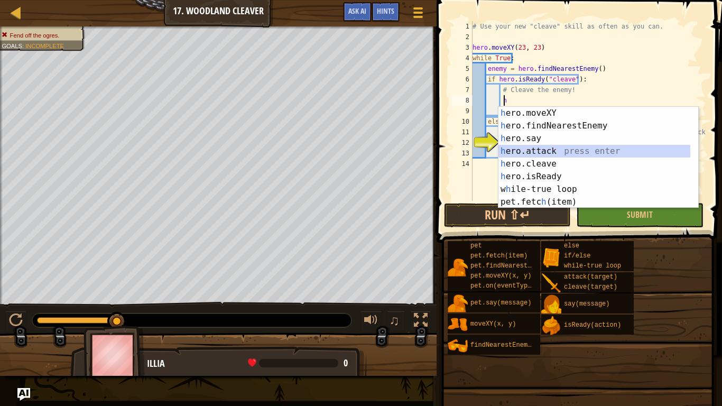
click at [551, 149] on div "h ero.moveXY press enter h ero.findNearestEnemy press enter h ero.say press ent…" at bounding box center [595, 170] width 192 height 127
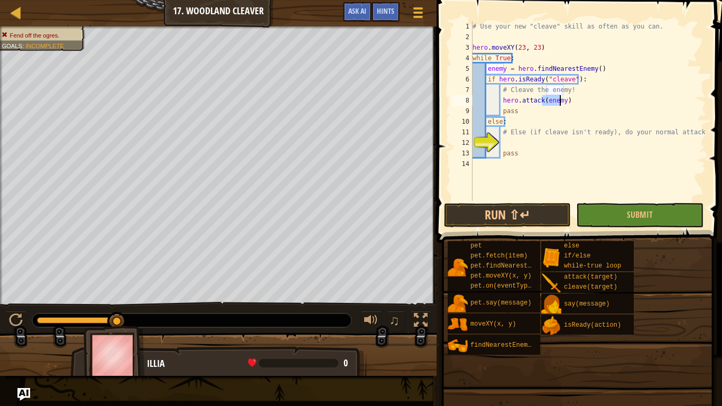
type textarea "hero.attack(enemy)"
click at [523, 204] on button "Run ⇧↵" at bounding box center [507, 215] width 127 height 24
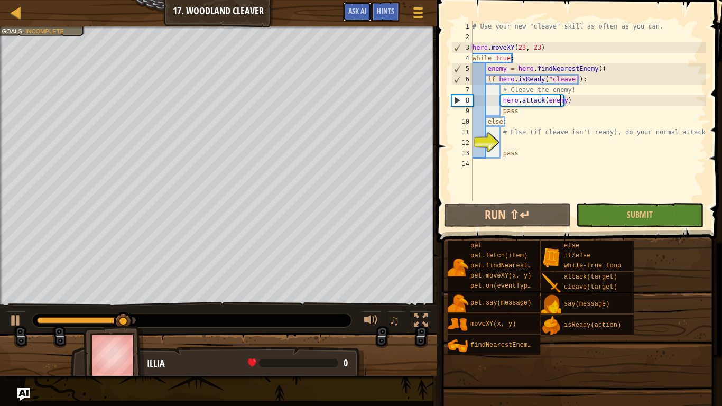
click at [363, 7] on span "Ask AI" at bounding box center [358, 11] width 18 height 10
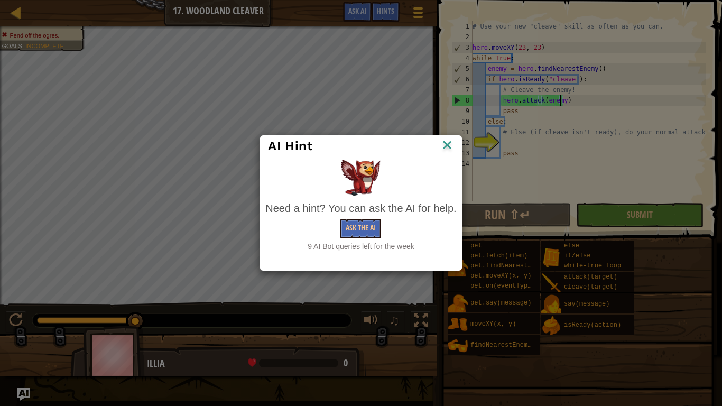
click at [355, 218] on div "Need a hint? You can ask the AI for help. Ask the AI 9 AI Bot queries left for …" at bounding box center [361, 226] width 191 height 51
click at [353, 229] on button "Ask the AI" at bounding box center [361, 229] width 41 height 20
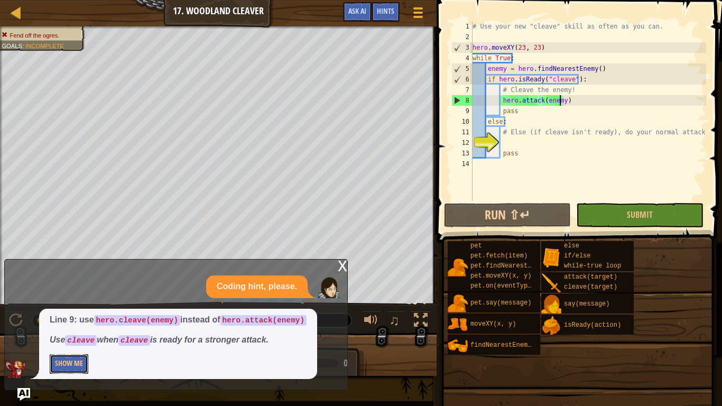
click at [72, 323] on button "Show Me" at bounding box center [69, 364] width 39 height 20
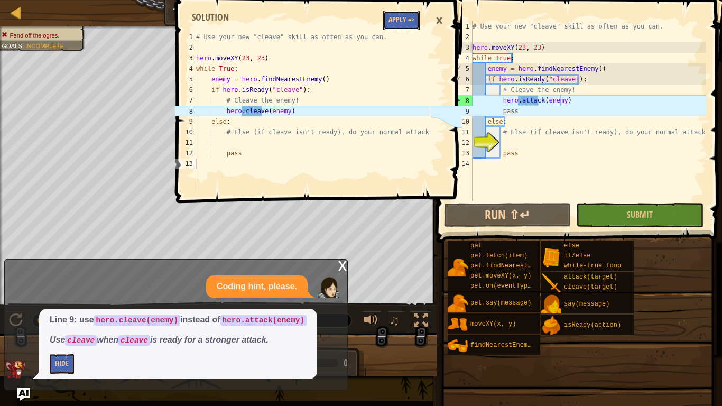
click at [388, 28] on button "Apply =>" at bounding box center [401, 21] width 36 height 20
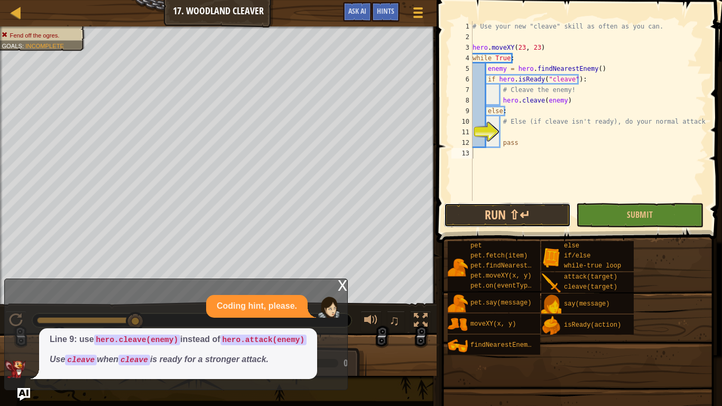
click at [504, 216] on button "Run ⇧↵" at bounding box center [507, 215] width 127 height 24
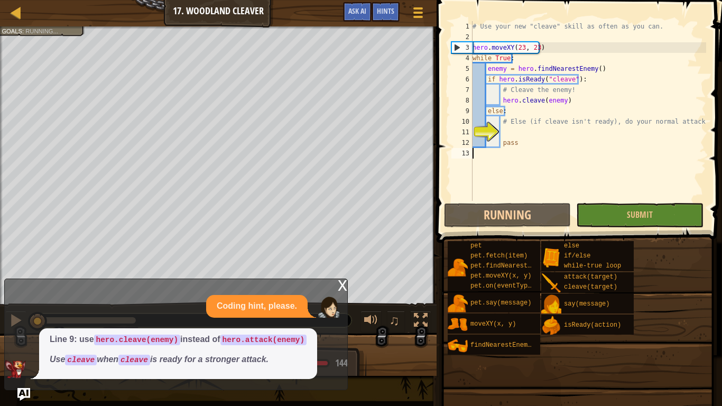
scroll to position [5, 0]
click at [344, 280] on div "x" at bounding box center [343, 284] width 10 height 11
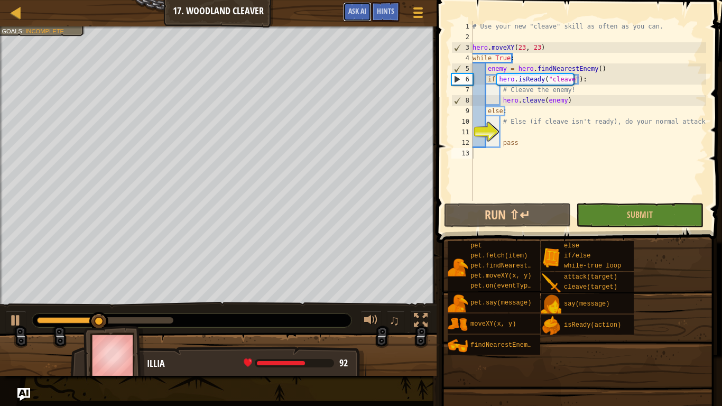
click at [355, 5] on button "Ask AI" at bounding box center [357, 12] width 29 height 20
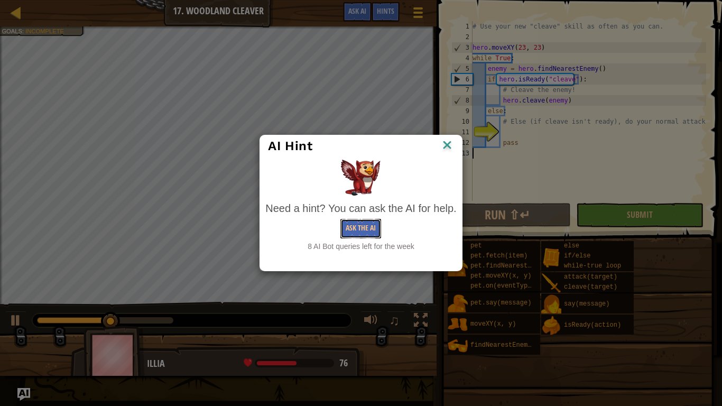
click at [355, 225] on button "Ask the AI" at bounding box center [361, 229] width 41 height 20
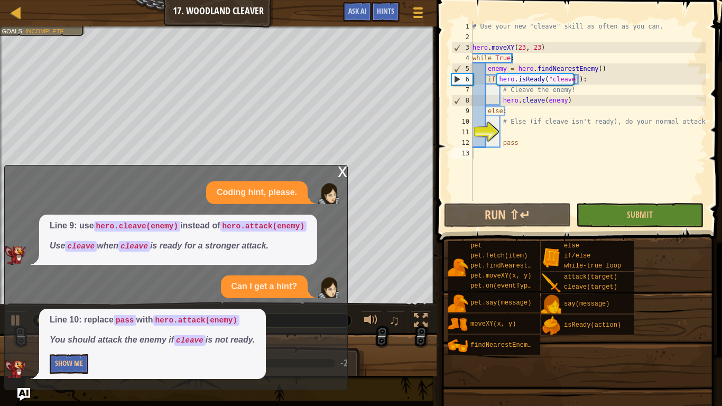
click at [59, 323] on div "x Coding hint, please. Line 9: use hero.cleave(enemy) instead of hero.attack(en…" at bounding box center [176, 277] width 344 height 225
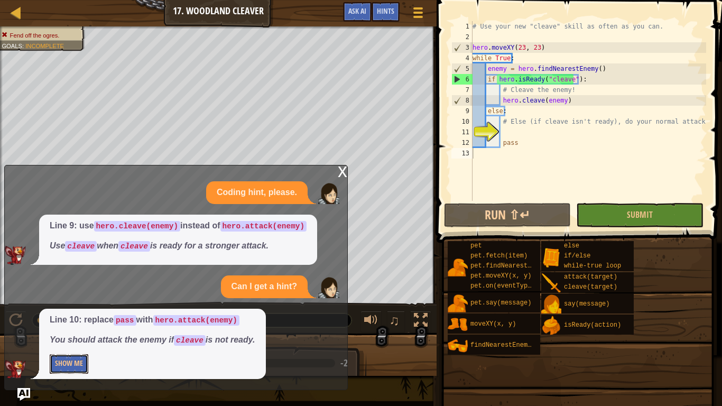
click at [65, 323] on button "Show Me" at bounding box center [69, 364] width 39 height 20
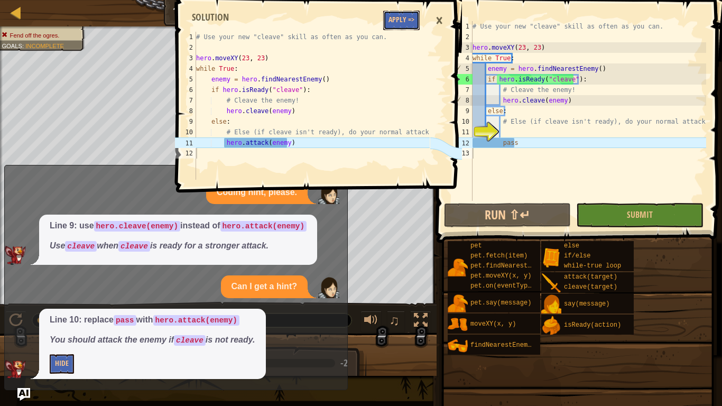
click at [401, 14] on button "Apply =>" at bounding box center [401, 21] width 36 height 20
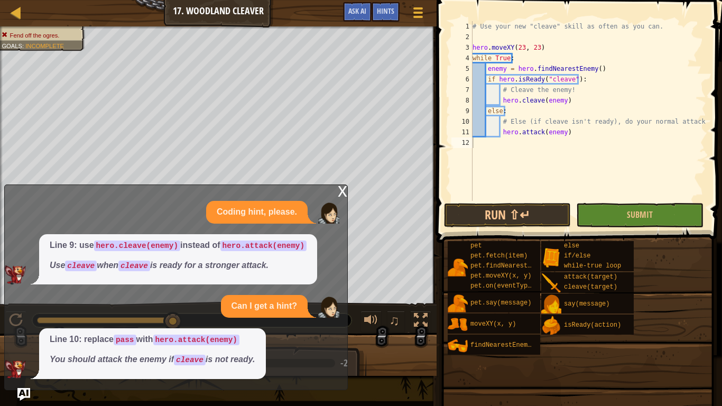
click at [340, 189] on div "x" at bounding box center [343, 190] width 10 height 11
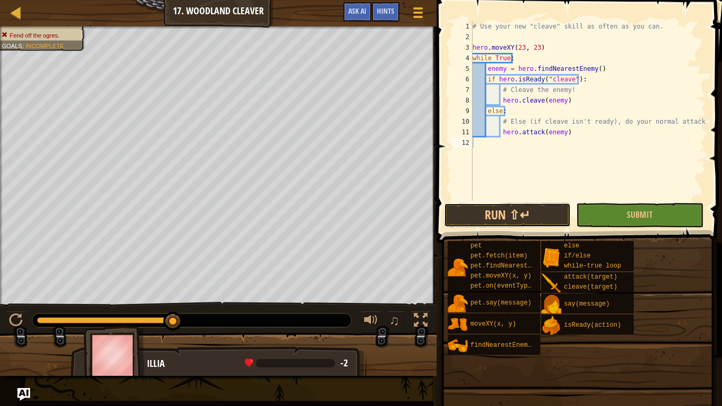
click at [533, 219] on button "Run ⇧↵" at bounding box center [507, 215] width 127 height 24
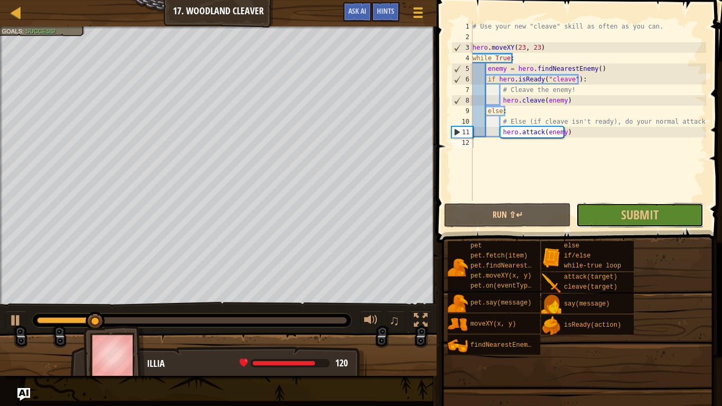
click at [602, 206] on button "Submit" at bounding box center [640, 215] width 127 height 24
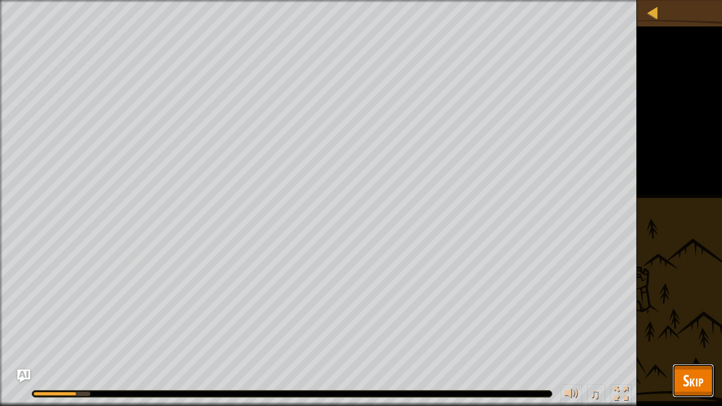
click at [675, 323] on button "Skip" at bounding box center [694, 381] width 42 height 34
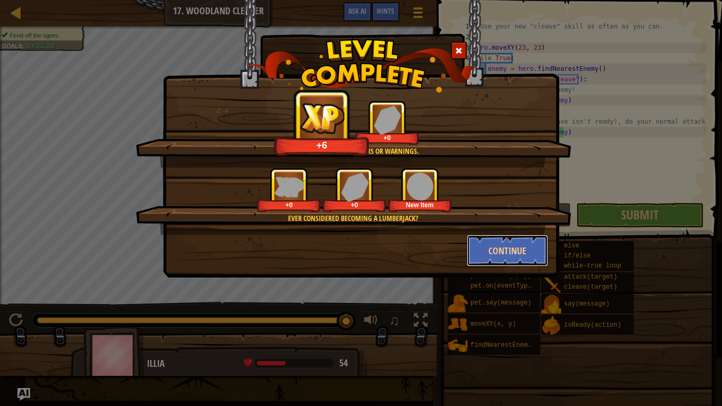
click at [499, 247] on button "Continue" at bounding box center [508, 251] width 82 height 32
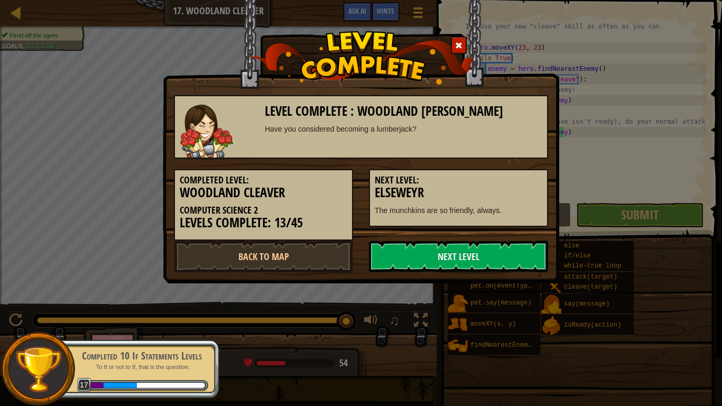
click at [499, 252] on link "Next Level" at bounding box center [458, 257] width 179 height 32
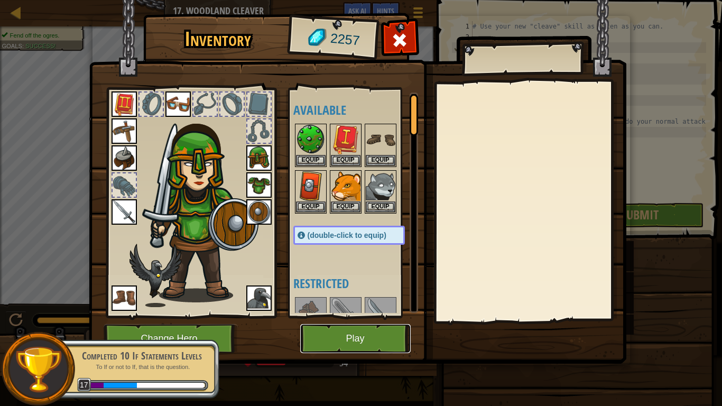
click at [367, 323] on button "Play" at bounding box center [355, 338] width 111 height 29
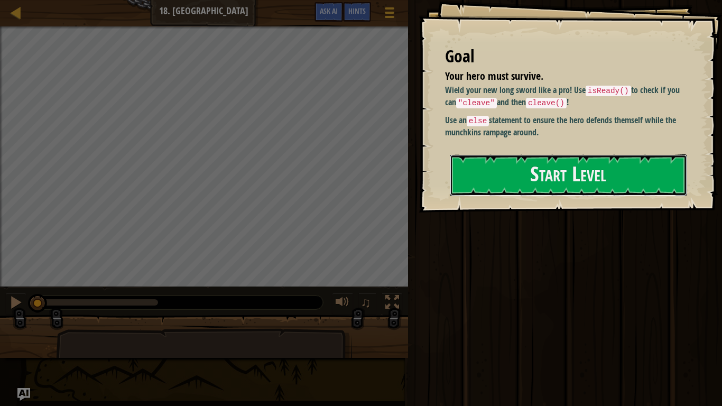
click at [492, 169] on button "Start Level" at bounding box center [568, 175] width 237 height 42
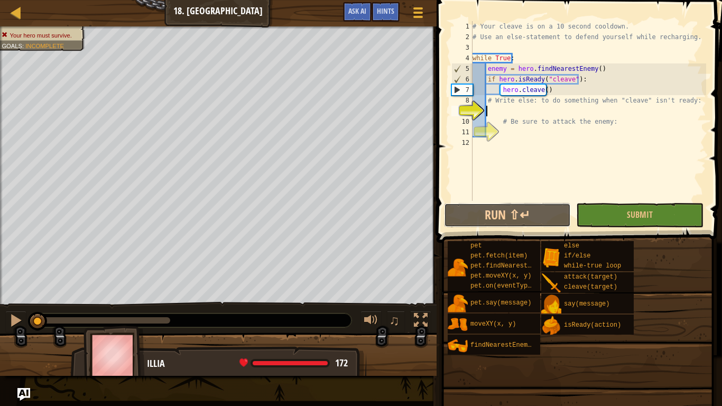
click at [496, 205] on button "Run ⇧↵" at bounding box center [507, 215] width 127 height 24
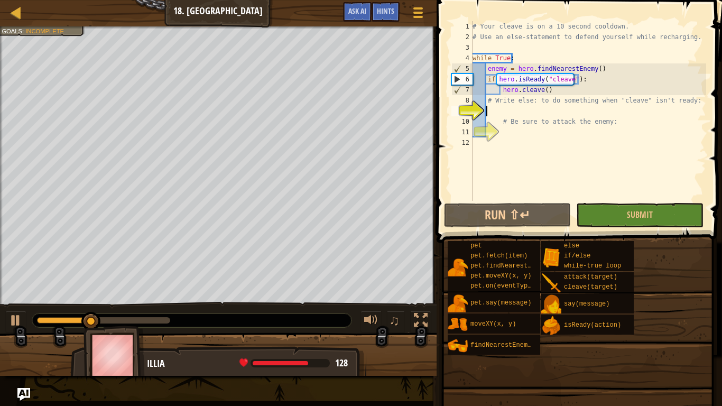
click at [518, 134] on div "# Your cleave is on a 10 second cooldown. # Use an else-statement to defend you…" at bounding box center [589, 121] width 236 height 201
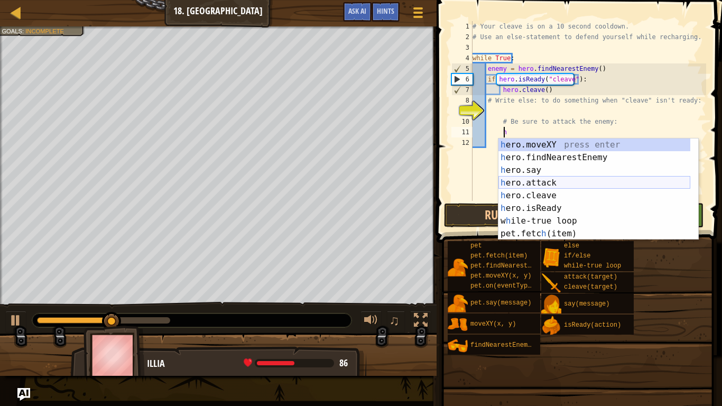
click at [539, 182] on div "h ero.moveXY press enter h ero.findNearestEnemy press enter h ero.say press ent…" at bounding box center [595, 202] width 192 height 127
type textarea "hero.attack(enemy)"
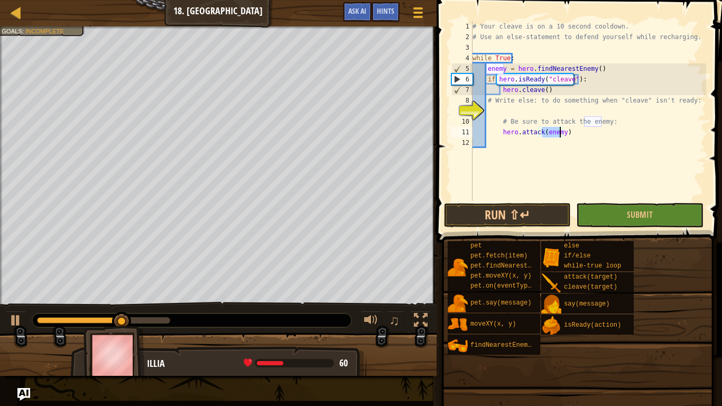
click at [511, 108] on div "# Your cleave is on a 10 second cooldown. # Use an else-statement to defend you…" at bounding box center [589, 121] width 236 height 201
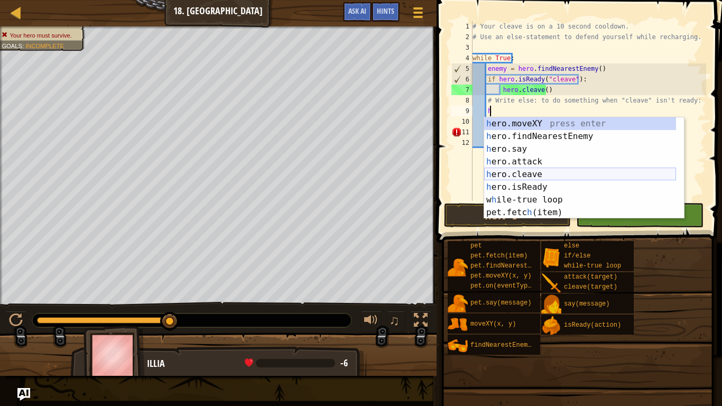
click at [526, 175] on div "h ero.moveXY press enter h ero.findNearestEnemy press enter h ero.say press ent…" at bounding box center [580, 180] width 192 height 127
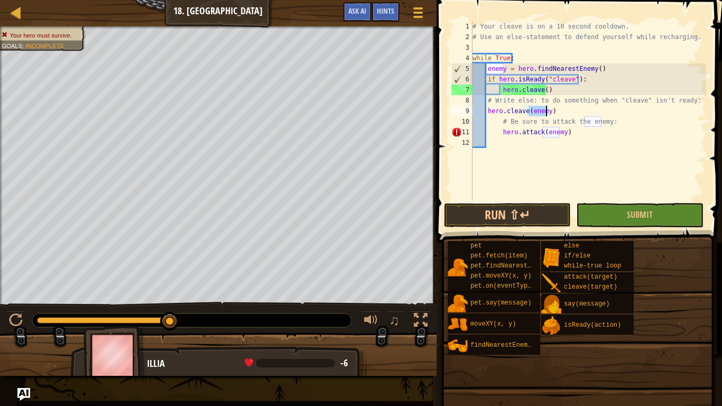
type textarea "hero.cleave(enemy)"
click at [532, 226] on button "Run ⇧↵" at bounding box center [507, 215] width 127 height 24
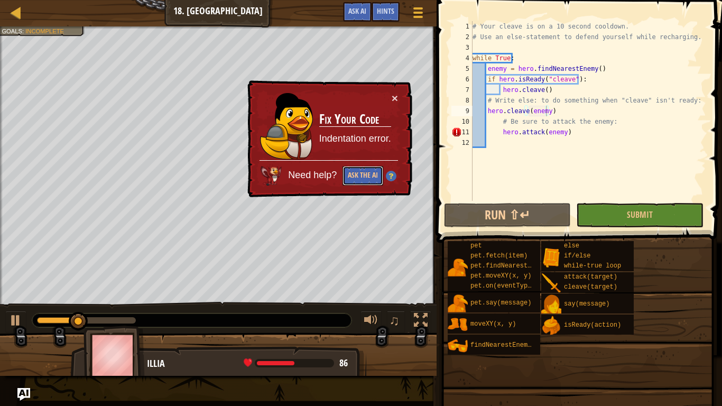
click at [376, 175] on button "Ask the AI" at bounding box center [363, 176] width 41 height 20
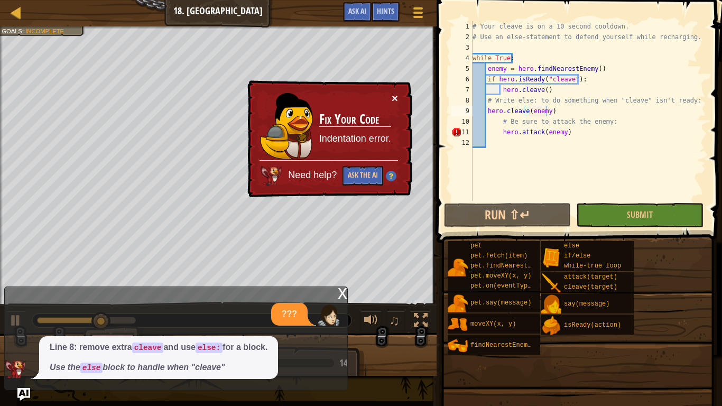
click at [397, 103] on button "×" at bounding box center [395, 98] width 6 height 11
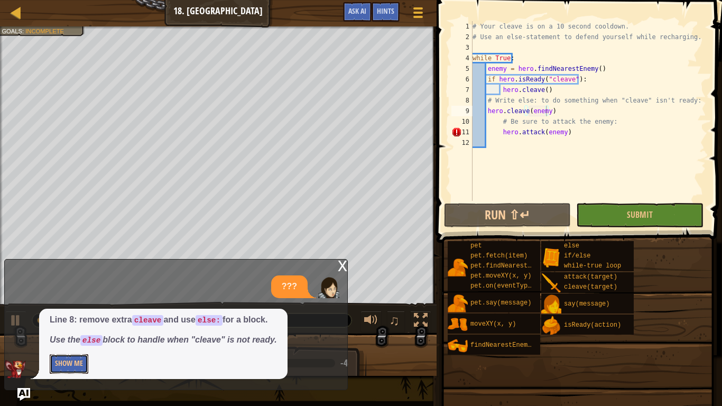
click at [73, 323] on button "Show Me" at bounding box center [69, 364] width 39 height 20
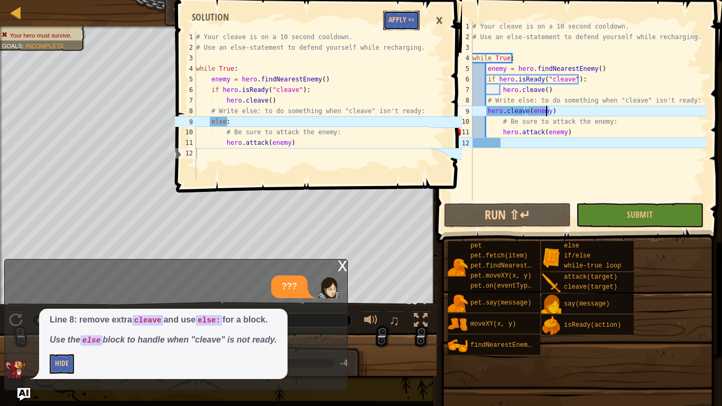
click at [408, 22] on button "Apply =>" at bounding box center [401, 21] width 36 height 20
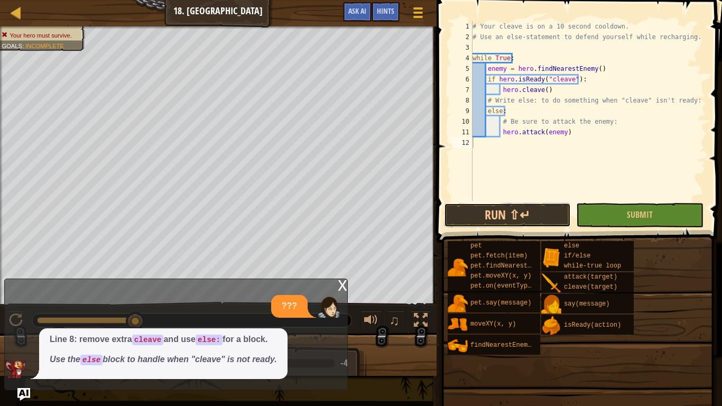
click at [514, 223] on button "Run ⇧↵" at bounding box center [507, 215] width 127 height 24
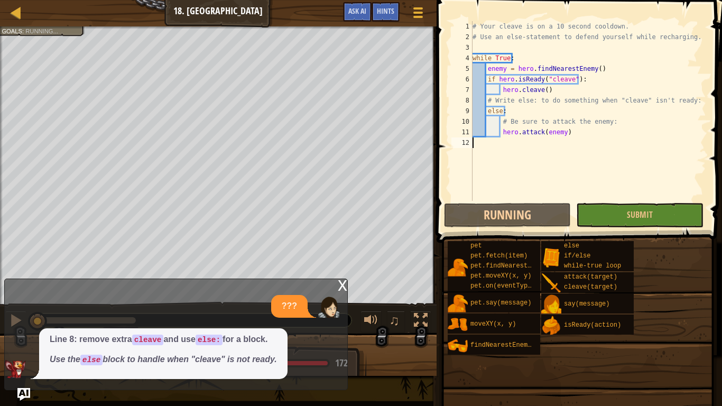
scroll to position [5, 0]
click at [340, 281] on div "x" at bounding box center [343, 284] width 10 height 11
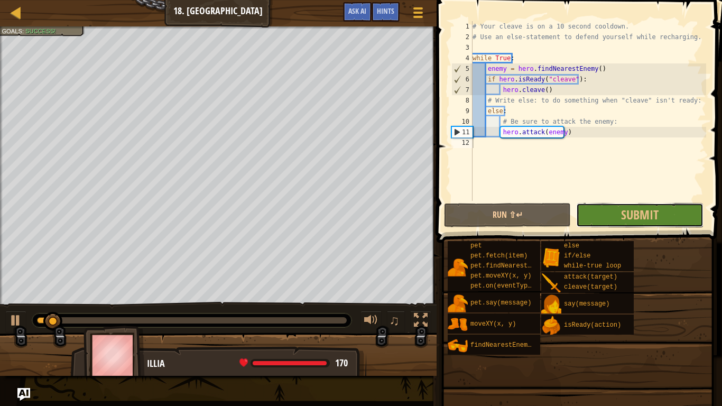
click at [616, 215] on button "Submit" at bounding box center [640, 215] width 127 height 24
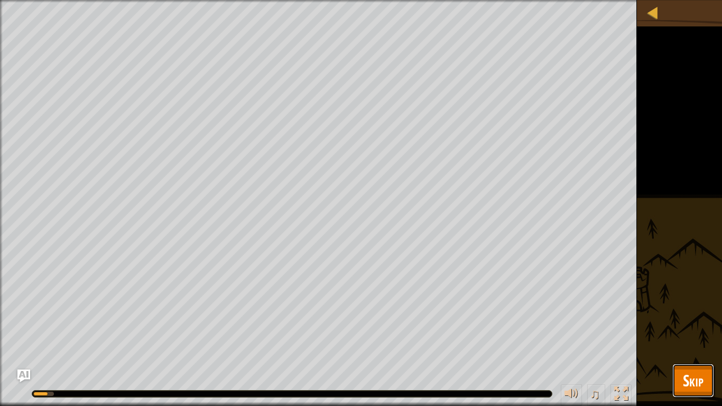
click at [681, 323] on button "Skip" at bounding box center [694, 381] width 42 height 34
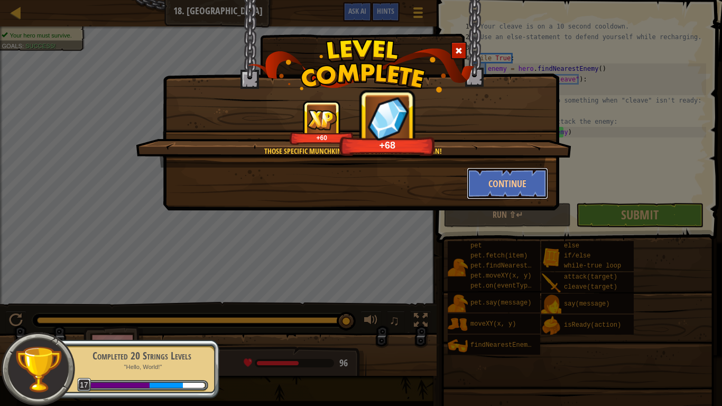
click at [522, 180] on button "Continue" at bounding box center [508, 184] width 82 height 32
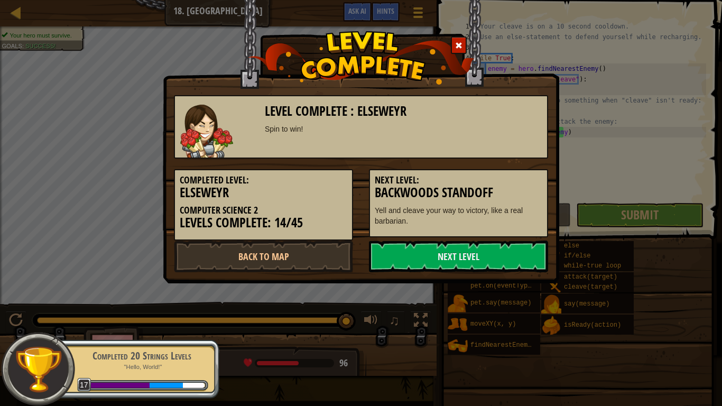
click at [463, 260] on link "Next Level" at bounding box center [458, 257] width 179 height 32
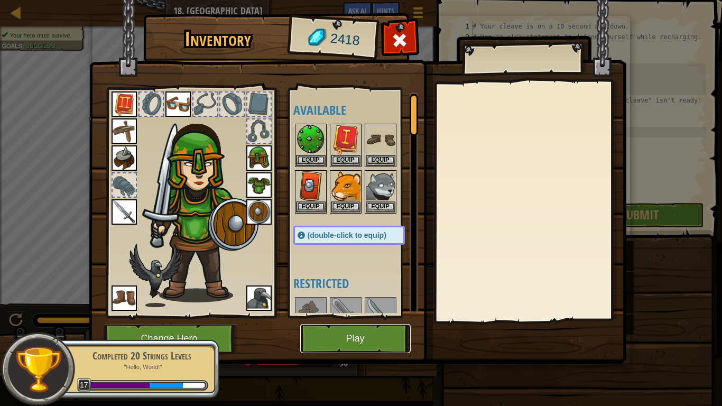
click at [345, 323] on button "Play" at bounding box center [355, 338] width 111 height 29
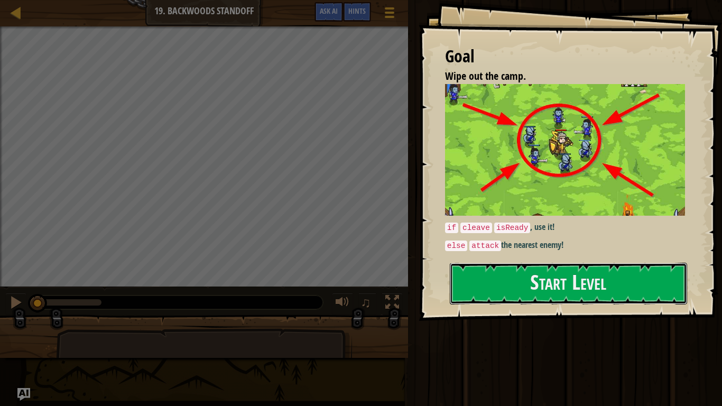
click at [518, 283] on button "Start Level" at bounding box center [568, 284] width 237 height 42
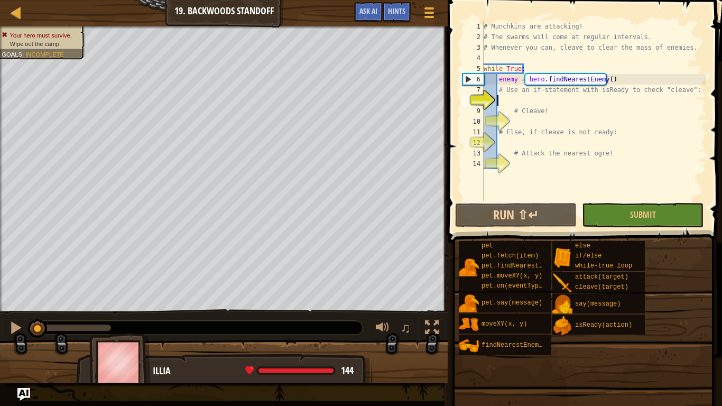
scroll to position [5, 1]
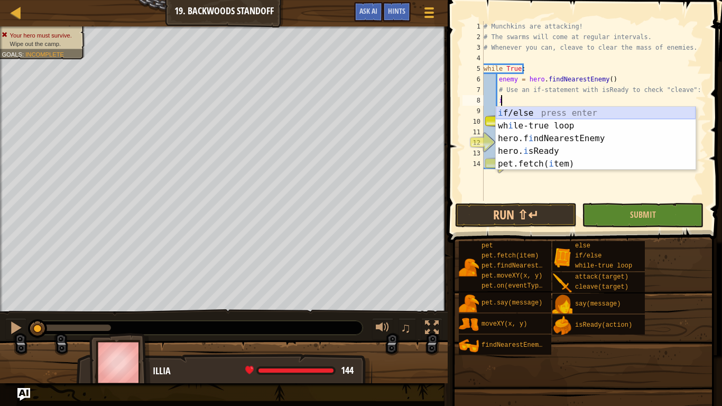
click at [556, 112] on div "i f/else press enter wh i le-true loop press enter hero.f i ndNearestEnemy pres…" at bounding box center [596, 151] width 200 height 89
type textarea "if enemy:"
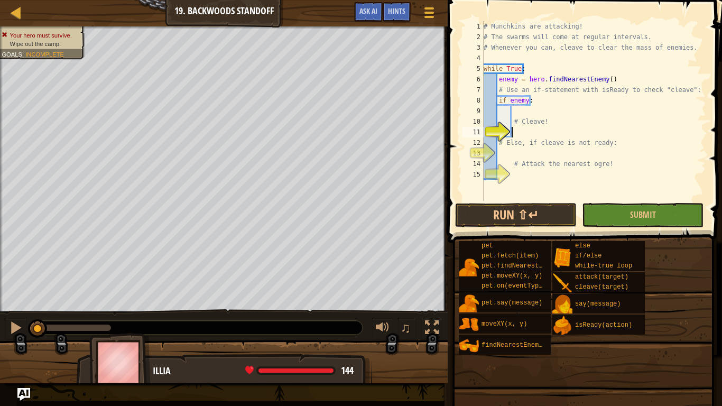
click at [521, 132] on div "# Munchkins are attacking! # The swarms will come at regular intervals. # Whene…" at bounding box center [594, 121] width 225 height 201
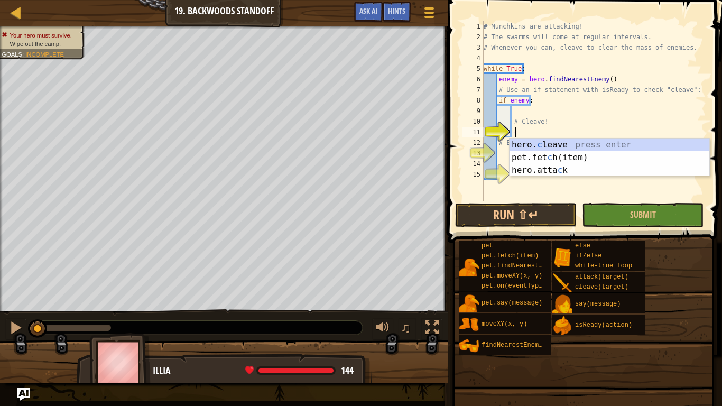
scroll to position [5, 2]
click at [575, 151] on div "hero. c leave press enter pet.fet c h(item) press enter hero.[PERSON_NAME] pres…" at bounding box center [610, 170] width 200 height 63
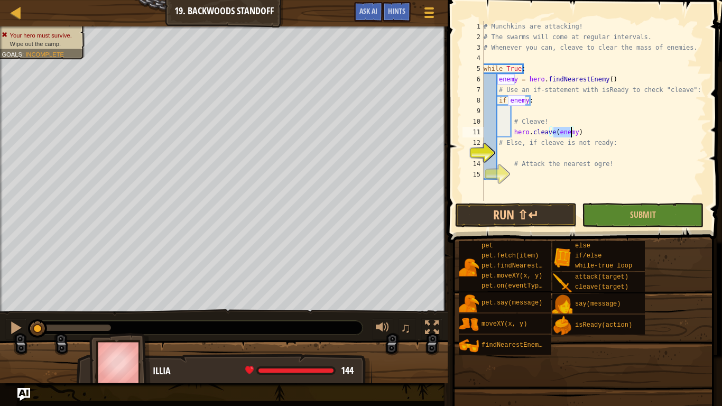
type textarea "hero.cleave(enemy)"
click at [367, 14] on span "Ask AI" at bounding box center [369, 11] width 18 height 10
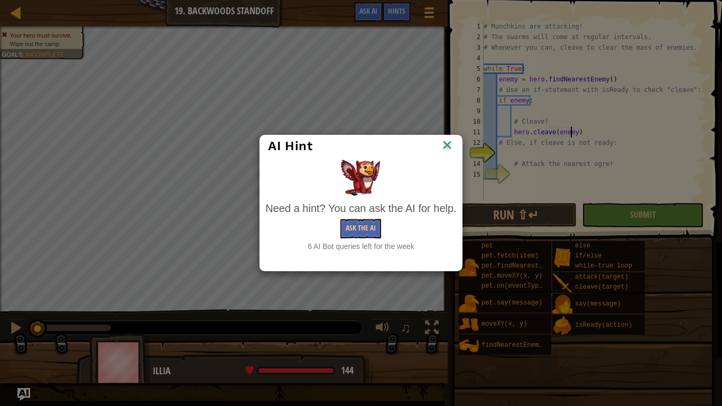
click at [450, 144] on img at bounding box center [448, 146] width 14 height 16
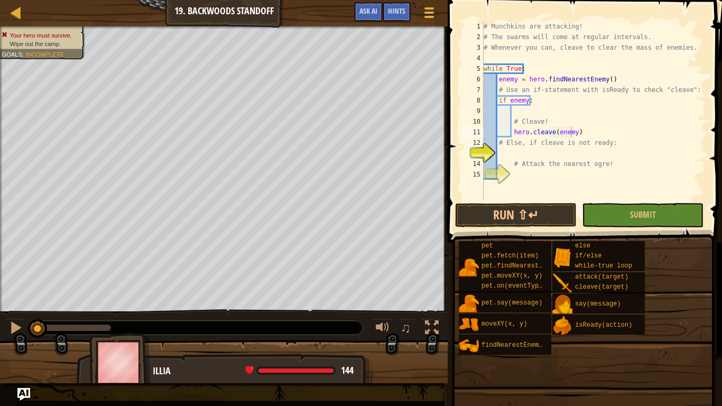
click at [554, 202] on span at bounding box center [586, 106] width 283 height 274
click at [541, 209] on button "Run ⇧↵" at bounding box center [516, 215] width 122 height 24
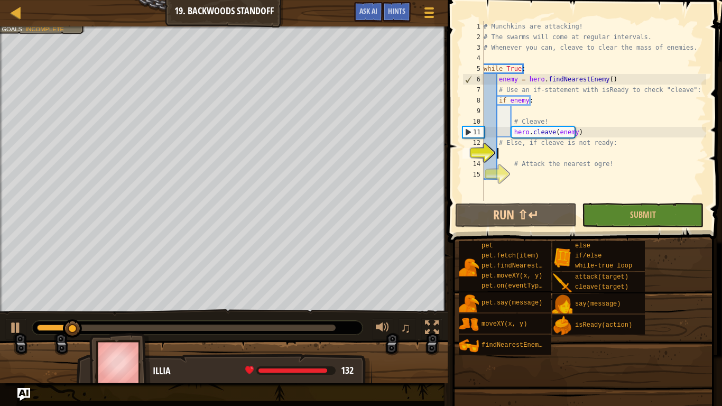
click at [535, 158] on div "# Munchkins are attacking! # The swarms will come at regular intervals. # Whene…" at bounding box center [594, 121] width 225 height 201
type textarea "h"
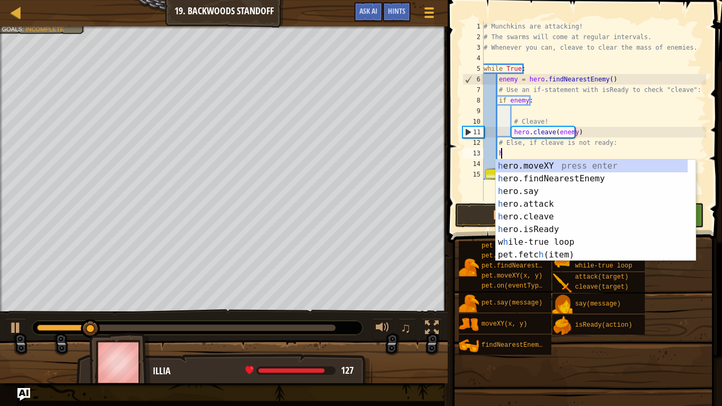
scroll to position [5, 1]
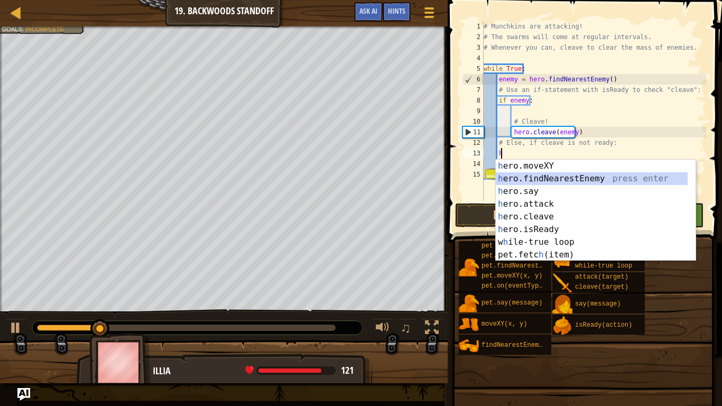
click at [542, 177] on div "h ero.moveXY press enter h ero.findNearestEnemy press enter h ero.say press ent…" at bounding box center [592, 223] width 192 height 127
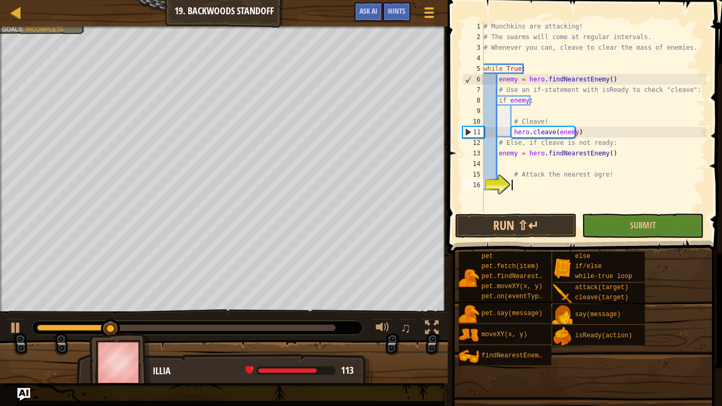
click at [525, 186] on div "# Munchkins are attacking! # The swarms will come at regular intervals. # Whene…" at bounding box center [594, 127] width 225 height 212
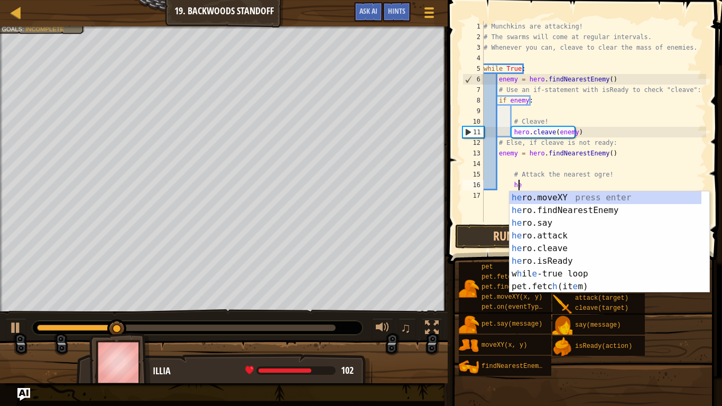
scroll to position [5, 3]
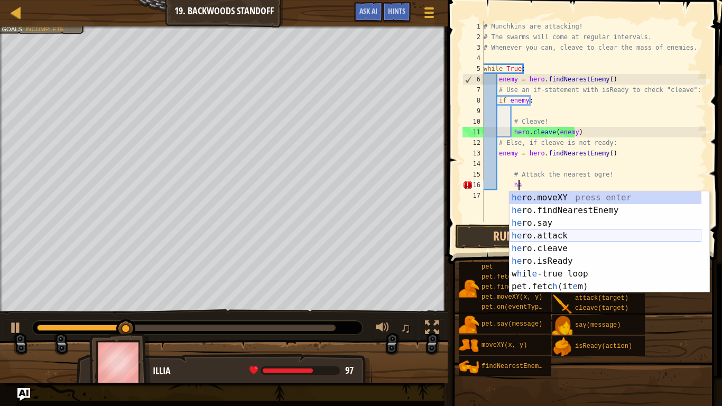
click at [543, 232] on div "he ro.moveXY press enter he ro.findNearestEnemy press enter he ro.say press ent…" at bounding box center [606, 254] width 192 height 127
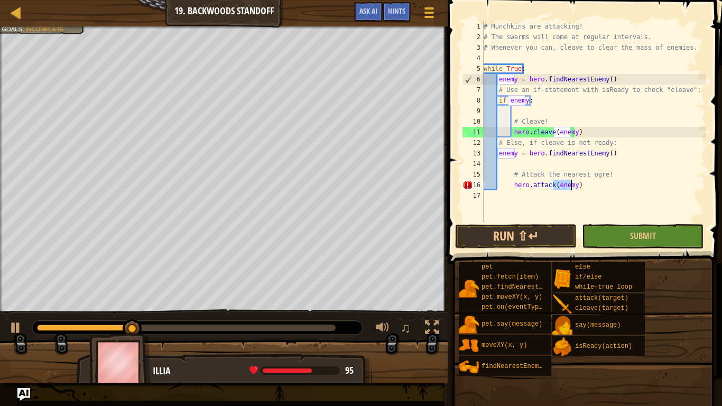
type textarea "hero.attack(enemy)"
click at [507, 235] on button "Run ⇧↵" at bounding box center [516, 236] width 122 height 24
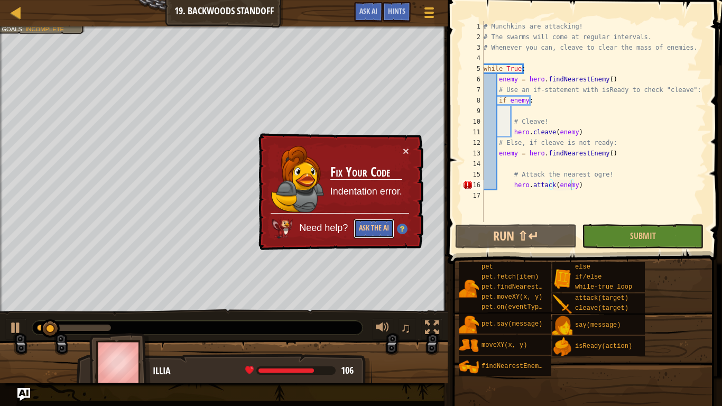
click at [378, 232] on button "Ask the AI" at bounding box center [374, 229] width 41 height 20
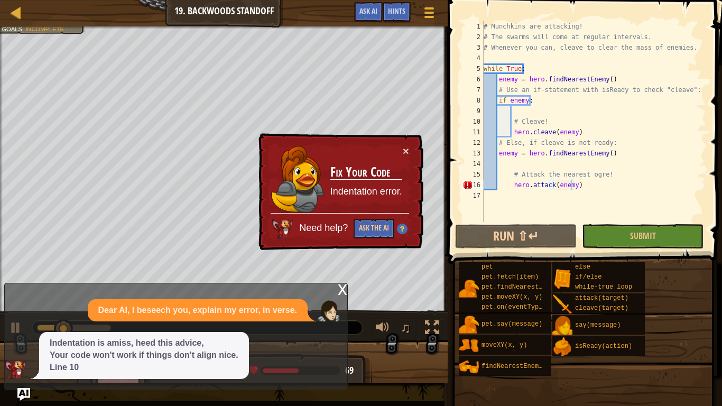
click at [410, 144] on div "× Fix Your Code Indentation error. Need help? Ask the AI" at bounding box center [340, 192] width 167 height 118
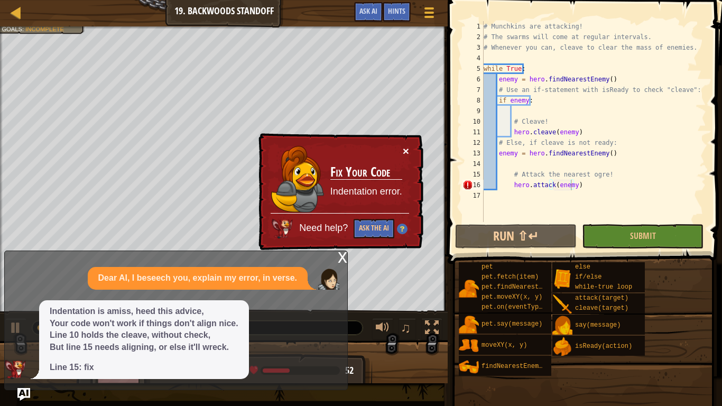
click at [406, 148] on button "×" at bounding box center [406, 150] width 6 height 11
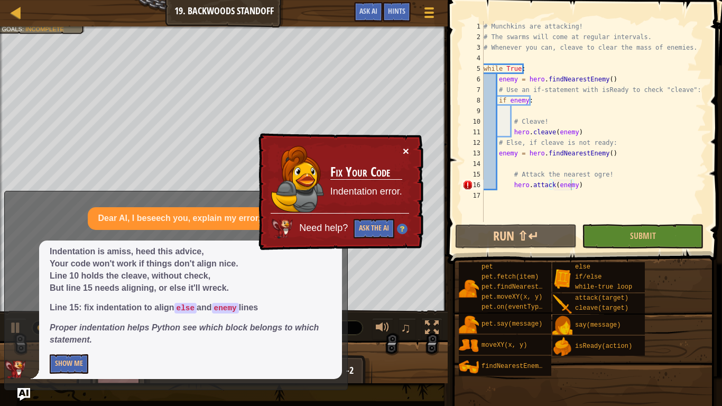
click at [405, 148] on button "×" at bounding box center [406, 150] width 6 height 11
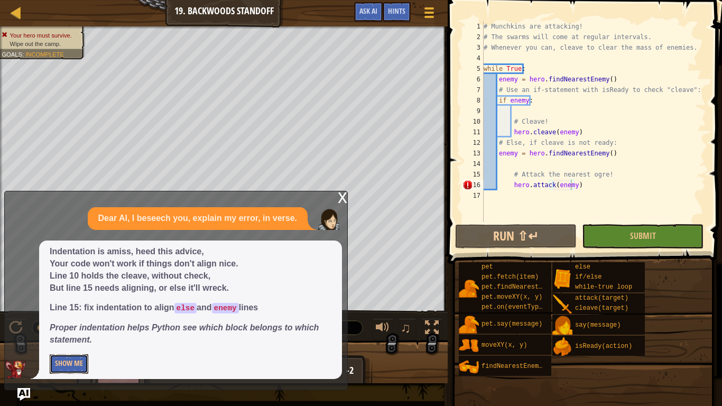
click at [63, 323] on button "Show Me" at bounding box center [69, 364] width 39 height 20
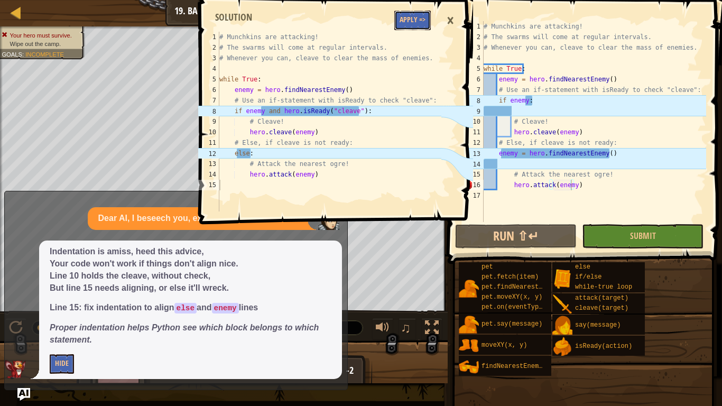
click at [406, 18] on button "Apply =>" at bounding box center [413, 21] width 36 height 20
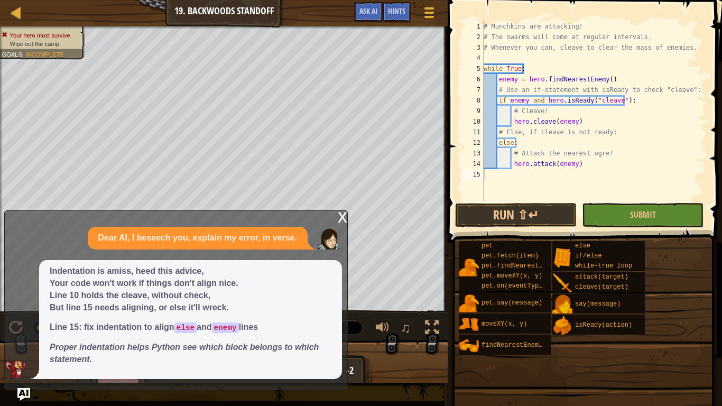
click at [340, 216] on div "x" at bounding box center [343, 216] width 10 height 11
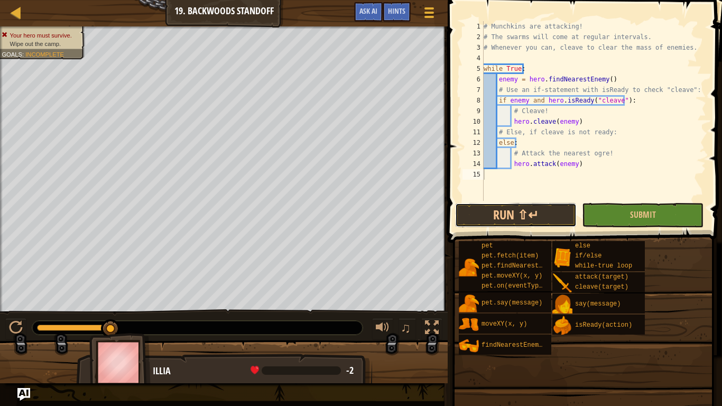
click at [472, 218] on button "Run ⇧↵" at bounding box center [516, 215] width 122 height 24
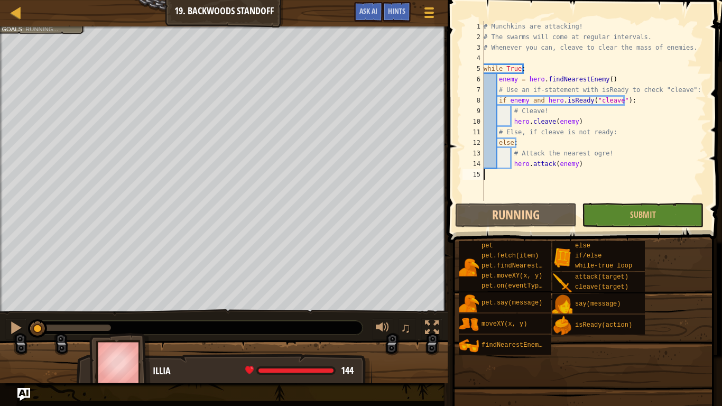
scroll to position [5, 0]
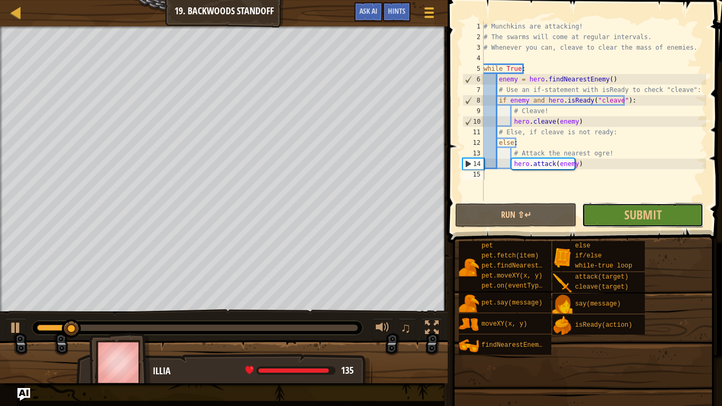
click at [647, 213] on span "Submit" at bounding box center [644, 214] width 38 height 17
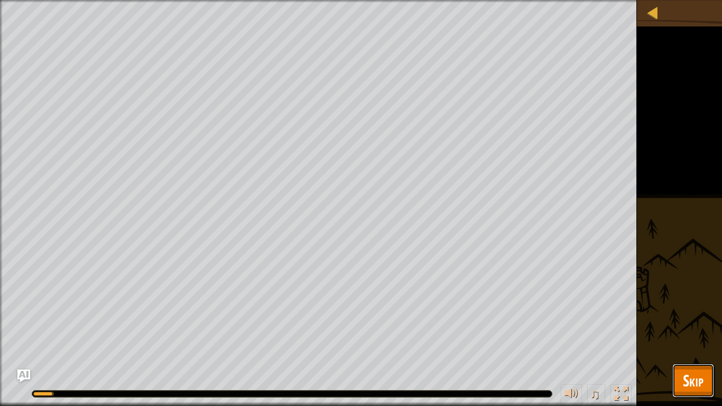
click at [691, 323] on span "Skip" at bounding box center [693, 381] width 21 height 22
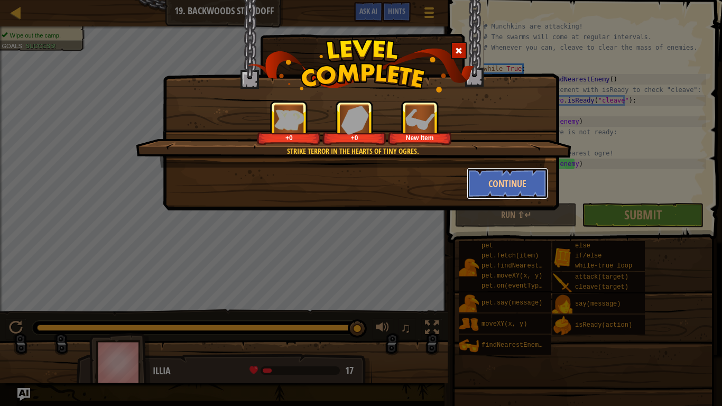
click at [520, 180] on button "Continue" at bounding box center [508, 184] width 82 height 32
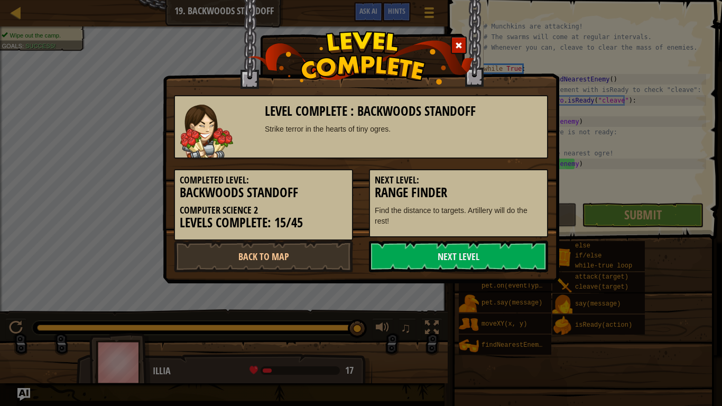
click at [415, 248] on link "Next Level" at bounding box center [458, 257] width 179 height 32
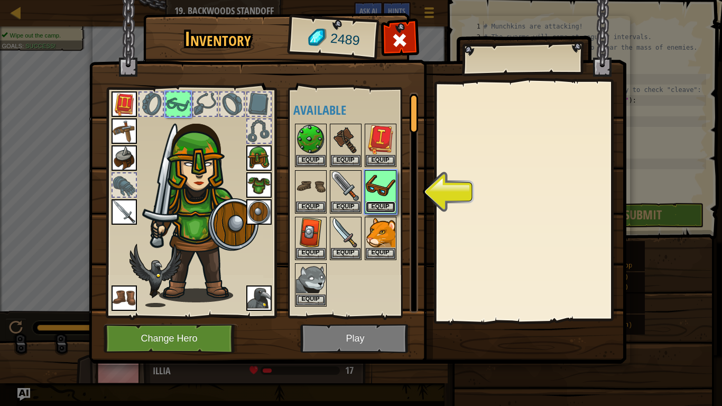
click at [372, 203] on button "Equip" at bounding box center [381, 207] width 30 height 11
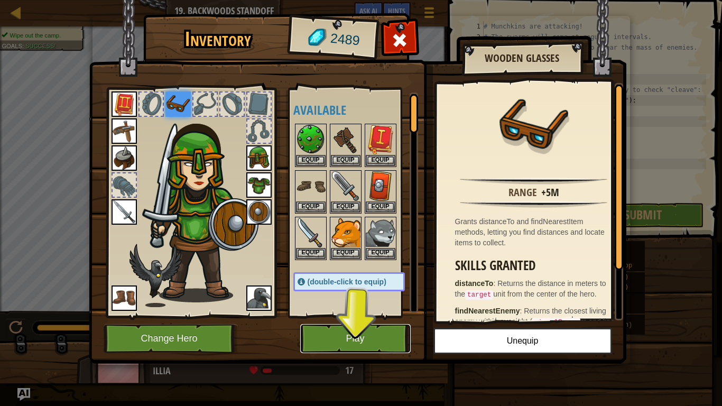
click at [351, 323] on button "Play" at bounding box center [355, 338] width 111 height 29
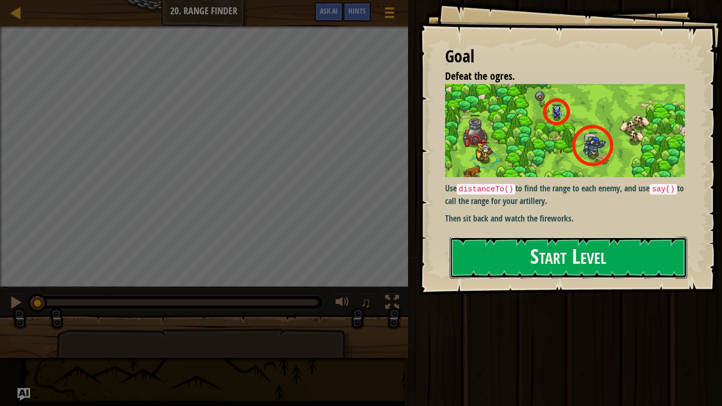
click at [531, 278] on button "Start Level" at bounding box center [568, 258] width 237 height 42
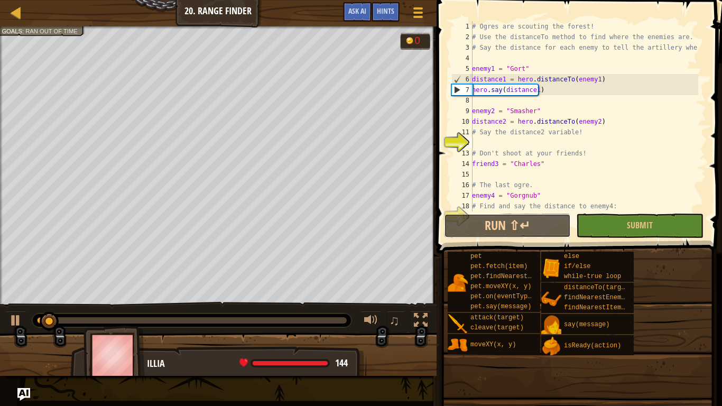
click at [490, 223] on button "Run ⇧↵" at bounding box center [507, 226] width 127 height 24
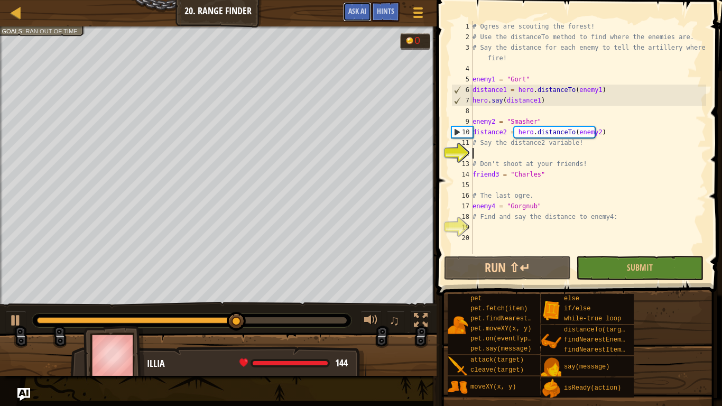
click at [359, 10] on span "Ask AI" at bounding box center [358, 11] width 18 height 10
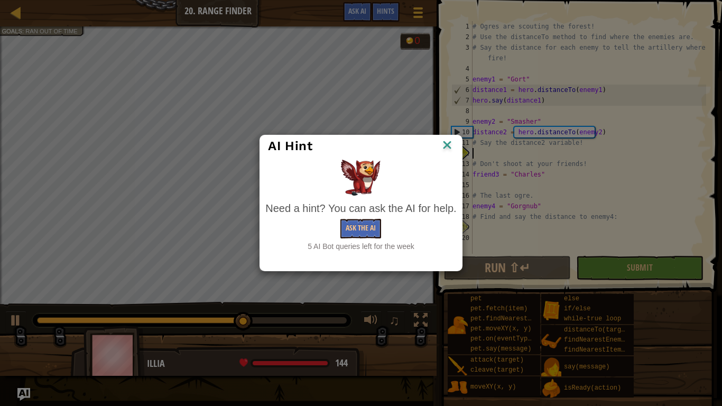
click at [359, 10] on div "AI Hint Need a hint? You can ask the AI for help. Ask the AI 5 AI Bot queries l…" at bounding box center [361, 203] width 722 height 406
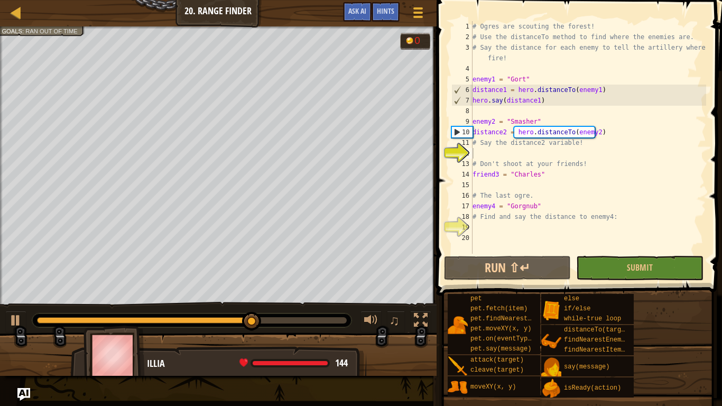
click at [390, 16] on div "Hints" at bounding box center [386, 12] width 28 height 20
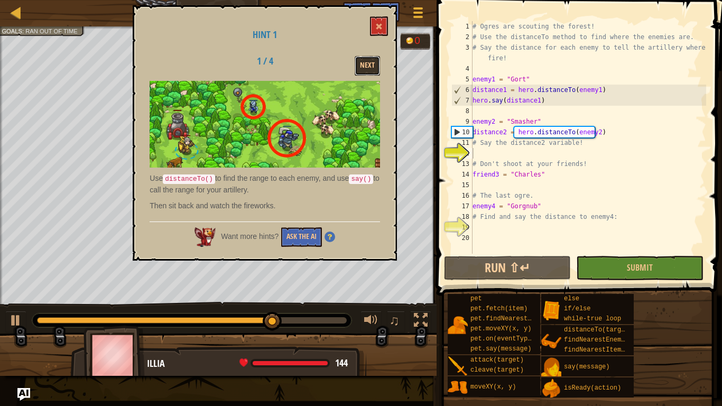
click at [371, 58] on button "Next" at bounding box center [367, 66] width 25 height 20
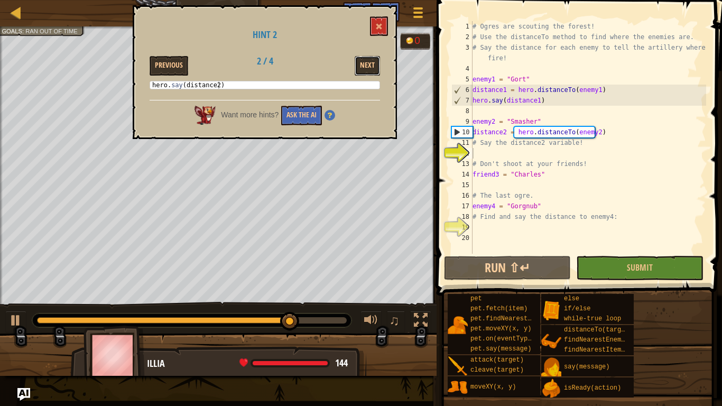
click at [365, 58] on button "Next" at bounding box center [367, 66] width 25 height 20
click at [165, 59] on button "Previous" at bounding box center [169, 66] width 39 height 20
click at [398, 21] on div "Hints" at bounding box center [386, 12] width 28 height 20
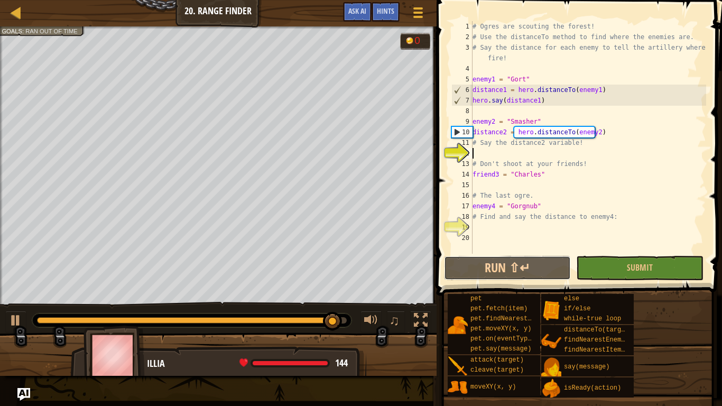
click at [488, 268] on button "Run ⇧↵" at bounding box center [507, 268] width 127 height 24
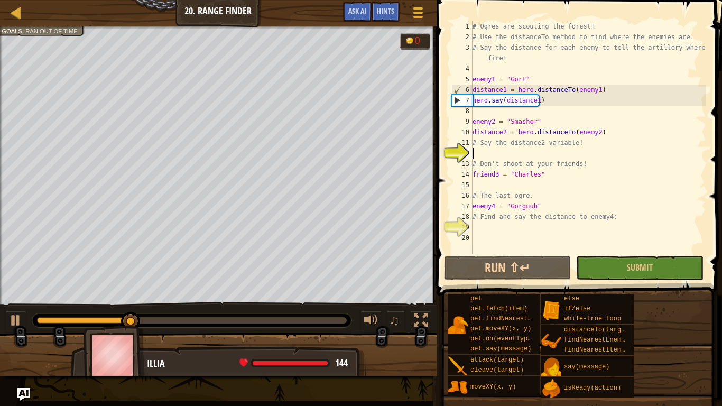
click at [381, 11] on span "Hints" at bounding box center [385, 11] width 17 height 10
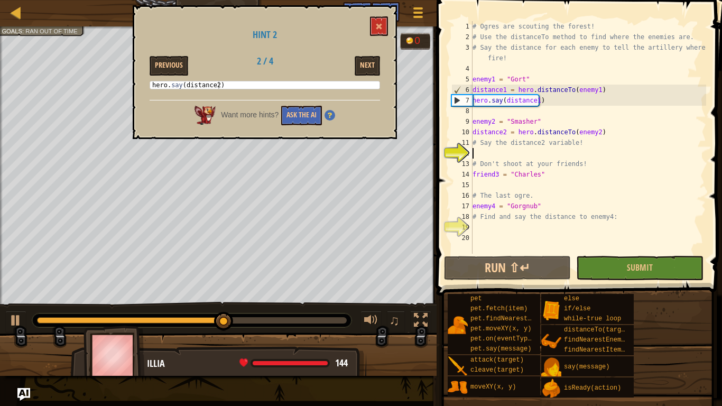
scroll to position [5, 0]
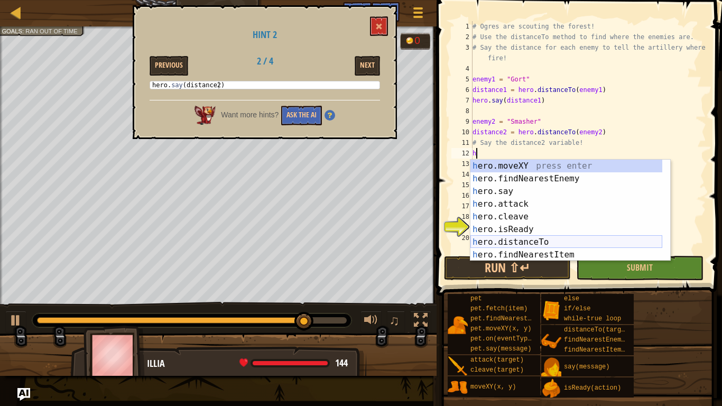
click at [491, 240] on div "h ero.moveXY press enter h ero.findNearestEnemy press enter h ero.say press ent…" at bounding box center [567, 223] width 192 height 127
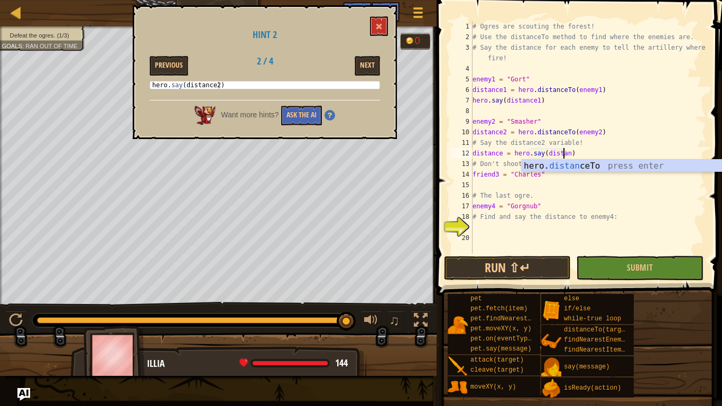
scroll to position [5, 7]
type textarea "distance = hero.say(distance2)"
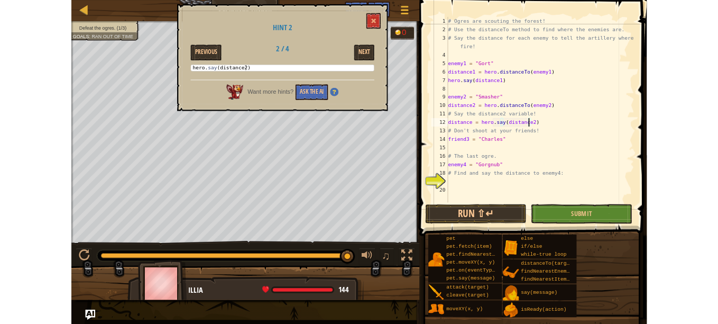
scroll to position [5, 0]
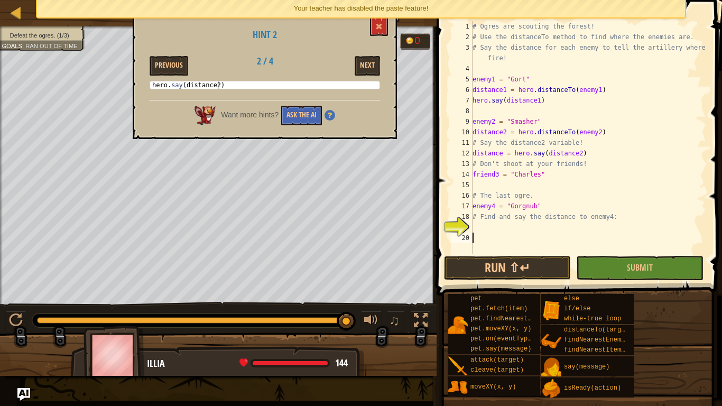
click at [487, 251] on div "# Ogres are scouting the forest! # Use the distanceTo method to find where the …" at bounding box center [589, 148] width 236 height 254
click at [359, 50] on div "Hint 2 Previous 2 / 4 Next 1 hero . say ( distance2 ) ההההההההההההההההההההההההה…" at bounding box center [265, 72] width 264 height 134
click at [363, 58] on button "Next" at bounding box center [367, 66] width 25 height 20
click at [495, 280] on button "Run ⇧↵" at bounding box center [507, 268] width 127 height 24
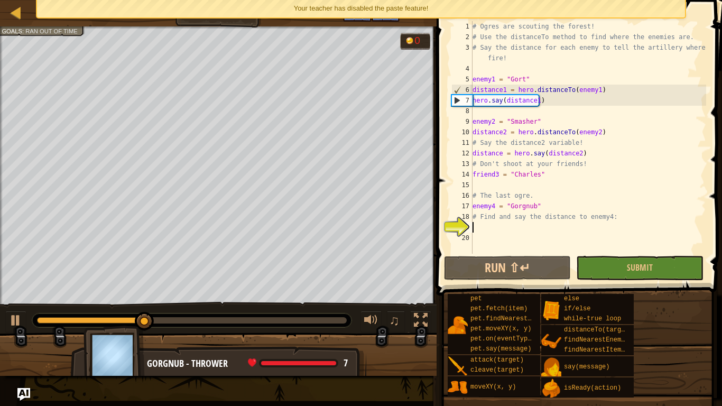
click at [484, 231] on div "# Ogres are scouting the forest! # Use the distanceTo method to find where the …" at bounding box center [589, 148] width 236 height 254
click at [486, 190] on div "# Ogres are scouting the forest! # Use the distanceTo method to find where the …" at bounding box center [589, 148] width 236 height 254
type textarea "# The last ogre."
click at [488, 184] on div "# Ogres are scouting the forest! # Use the distanceTo method to find where the …" at bounding box center [589, 148] width 236 height 254
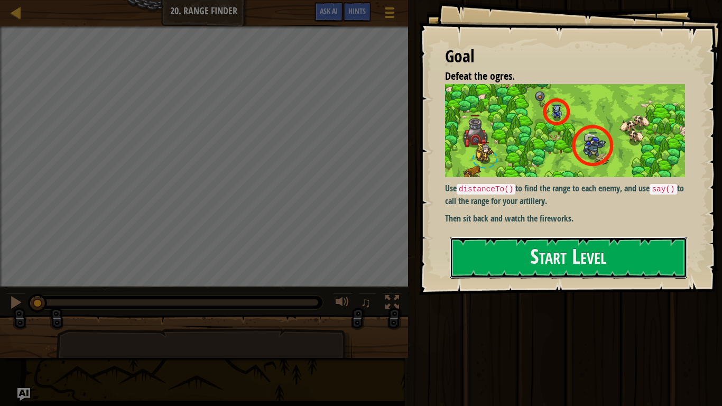
click at [615, 264] on button "Start Level" at bounding box center [568, 258] width 237 height 42
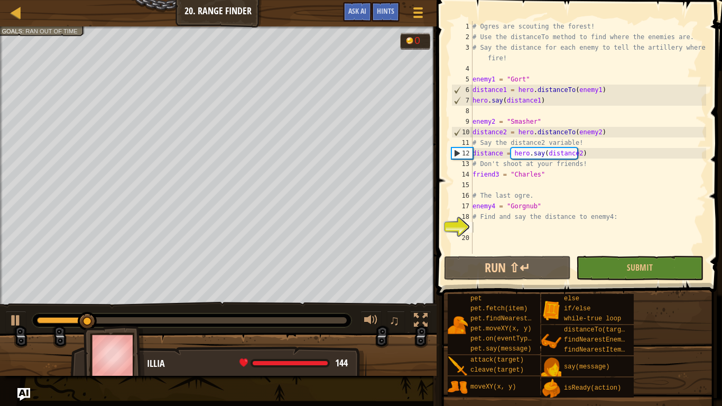
click at [387, 22] on div "Game Menu Done Hints Ask AI" at bounding box center [385, 14] width 94 height 25
click at [392, 21] on div "Hints" at bounding box center [386, 12] width 28 height 20
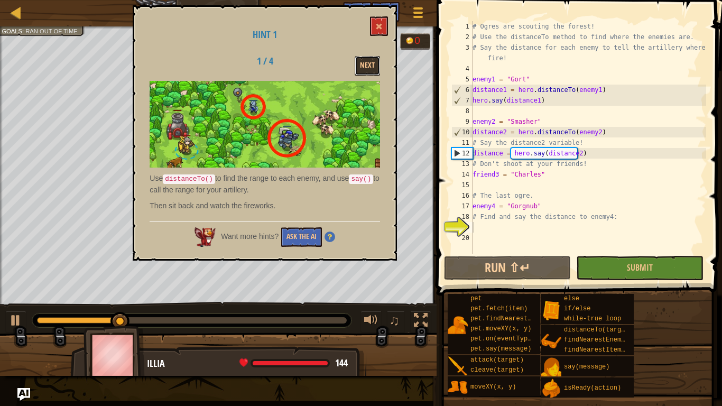
click at [359, 60] on button "Next" at bounding box center [367, 66] width 25 height 20
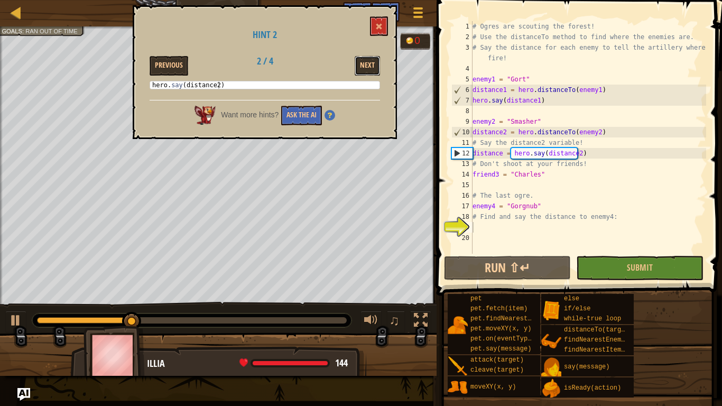
click at [359, 60] on button "Next" at bounding box center [367, 66] width 25 height 20
click at [517, 190] on div "# Ogres are scouting the forest! # Use the distanceTo method to find where the …" at bounding box center [589, 148] width 236 height 254
type textarea "h"
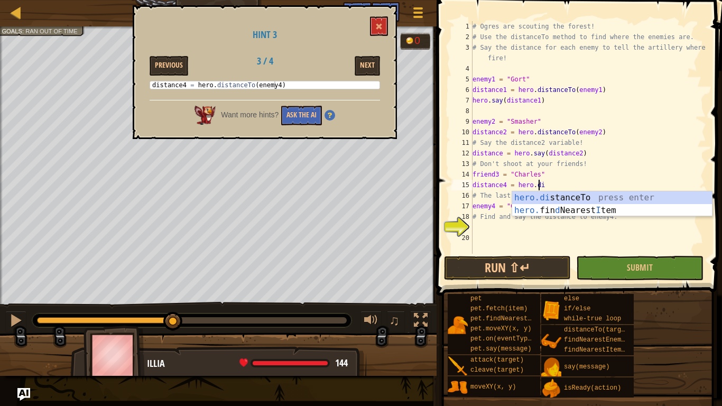
scroll to position [5, 5]
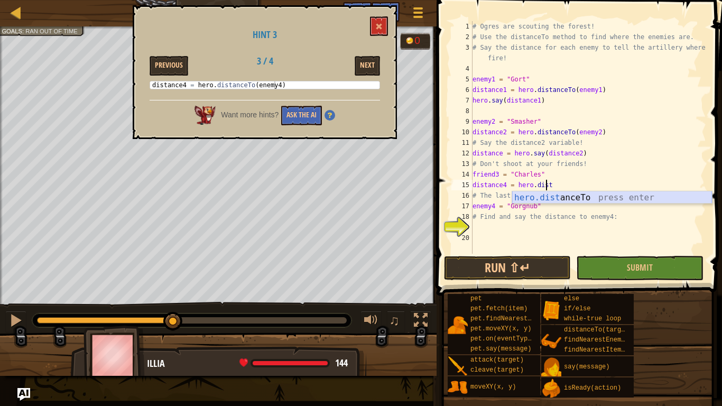
click at [580, 198] on div "hero.dist anceTo press enter" at bounding box center [613, 210] width 200 height 38
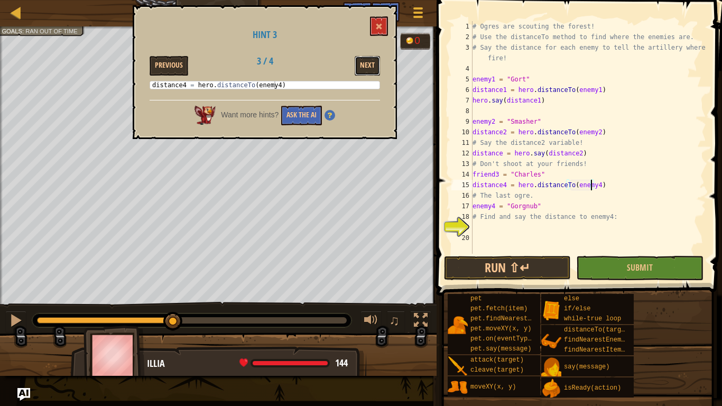
click at [363, 66] on button "Next" at bounding box center [367, 66] width 25 height 20
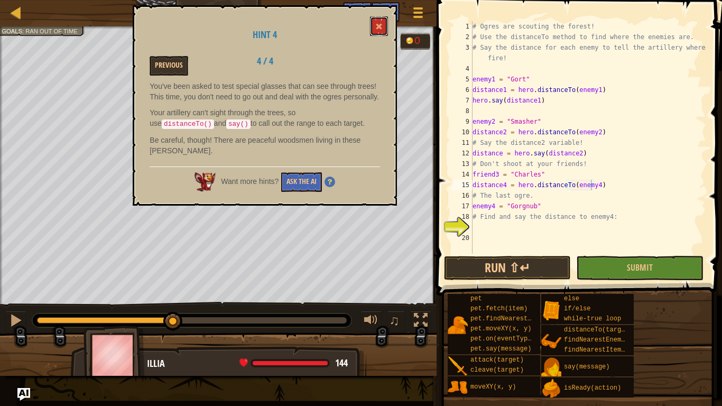
click at [377, 25] on span at bounding box center [379, 26] width 7 height 7
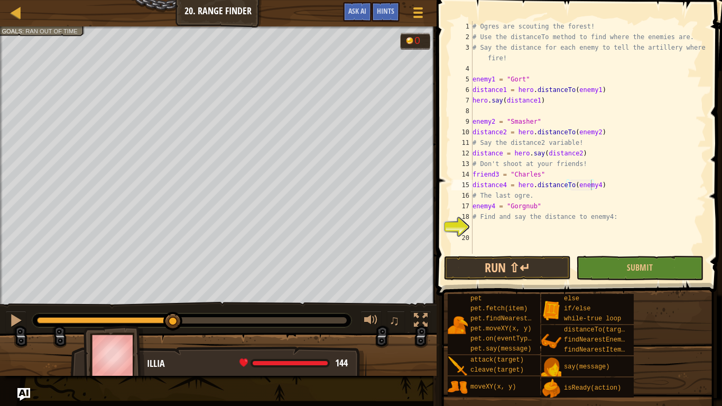
click at [494, 281] on span at bounding box center [581, 132] width 294 height 327
click at [486, 271] on button "Run ⇧↵" at bounding box center [507, 268] width 127 height 24
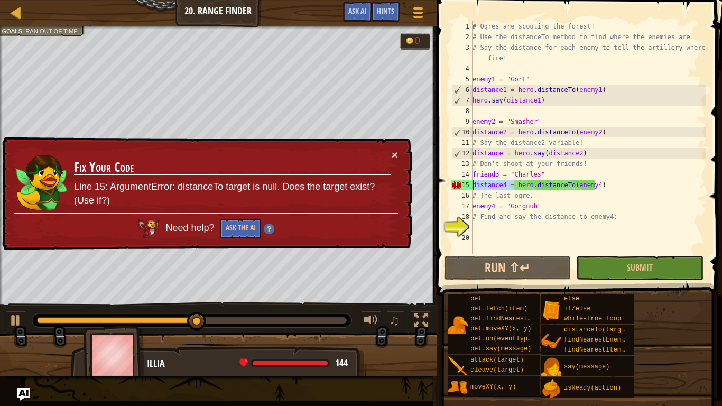
drag, startPoint x: 514, startPoint y: 182, endPoint x: 464, endPoint y: 184, distance: 49.8
click at [464, 184] on div "distance4 = hero.distanceTo(enemy4) 1 2 3 4 5 6 7 8 9 10 11 12 13 14 15 16 17 1…" at bounding box center [578, 137] width 257 height 233
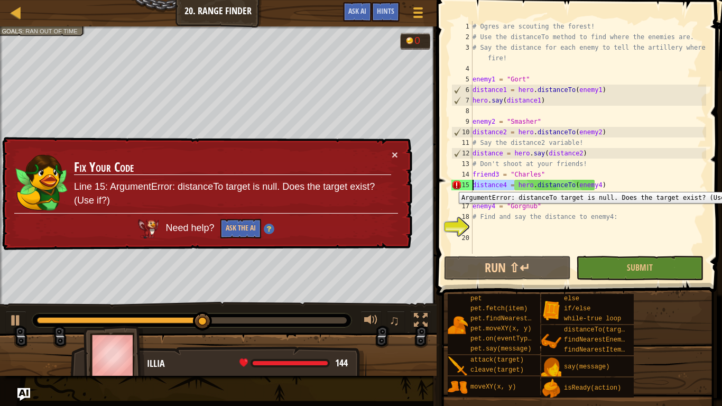
type textarea "hero.distanceTo(enemy4)"
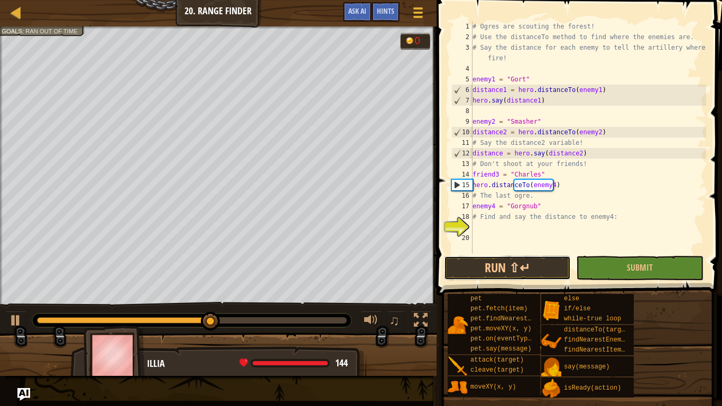
click at [505, 270] on button "Run ⇧↵" at bounding box center [507, 268] width 127 height 24
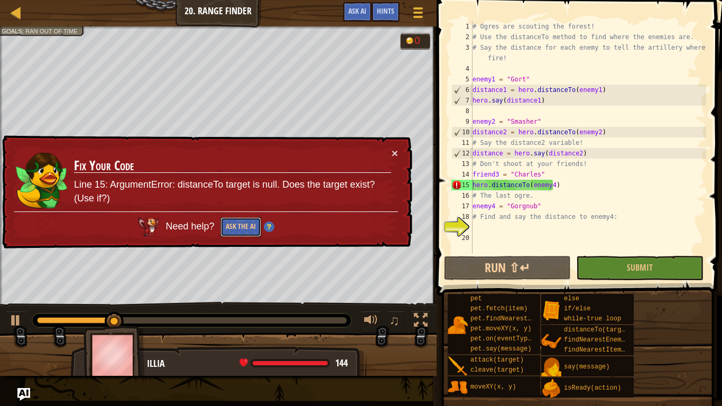
click at [255, 224] on button "Ask the AI" at bounding box center [239, 227] width 41 height 20
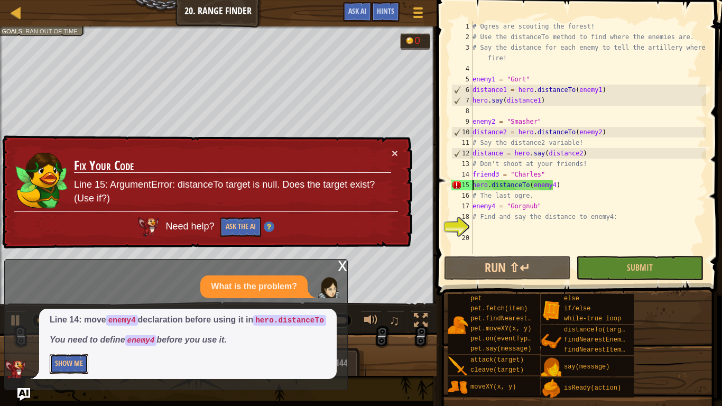
click at [67, 323] on button "Show Me" at bounding box center [69, 364] width 39 height 20
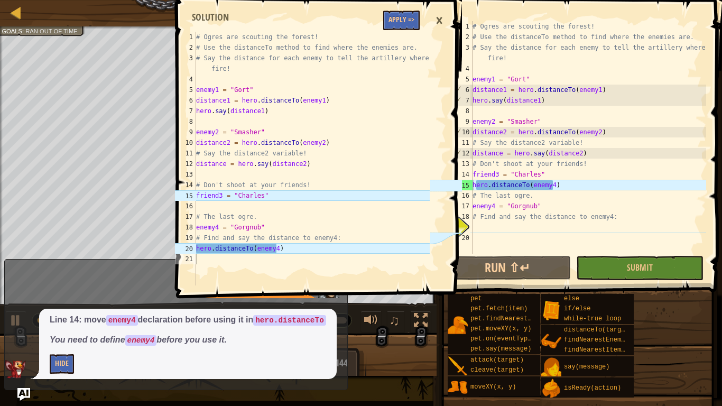
click at [390, 31] on span at bounding box center [320, 134] width 294 height 330
click at [396, 17] on button "Apply =>" at bounding box center [401, 21] width 36 height 20
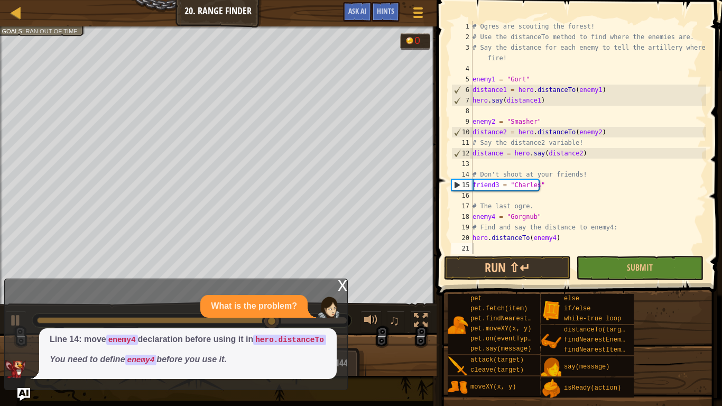
click at [341, 281] on div "x" at bounding box center [343, 284] width 10 height 11
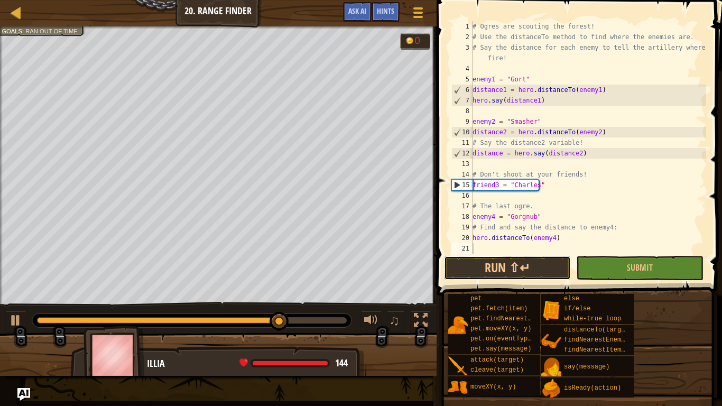
click at [502, 267] on button "Run ⇧↵" at bounding box center [507, 268] width 127 height 24
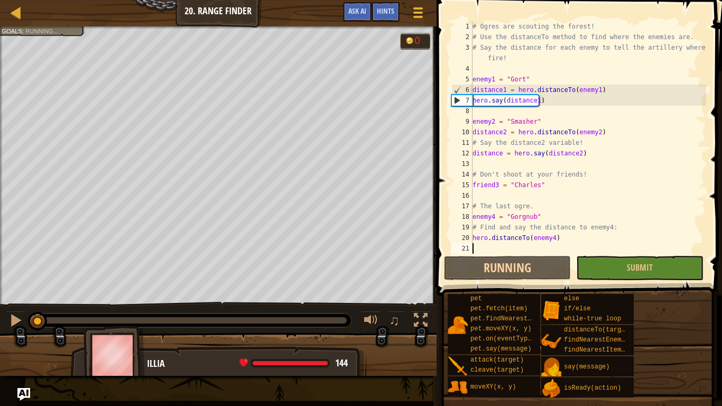
scroll to position [5, 0]
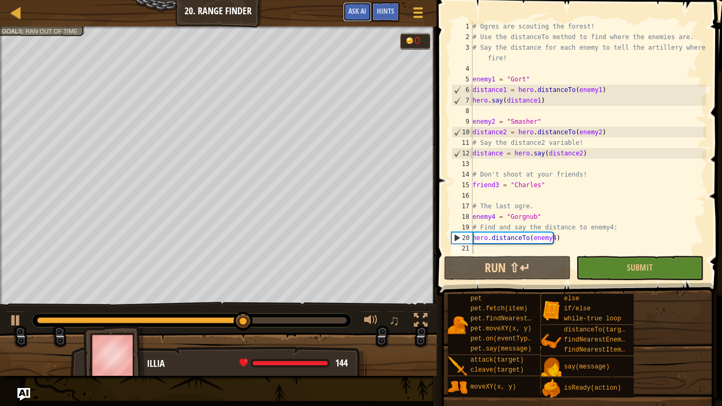
click at [360, 13] on span "Ask AI" at bounding box center [358, 11] width 18 height 10
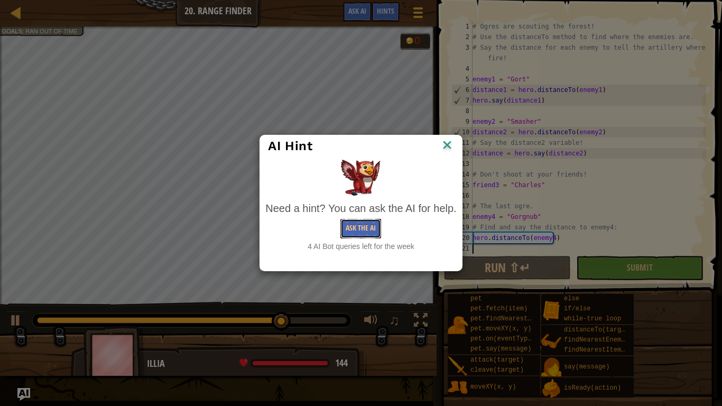
click at [364, 222] on button "Ask the AI" at bounding box center [361, 229] width 41 height 20
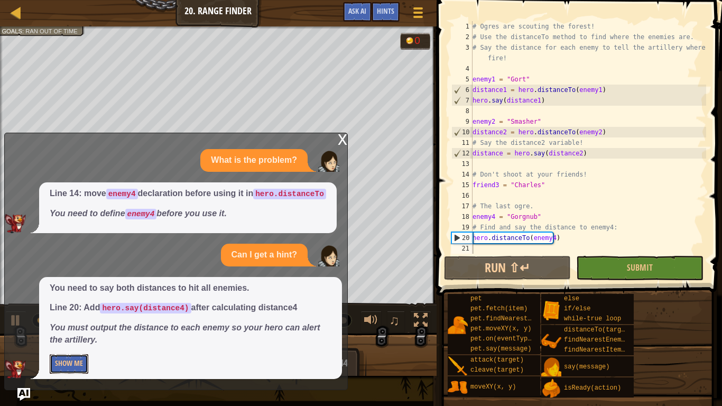
click at [66, 323] on button "Show Me" at bounding box center [69, 364] width 39 height 20
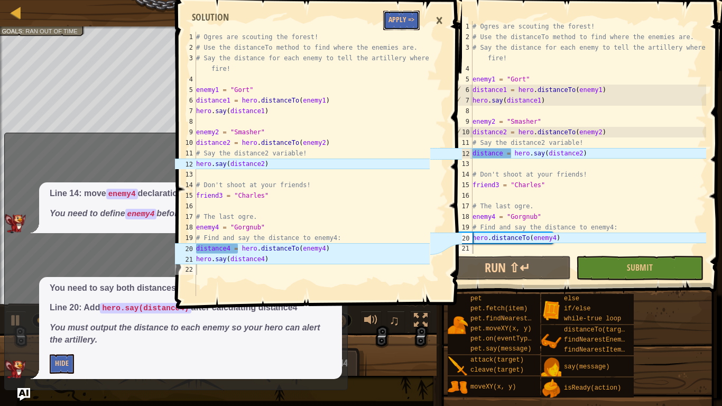
click at [391, 26] on button "Apply =>" at bounding box center [401, 21] width 36 height 20
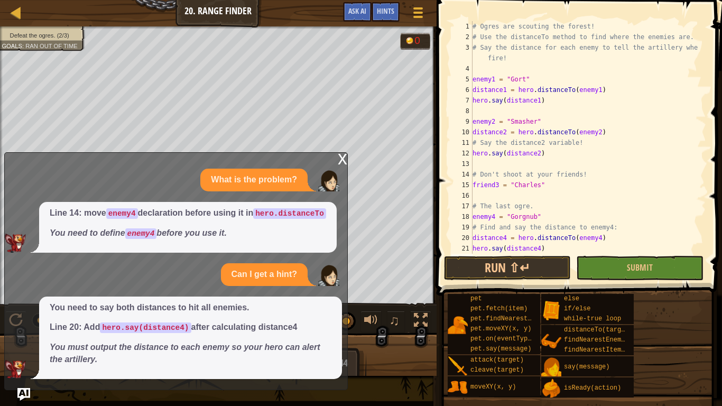
click at [342, 162] on div "x" at bounding box center [343, 158] width 10 height 11
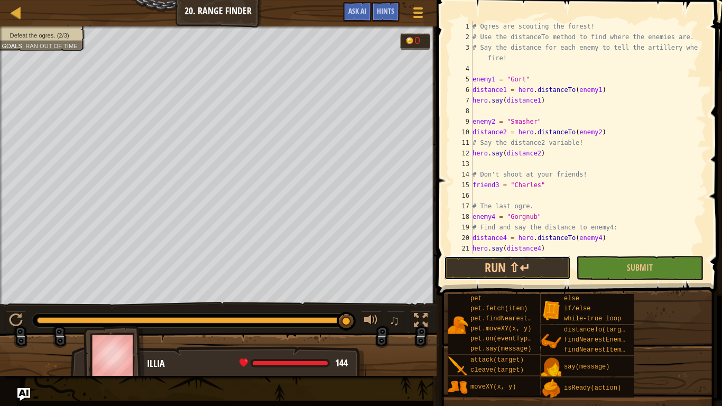
click at [505, 265] on button "Run ⇧↵" at bounding box center [507, 268] width 127 height 24
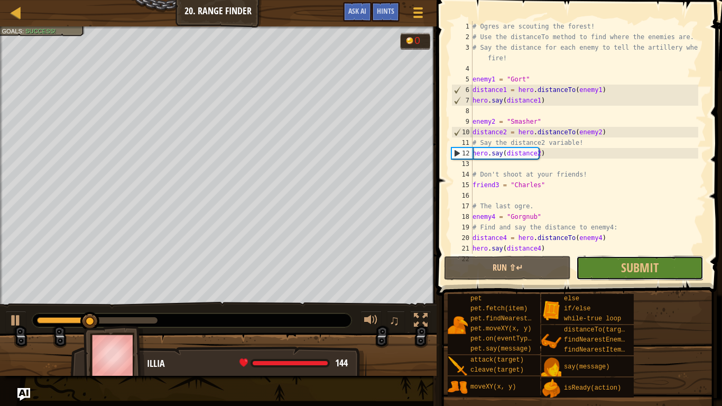
click at [600, 268] on button "Submit" at bounding box center [640, 268] width 127 height 24
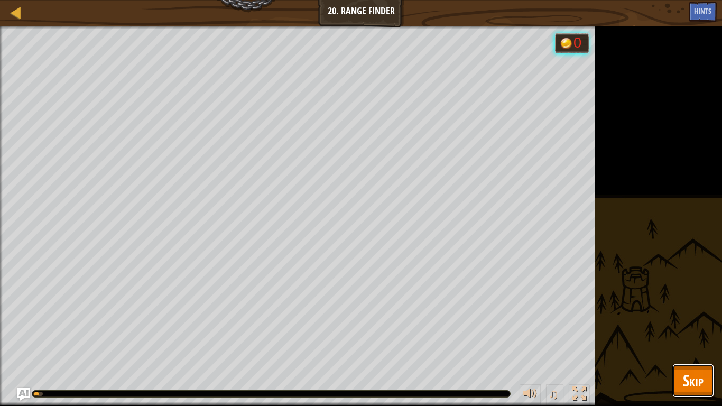
click at [681, 323] on button "Skip" at bounding box center [694, 381] width 42 height 34
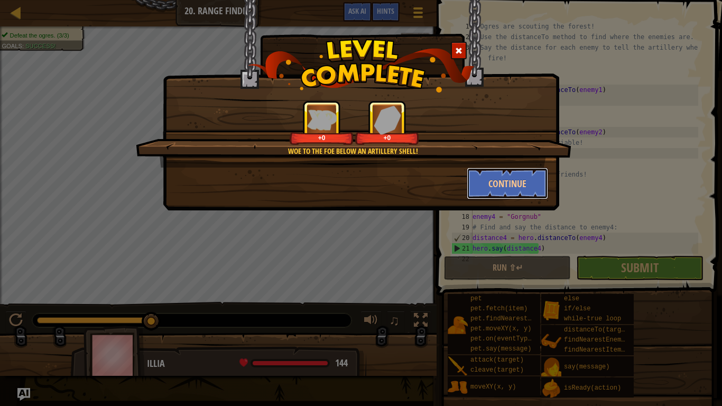
click at [516, 196] on button "Continue" at bounding box center [508, 184] width 82 height 32
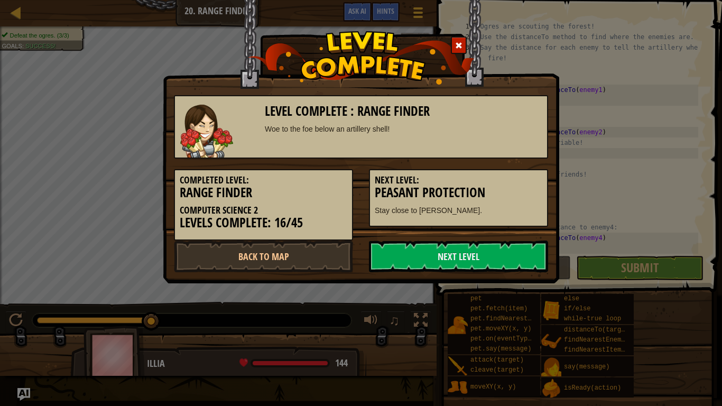
click at [479, 252] on link "Next Level" at bounding box center [458, 257] width 179 height 32
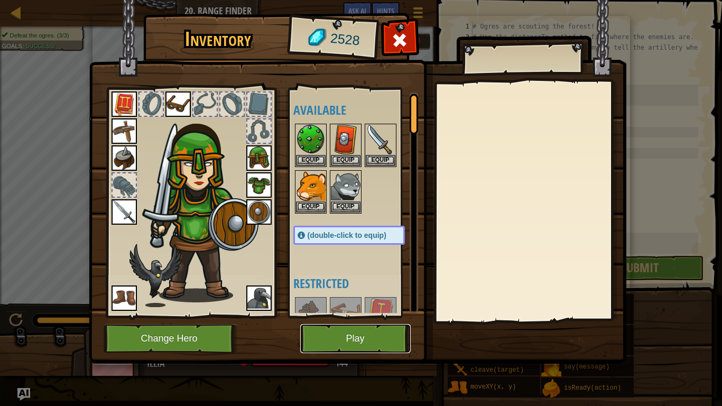
click at [359, 323] on button "Play" at bounding box center [355, 338] width 111 height 29
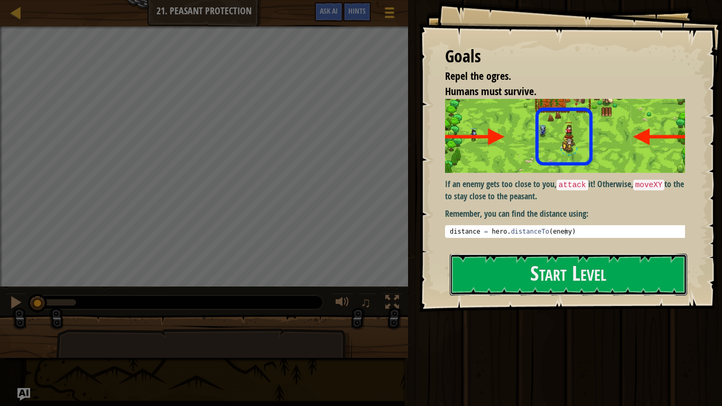
click at [485, 274] on button "Start Level" at bounding box center [568, 275] width 237 height 42
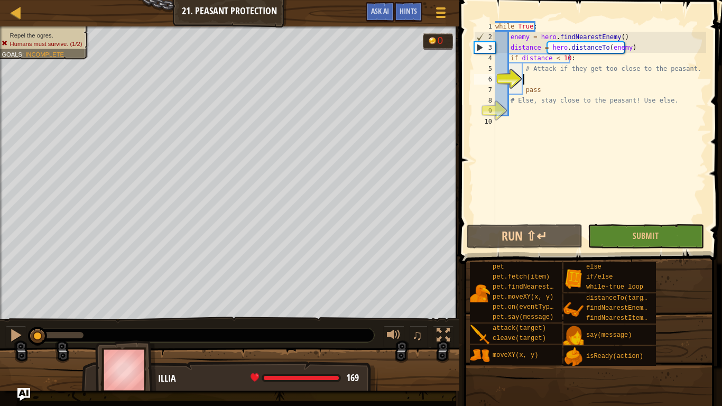
click at [415, 9] on span "Hints" at bounding box center [408, 11] width 17 height 10
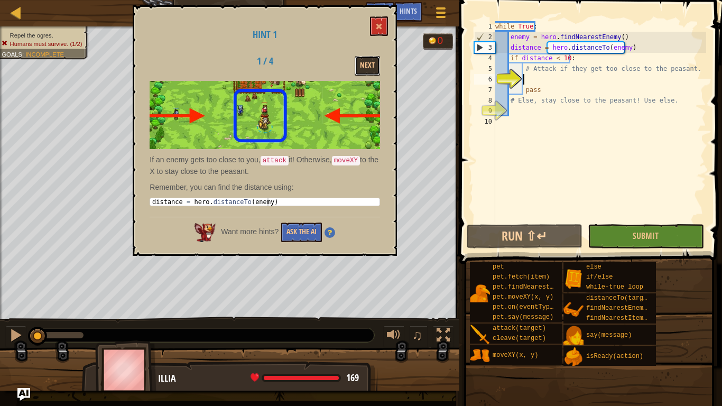
click at [370, 62] on button "Next" at bounding box center [367, 66] width 25 height 20
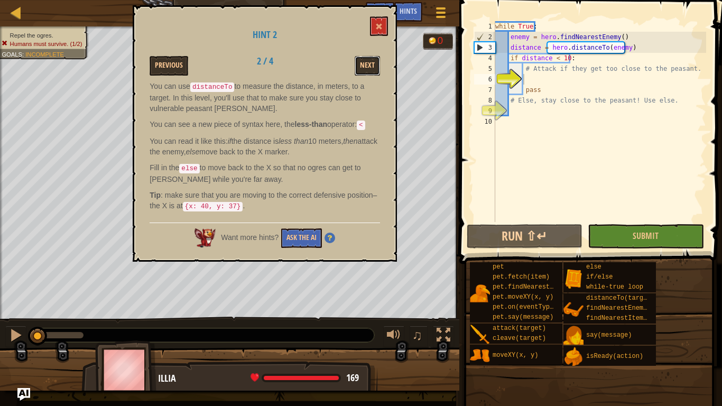
click at [370, 62] on button "Next" at bounding box center [367, 66] width 25 height 20
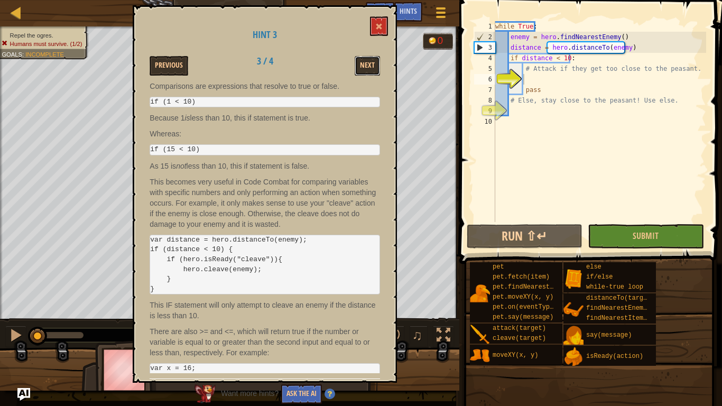
click at [370, 62] on button "Next" at bounding box center [367, 66] width 25 height 20
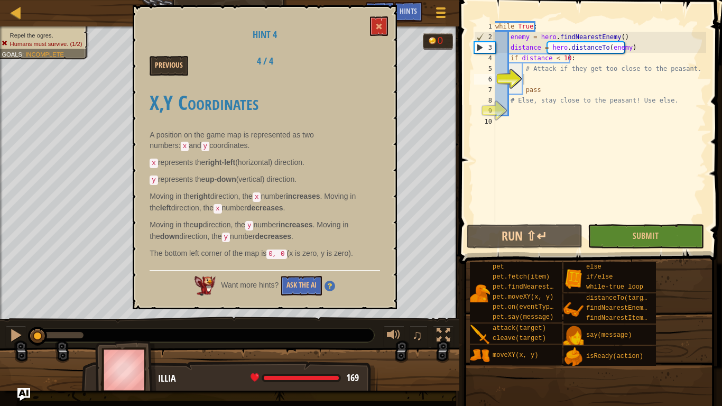
click at [370, 62] on div "Previous 4 / 4" at bounding box center [265, 66] width 246 height 20
click at [375, 29] on button at bounding box center [379, 26] width 18 height 20
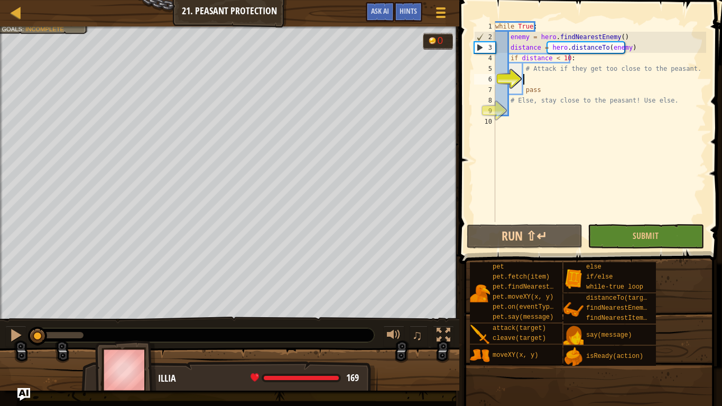
type textarea "h"
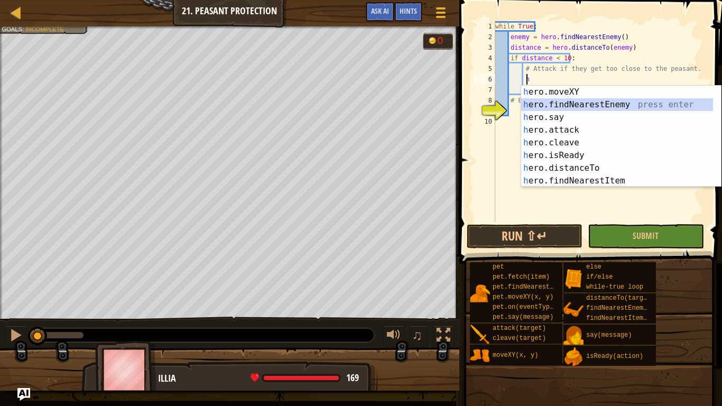
click at [592, 105] on div "h ero.moveXY press enter h ero.findNearestEnemy press enter h ero.say press ent…" at bounding box center [617, 149] width 192 height 127
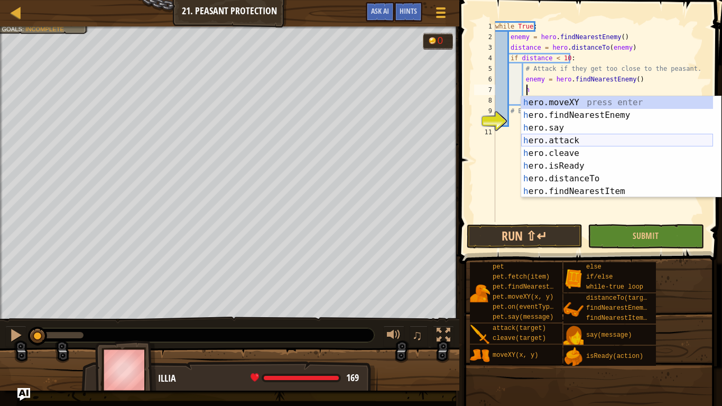
click at [568, 138] on div "h ero.moveXY press enter h ero.findNearestEnemy press enter h ero.say press ent…" at bounding box center [617, 159] width 192 height 127
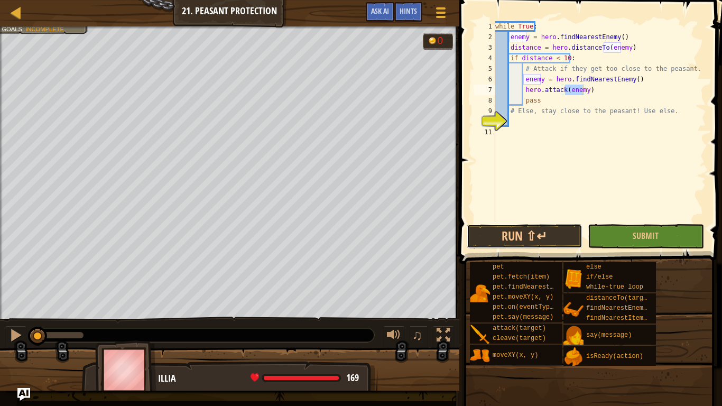
click at [543, 231] on button "Run ⇧↵" at bounding box center [525, 236] width 116 height 24
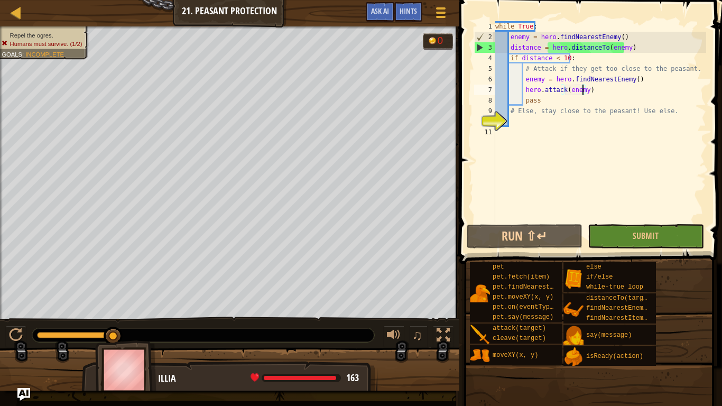
click at [556, 101] on div "while True : enemy = hero . findNearestEnemy ( ) distance = hero . distanceTo (…" at bounding box center [599, 132] width 213 height 222
type textarea "pass"
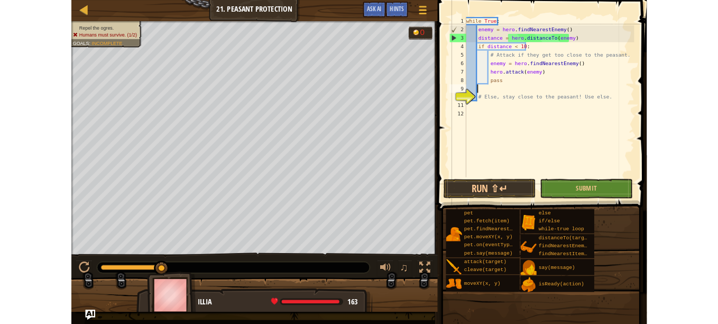
scroll to position [5, 1]
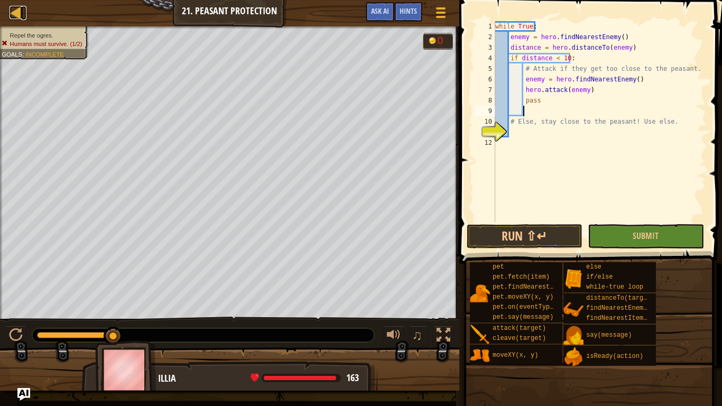
click at [14, 14] on div at bounding box center [16, 12] width 13 height 13
